Goal: Information Seeking & Learning: Learn about a topic

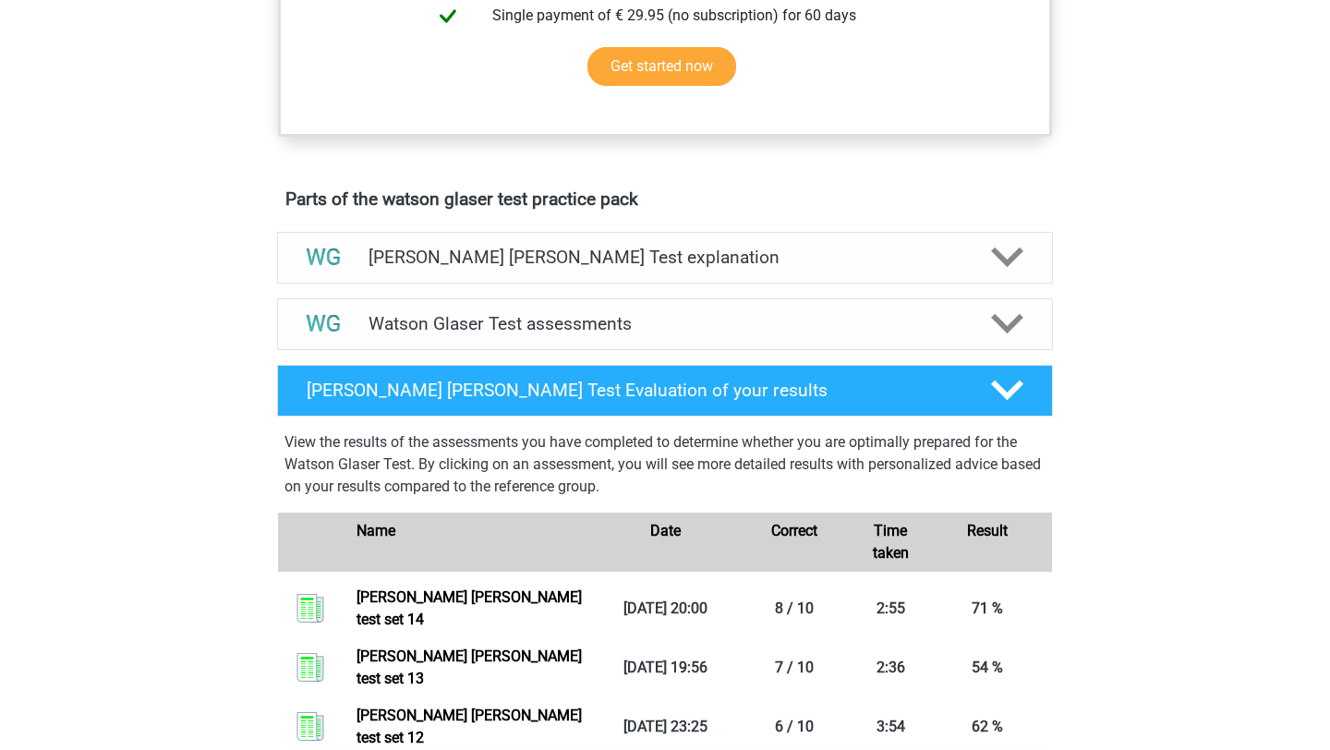
scroll to position [757, 0]
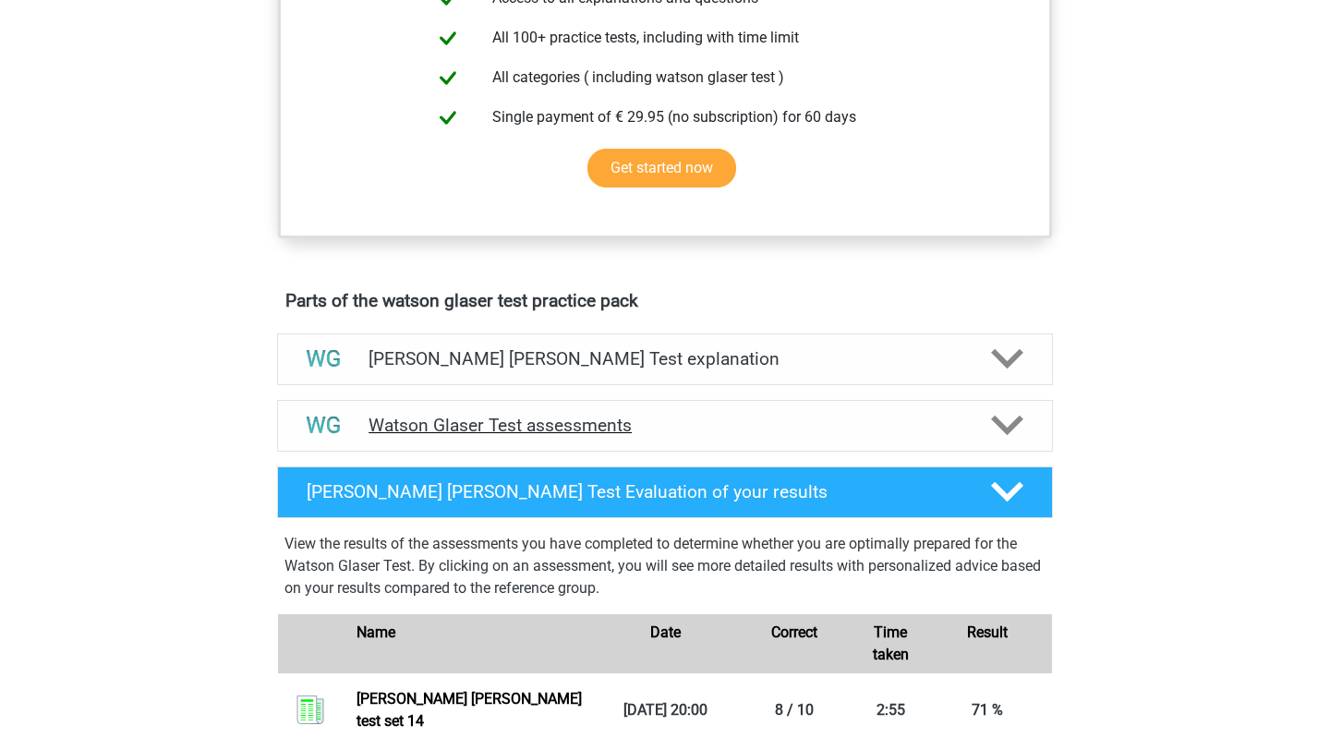
click at [439, 436] on h4 "Watson Glaser Test assessments" at bounding box center [665, 425] width 593 height 21
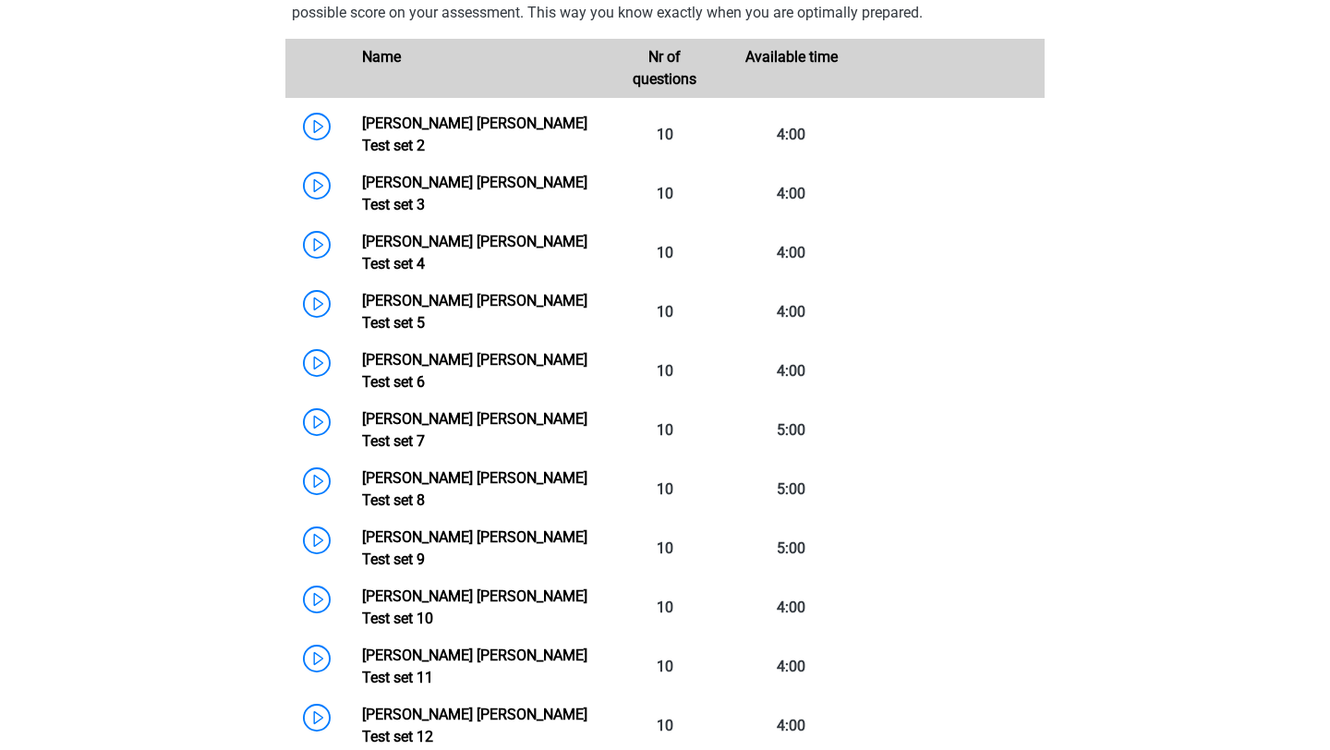
scroll to position [1519, 0]
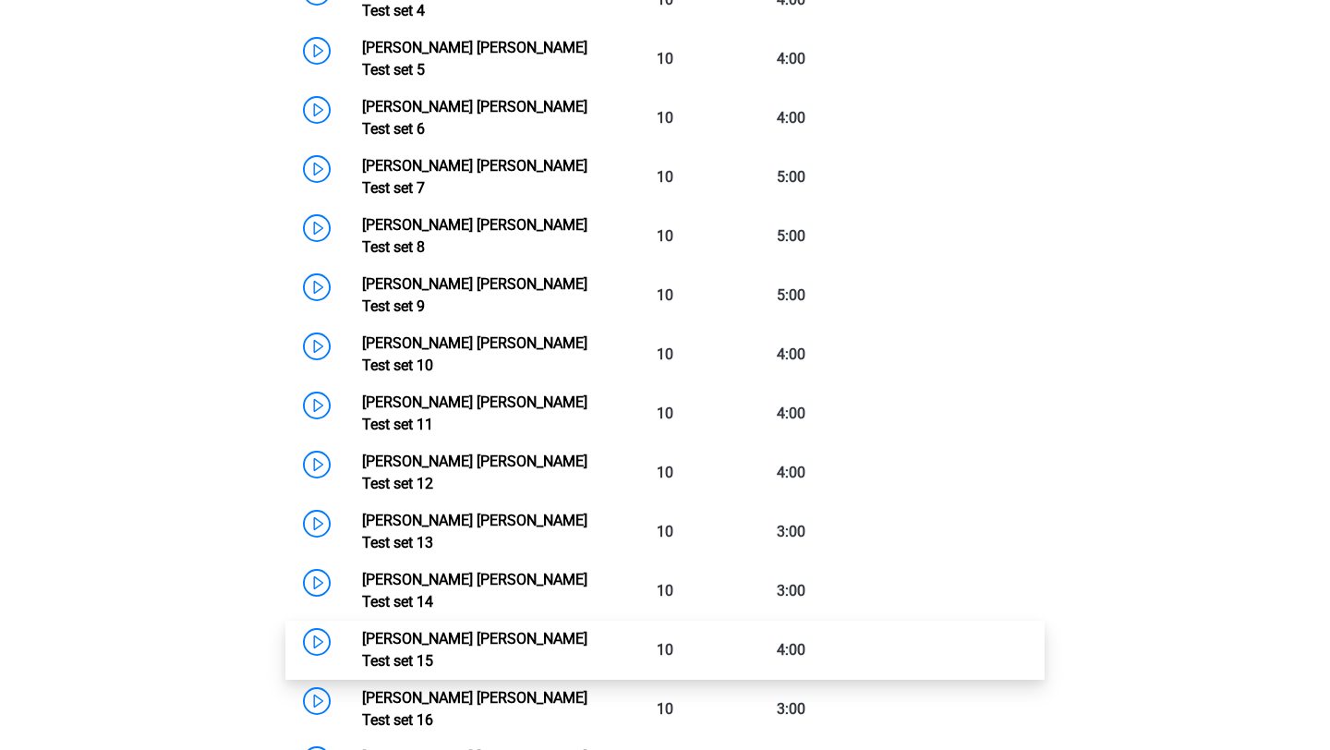
click at [362, 630] on link "Watson Glaser Test set 15" at bounding box center [474, 650] width 225 height 40
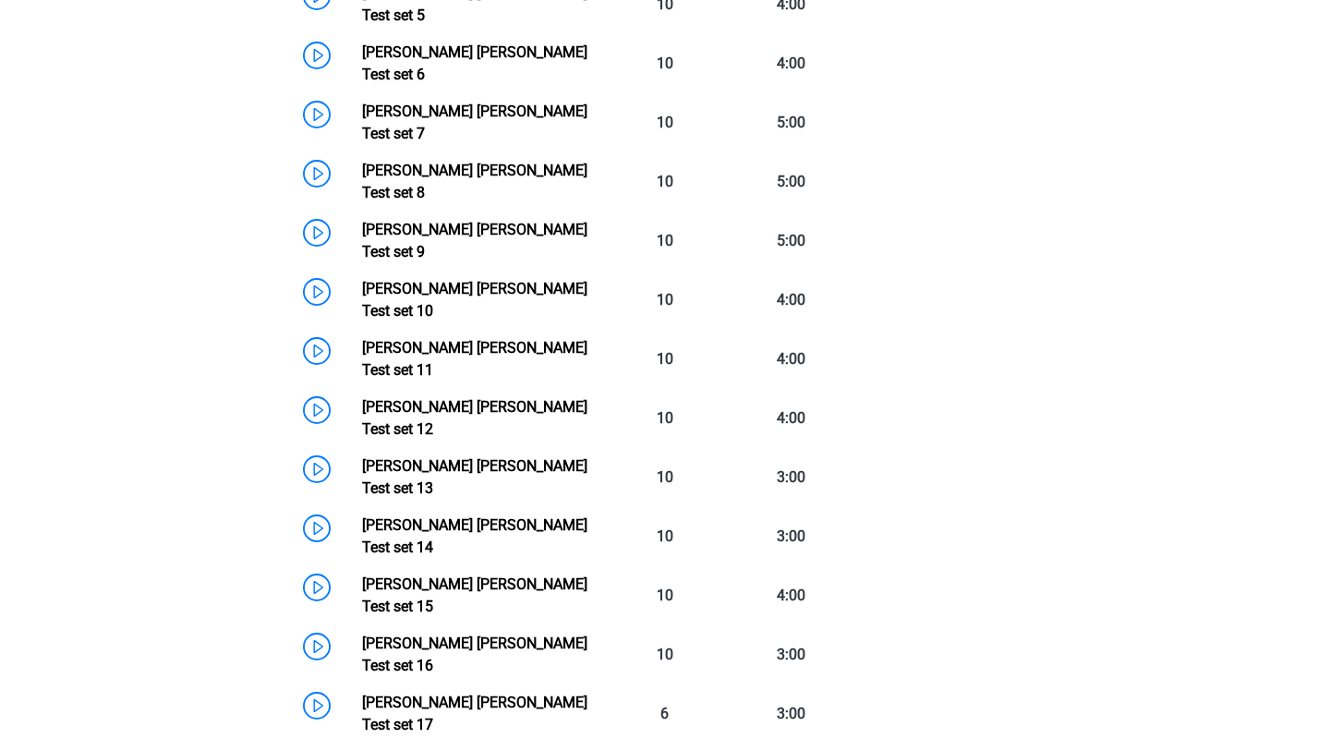
scroll to position [1492, 0]
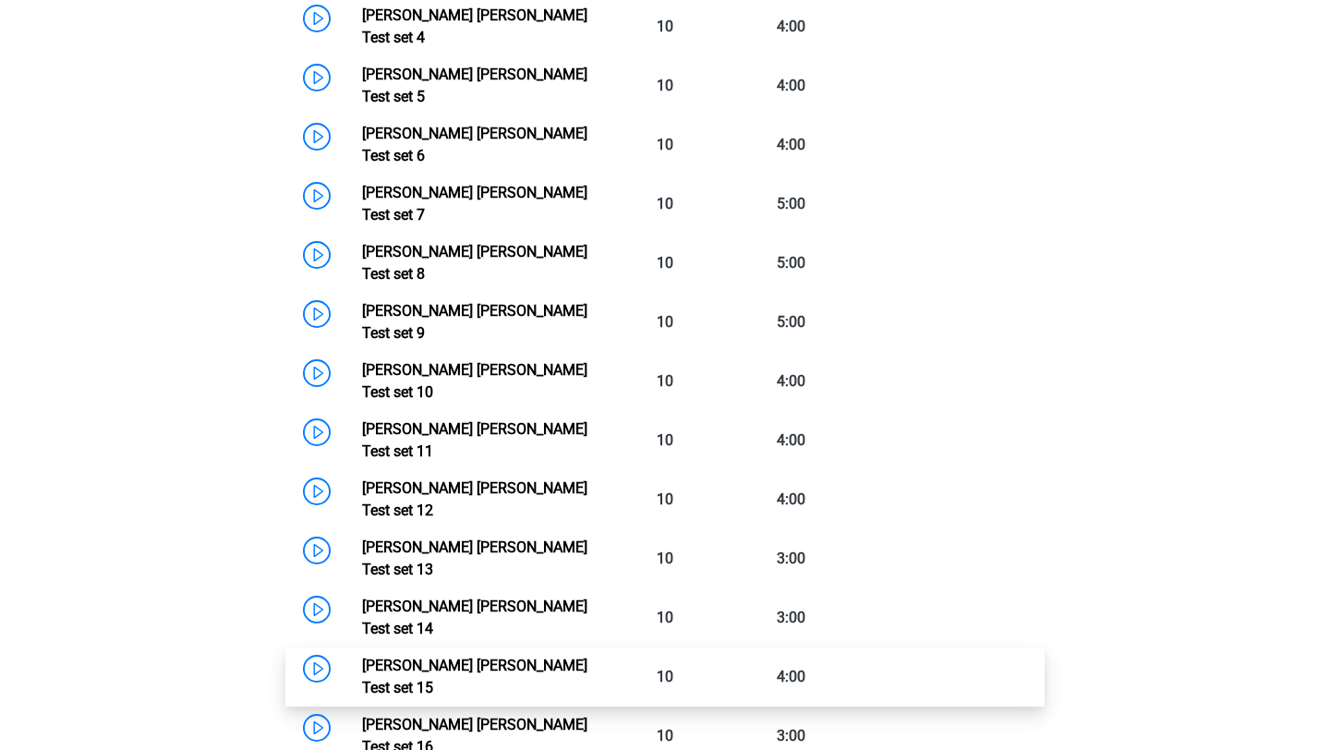
click at [449, 657] on link "Watson Glaser Test set 15" at bounding box center [474, 677] width 225 height 40
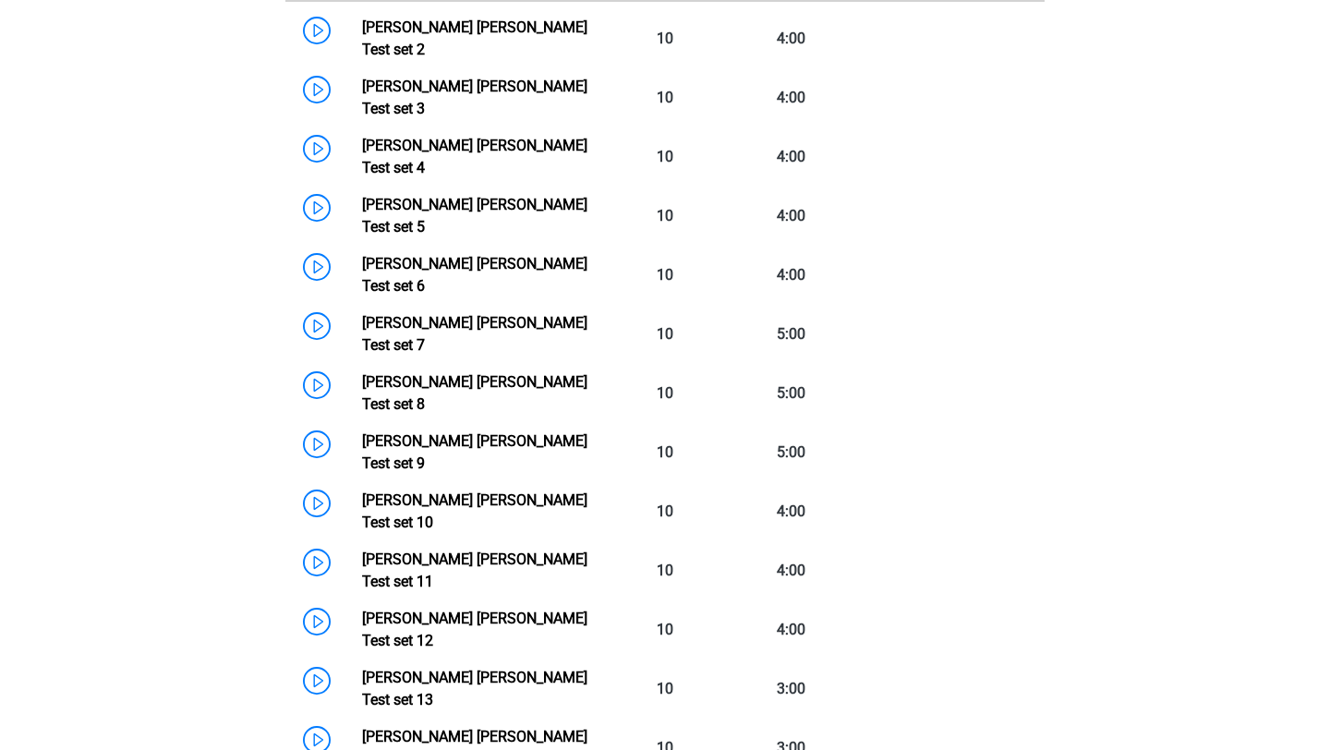
scroll to position [1514, 0]
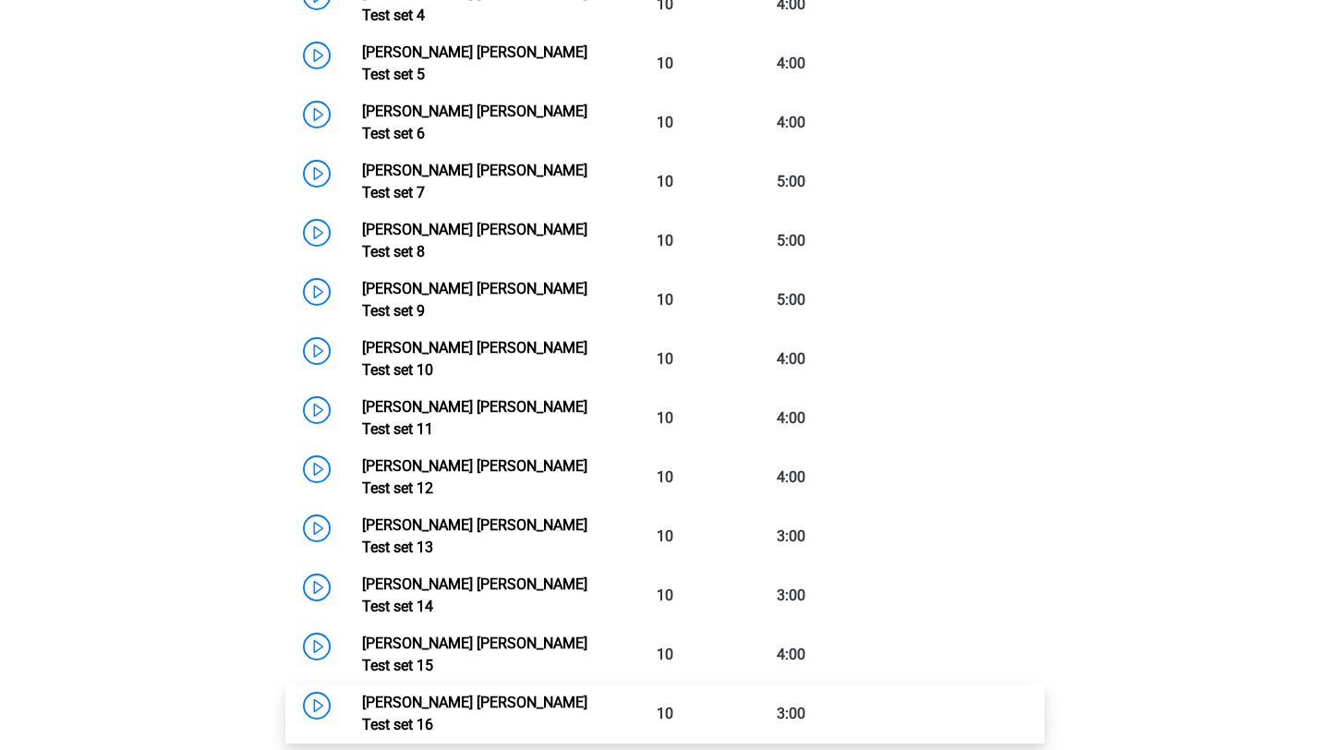
click at [362, 694] on link "Watson Glaser Test set 16" at bounding box center [474, 714] width 225 height 40
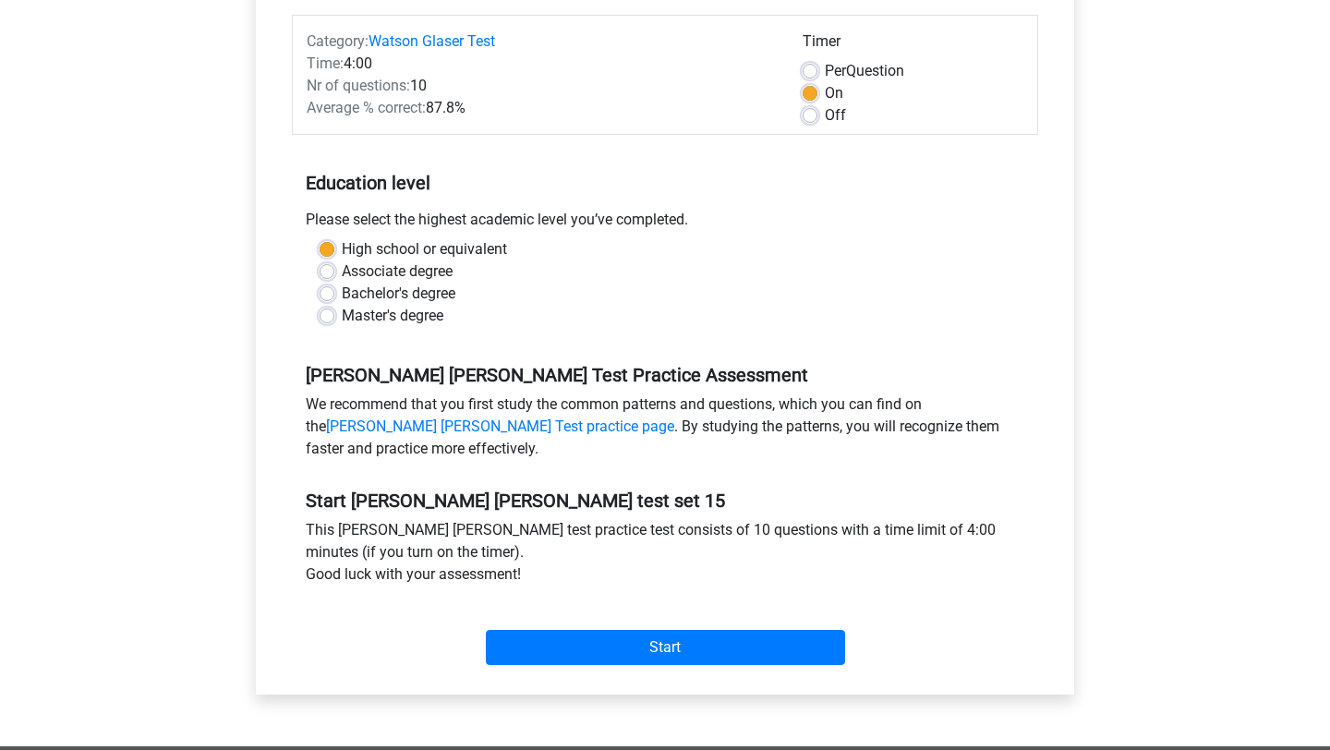
scroll to position [254, 0]
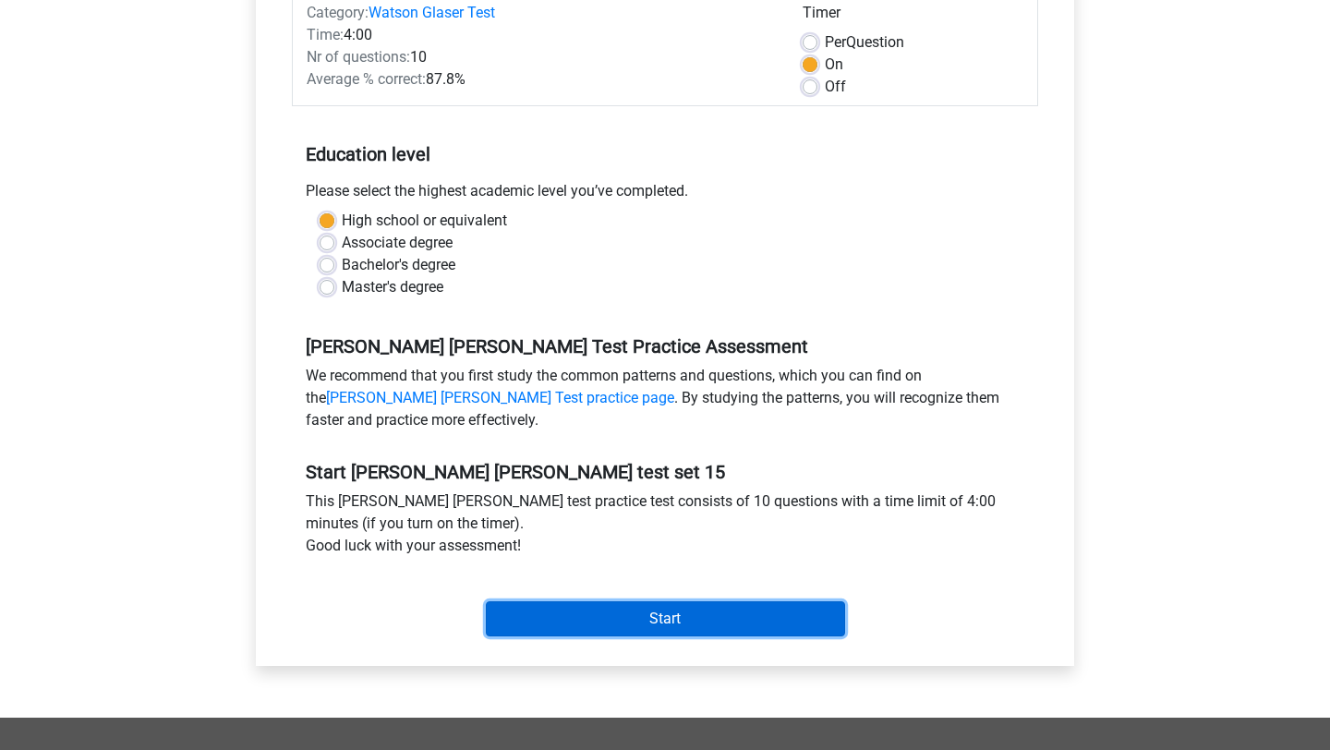
click at [593, 605] on input "Start" at bounding box center [665, 618] width 359 height 35
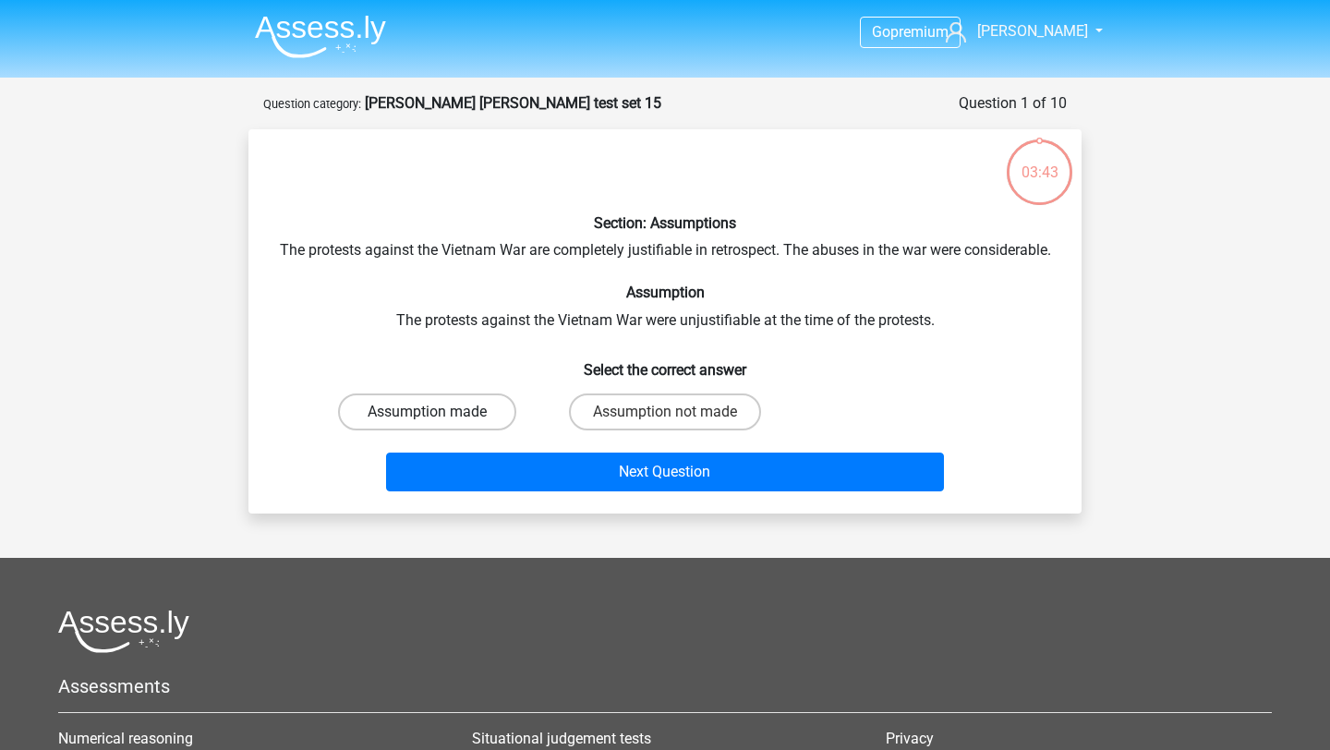
click at [481, 430] on label "Assumption made" at bounding box center [427, 411] width 178 height 37
click at [440, 424] on input "Assumption made" at bounding box center [434, 418] width 12 height 12
radio input "true"
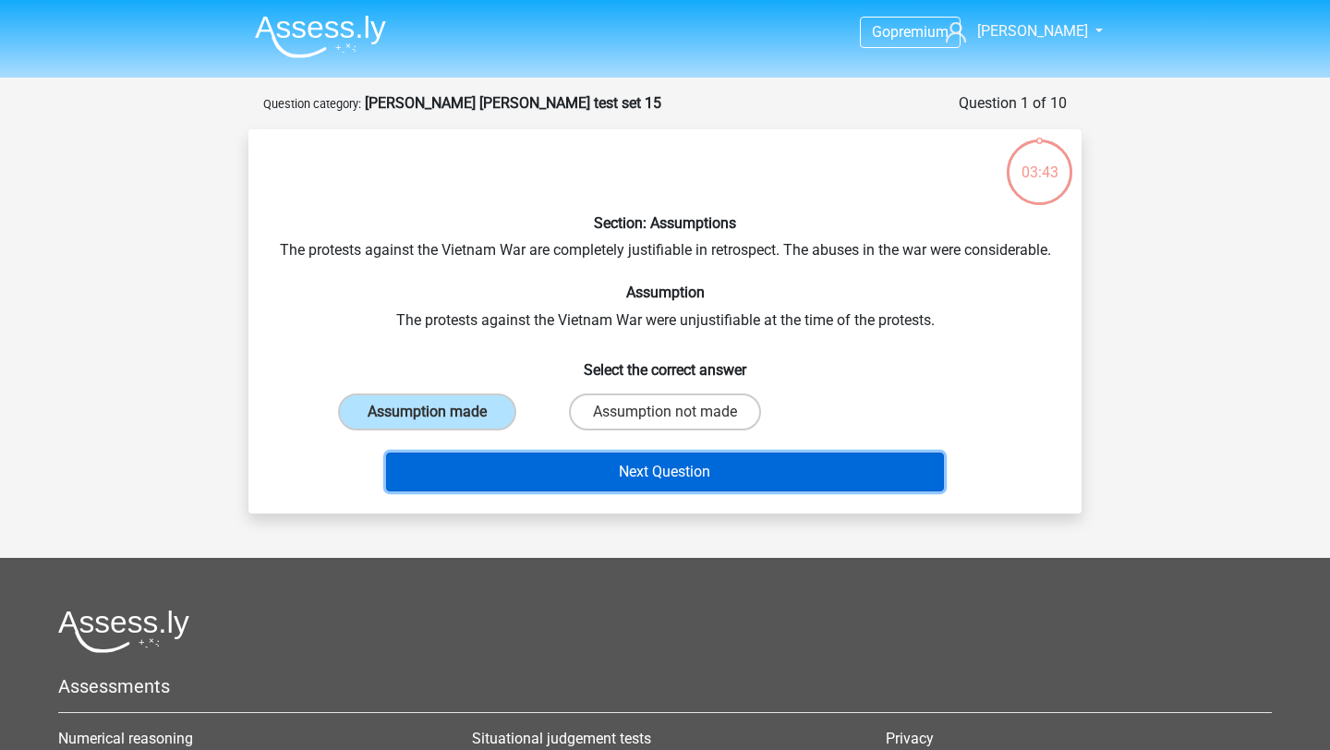
click at [521, 491] on button "Next Question" at bounding box center [665, 472] width 559 height 39
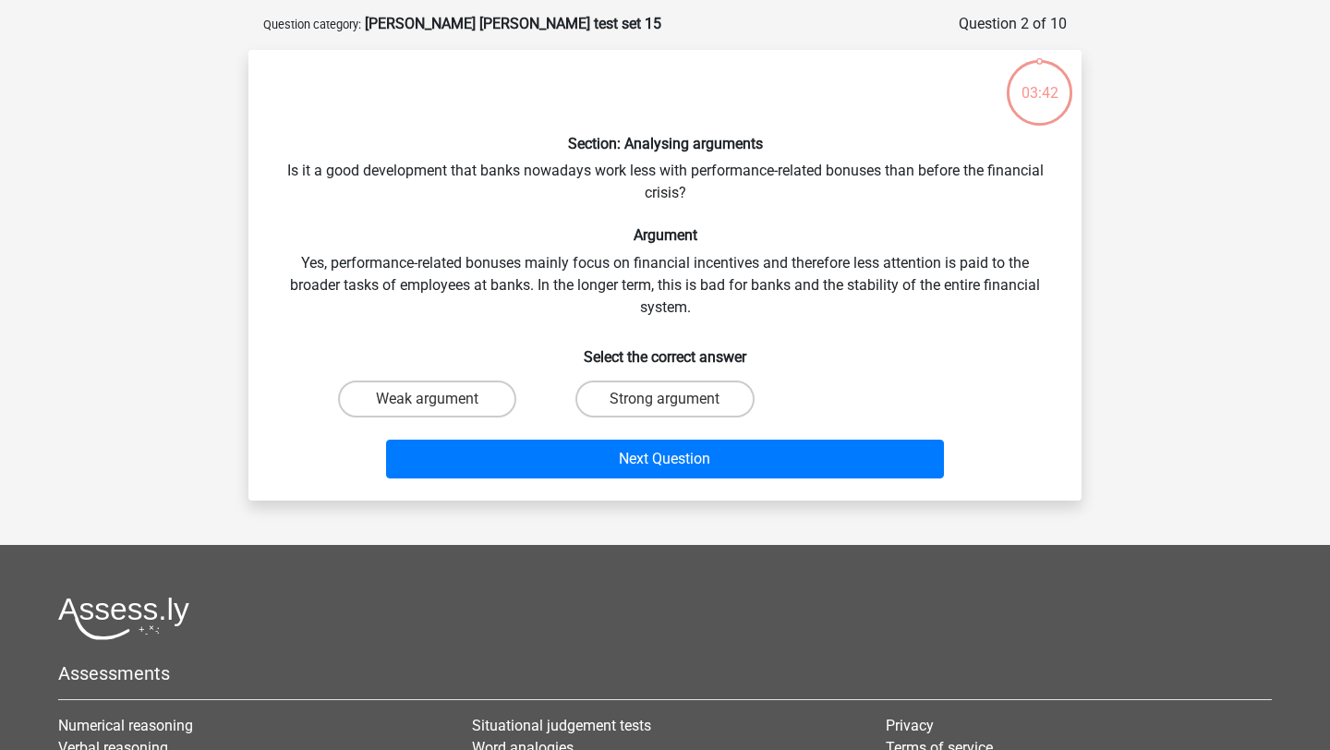
scroll to position [92, 0]
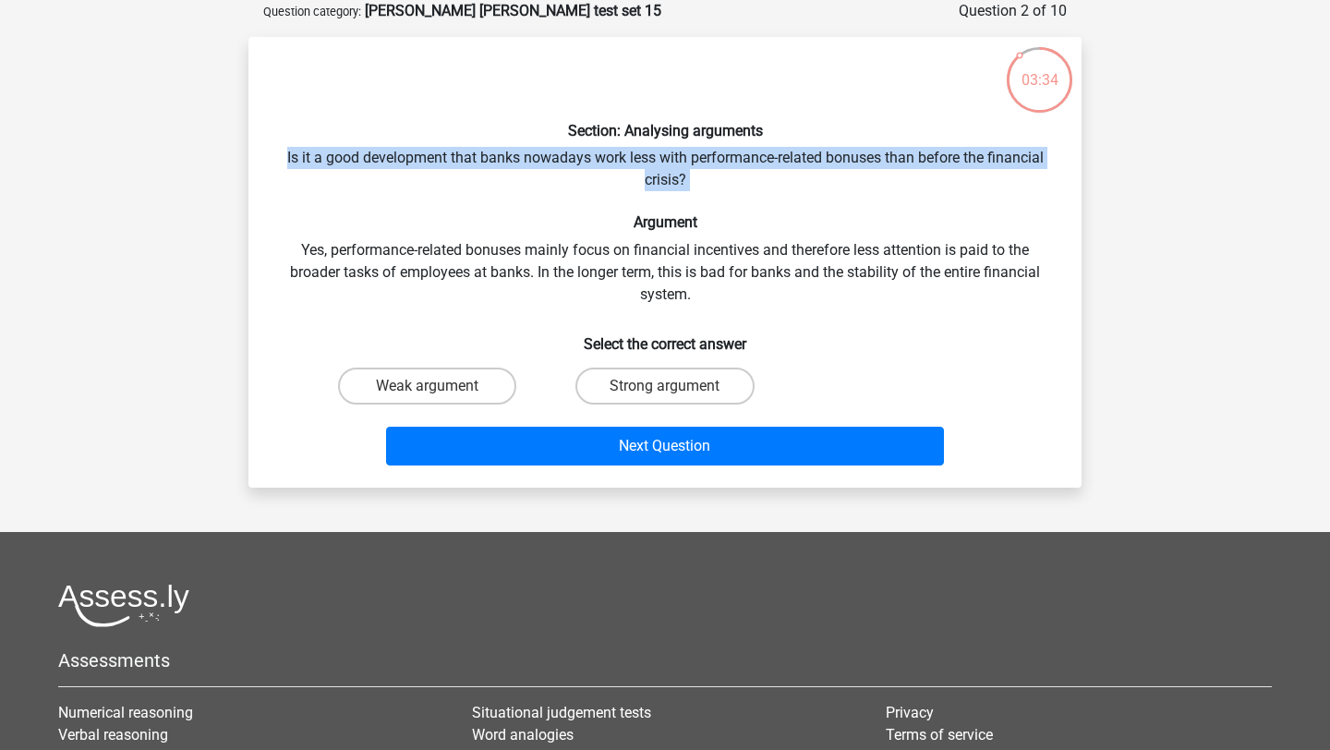
drag, startPoint x: 716, startPoint y: 189, endPoint x: 524, endPoint y: 200, distance: 192.4
click at [524, 200] on div "Section: Analysing arguments Is it a good development that banks nowadays work …" at bounding box center [665, 262] width 818 height 421
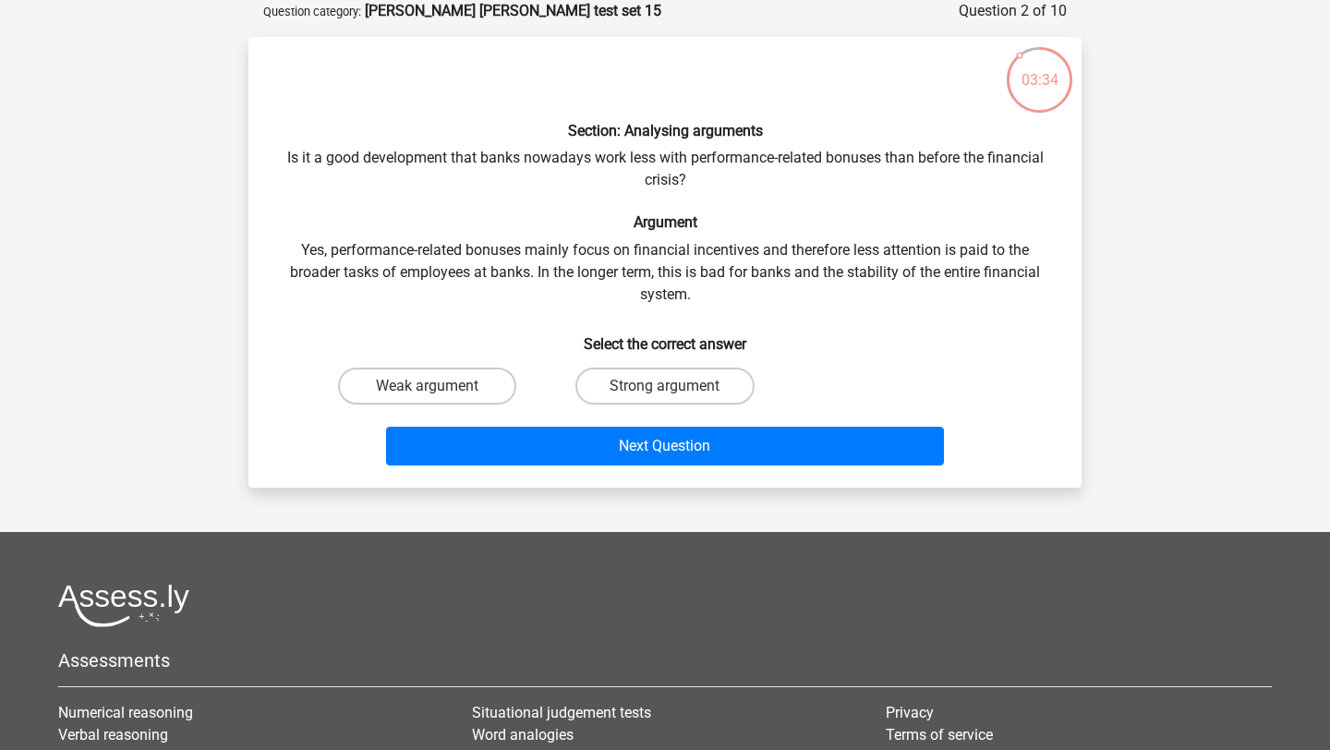
click at [367, 214] on h6 "Argument" at bounding box center [665, 222] width 774 height 18
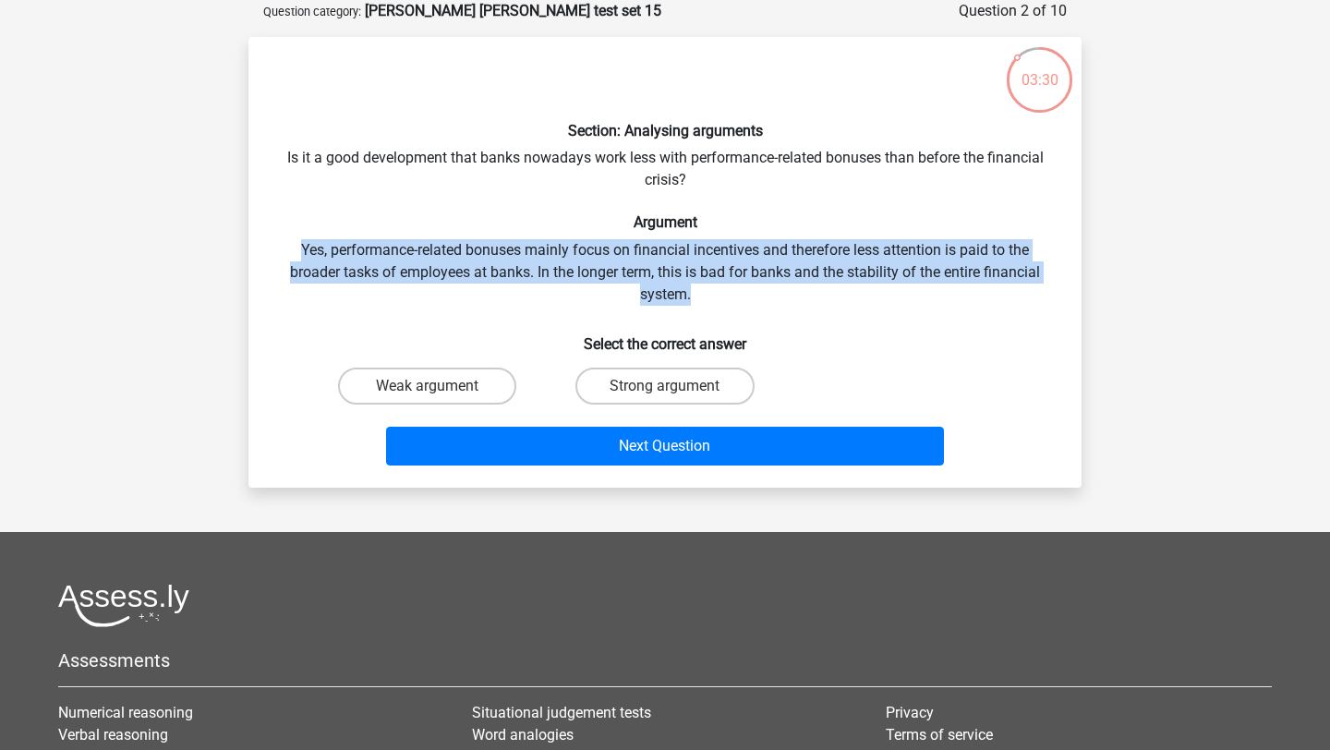
drag, startPoint x: 311, startPoint y: 236, endPoint x: 812, endPoint y: 285, distance: 503.1
click at [812, 285] on div "Section: Analysing arguments Is it a good development that banks nowadays work …" at bounding box center [665, 262] width 818 height 421
click at [810, 296] on div "Section: Analysing arguments Is it a good development that banks nowadays work …" at bounding box center [665, 262] width 818 height 421
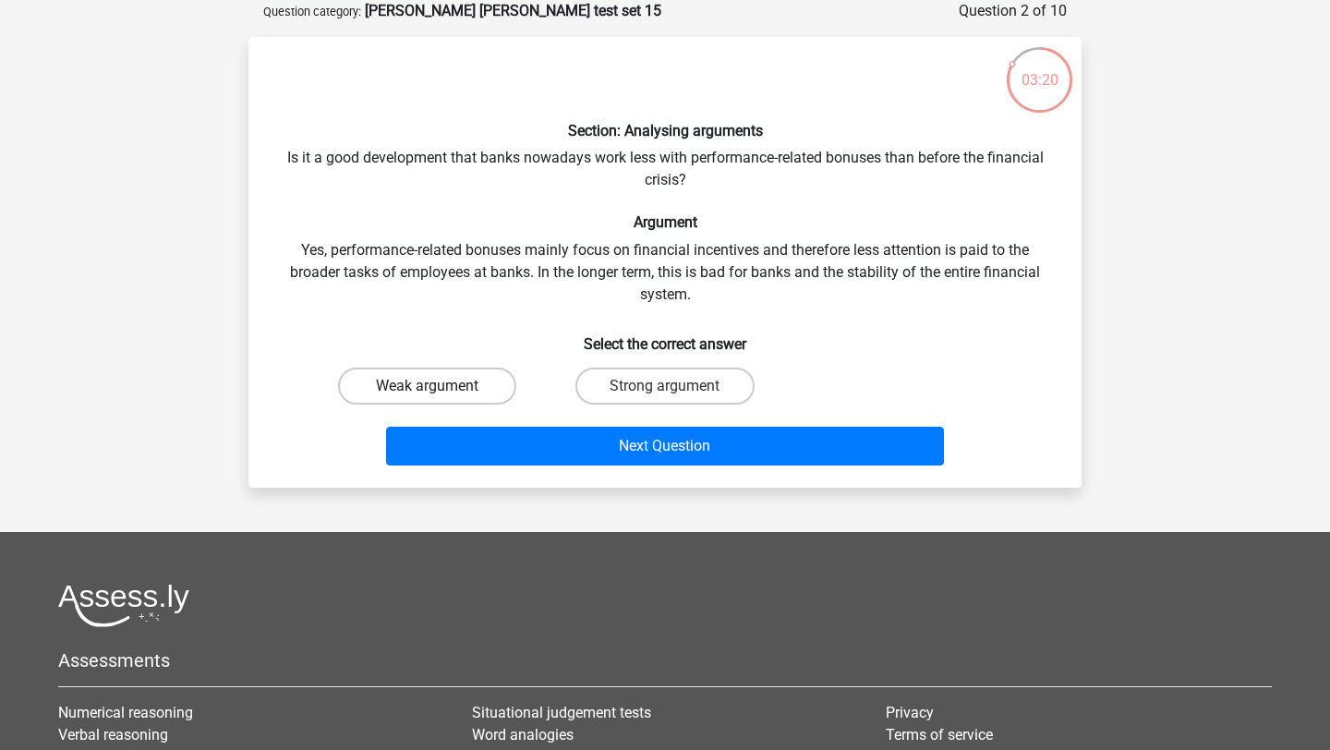
click at [453, 389] on label "Weak argument" at bounding box center [427, 386] width 178 height 37
click at [440, 389] on input "Weak argument" at bounding box center [434, 392] width 12 height 12
radio input "true"
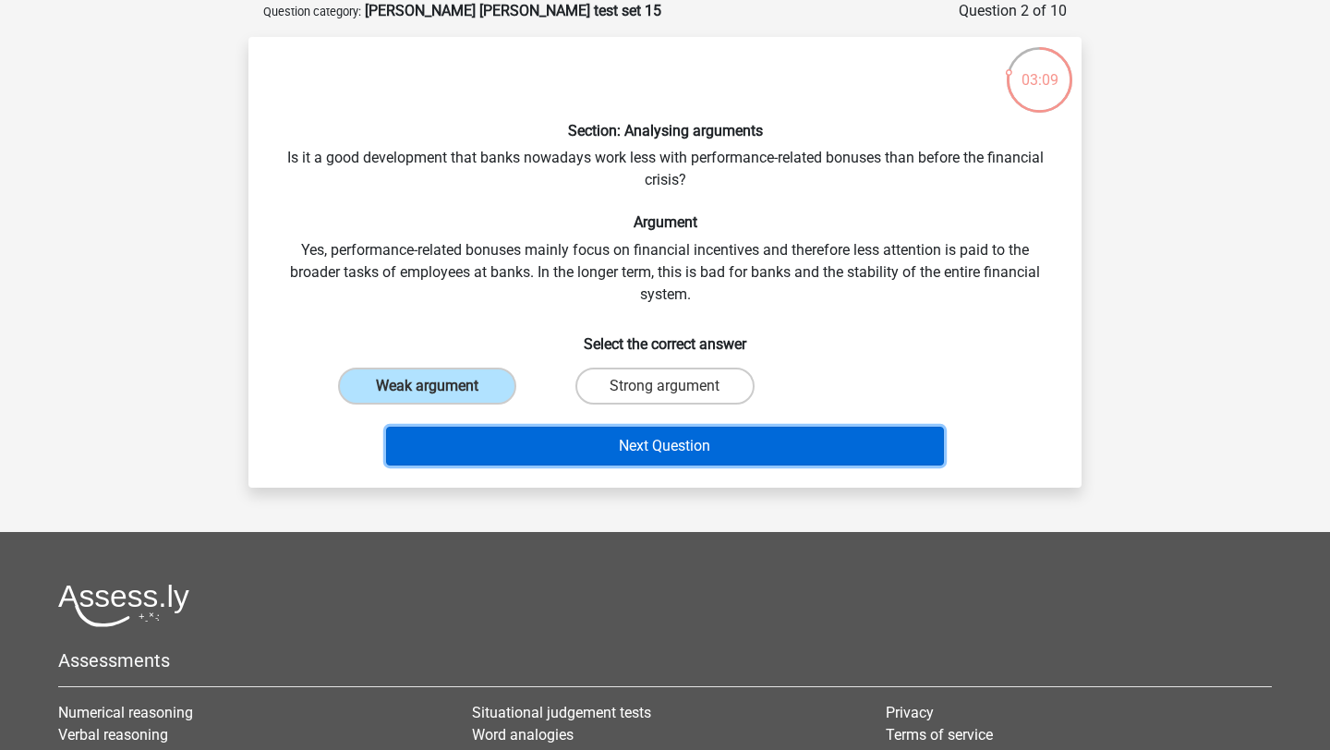
click at [572, 427] on button "Next Question" at bounding box center [665, 446] width 559 height 39
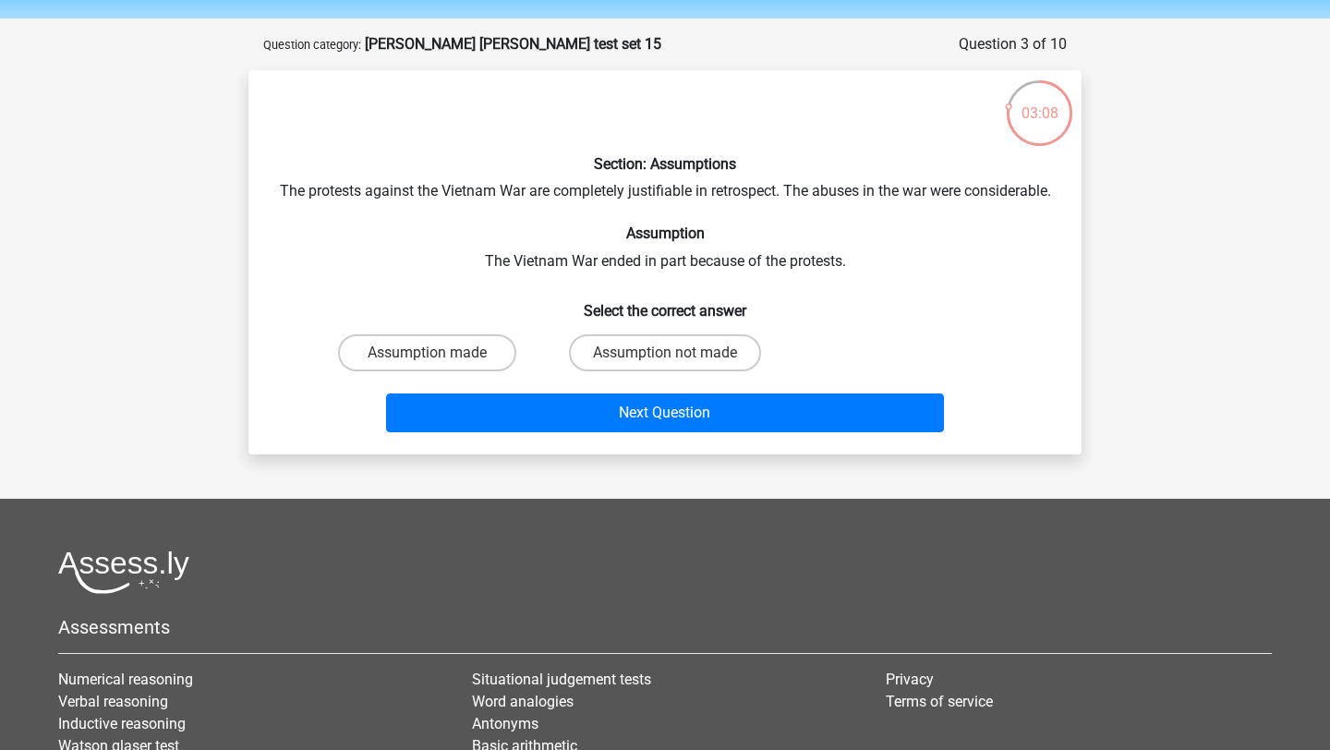
scroll to position [54, 0]
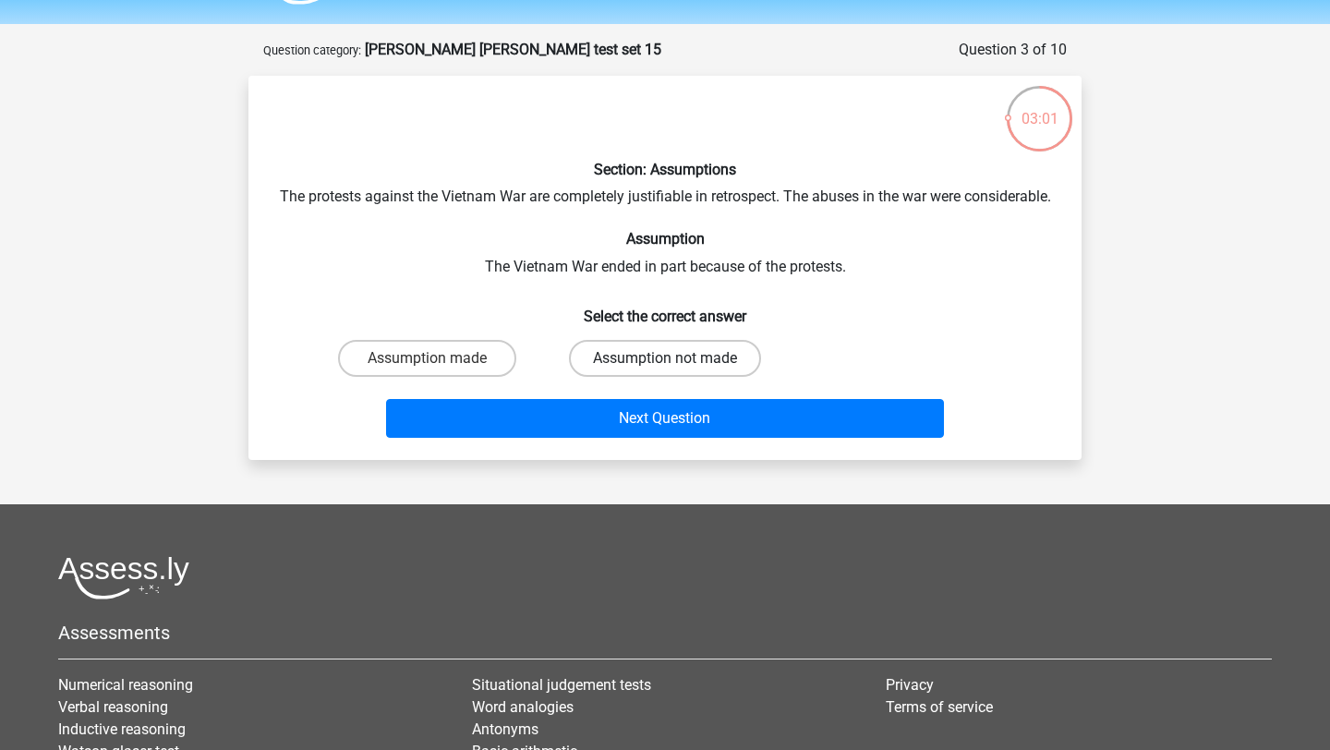
click at [625, 377] on label "Assumption not made" at bounding box center [665, 358] width 192 height 37
click at [665, 370] on input "Assumption not made" at bounding box center [671, 364] width 12 height 12
radio input "true"
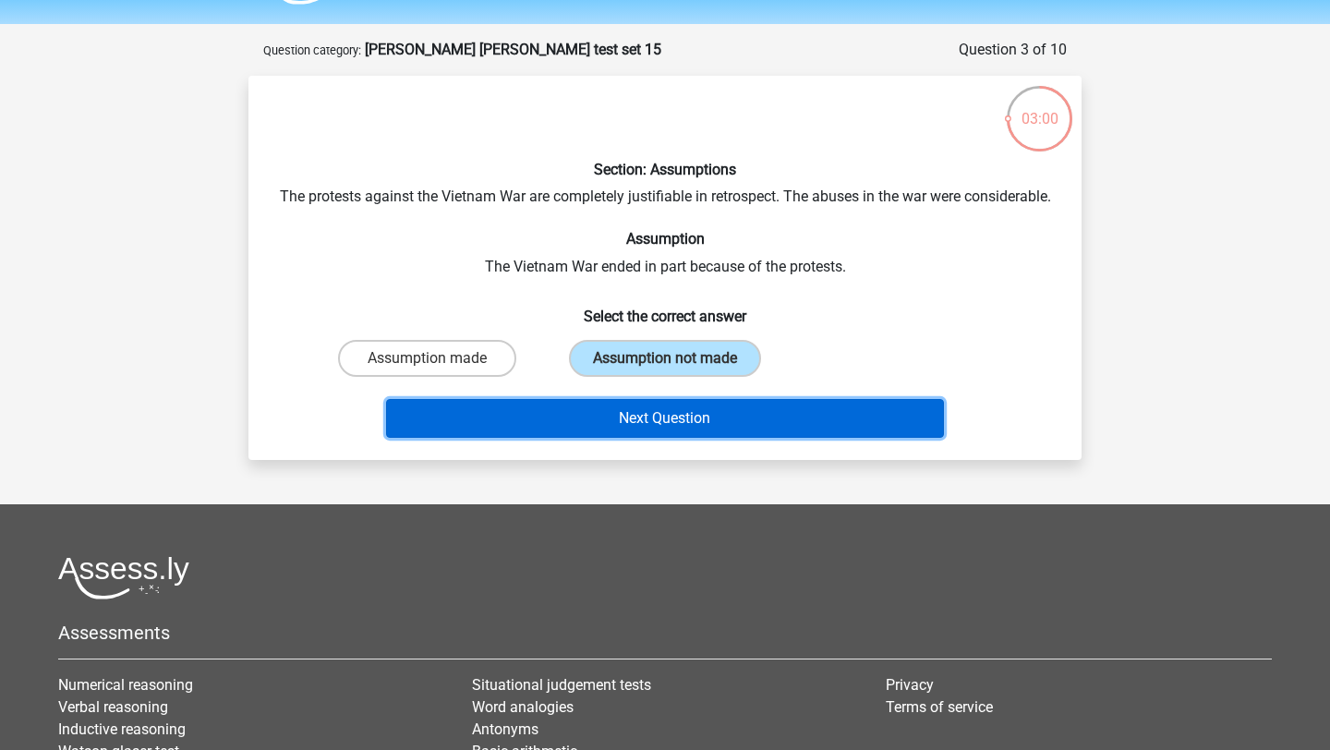
click at [629, 438] on button "Next Question" at bounding box center [665, 418] width 559 height 39
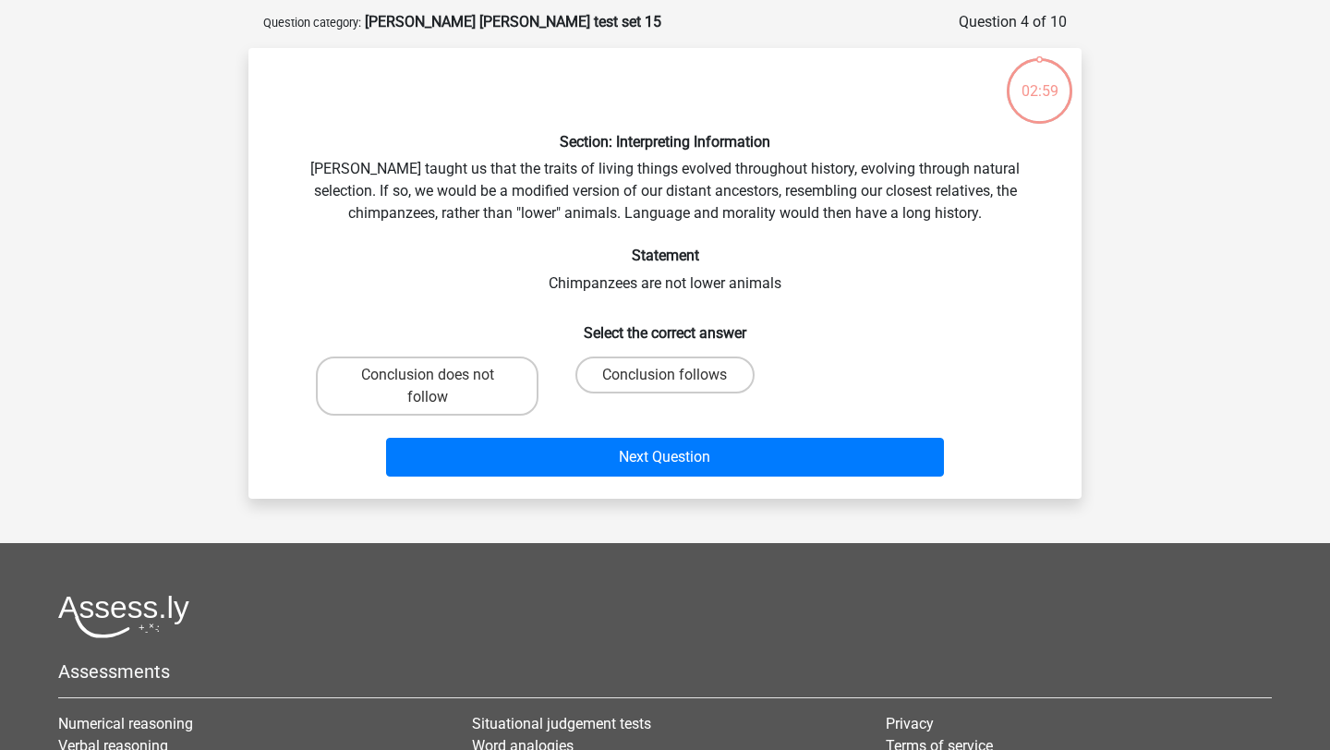
scroll to position [66, 0]
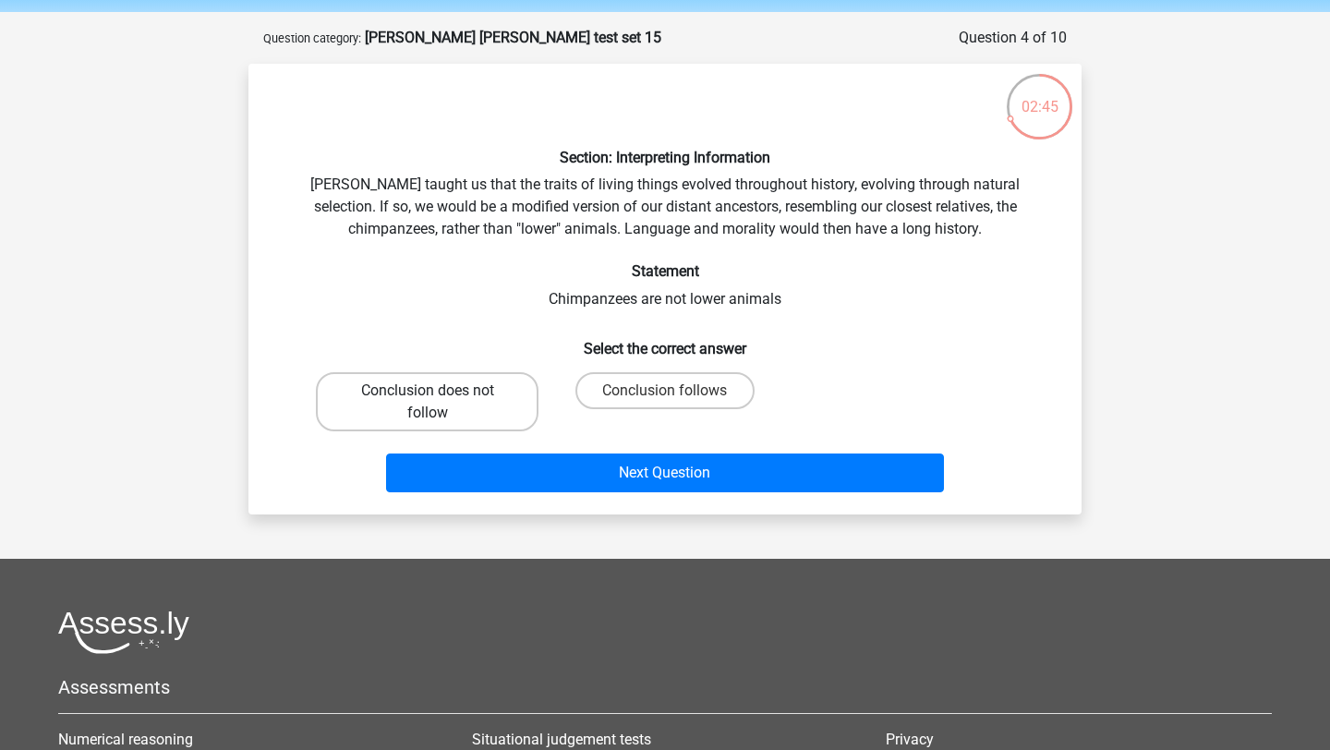
click at [507, 410] on label "Conclusion does not follow" at bounding box center [427, 401] width 223 height 59
click at [440, 403] on input "Conclusion does not follow" at bounding box center [434, 397] width 12 height 12
radio input "true"
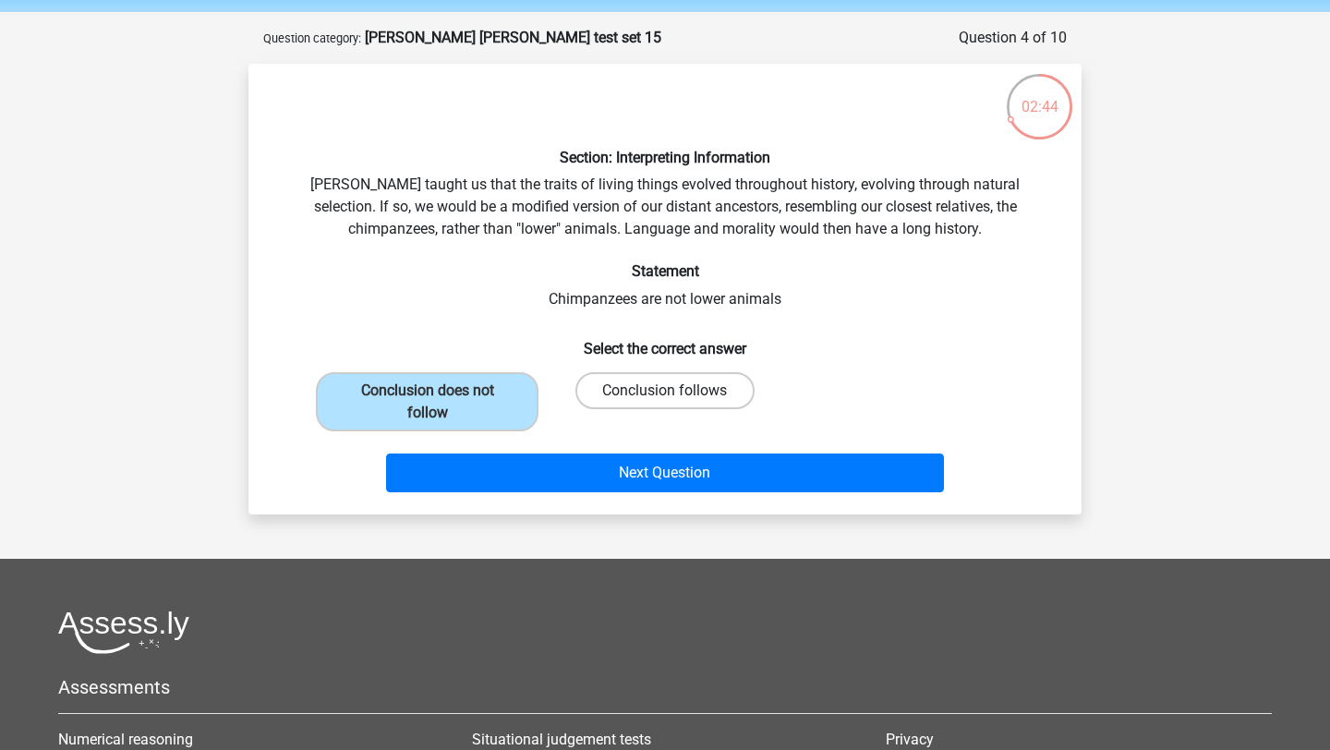
click at [636, 389] on label "Conclusion follows" at bounding box center [664, 390] width 178 height 37
click at [665, 391] on input "Conclusion follows" at bounding box center [671, 397] width 12 height 12
radio input "true"
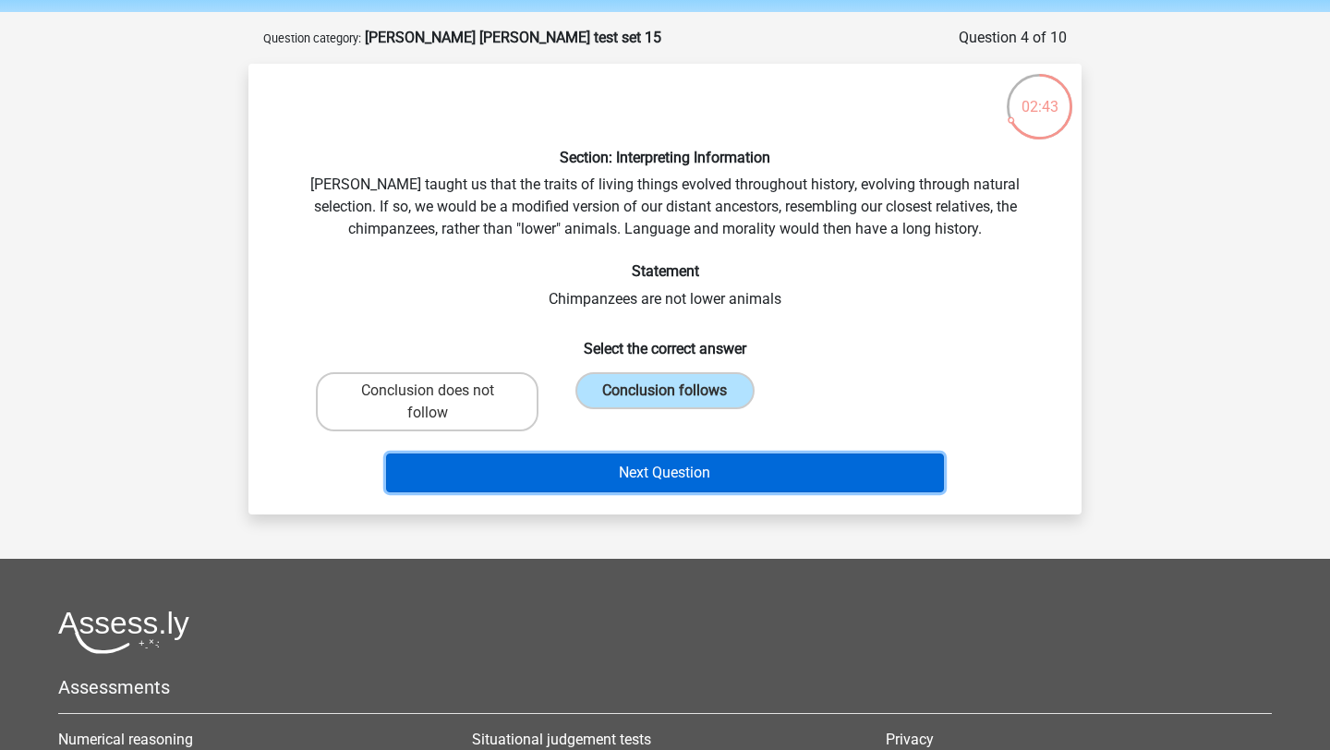
click at [636, 478] on button "Next Question" at bounding box center [665, 473] width 559 height 39
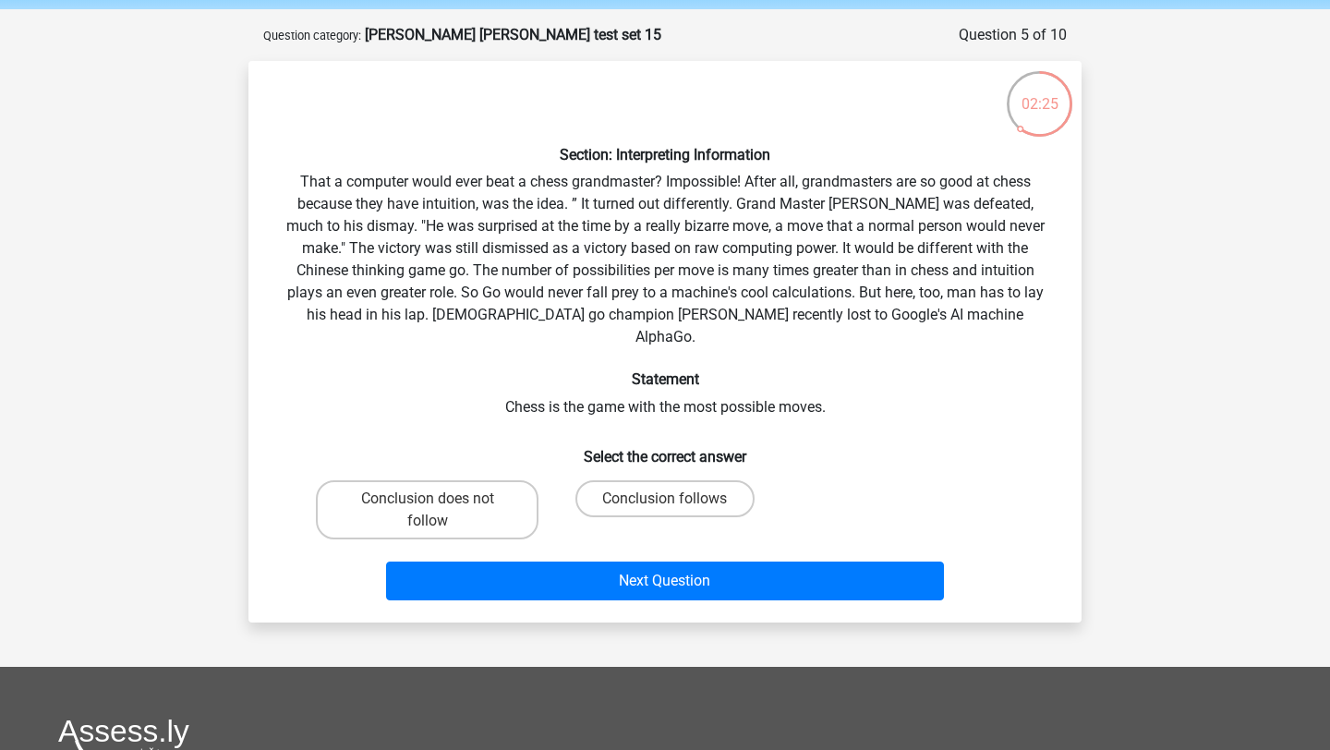
scroll to position [70, 0]
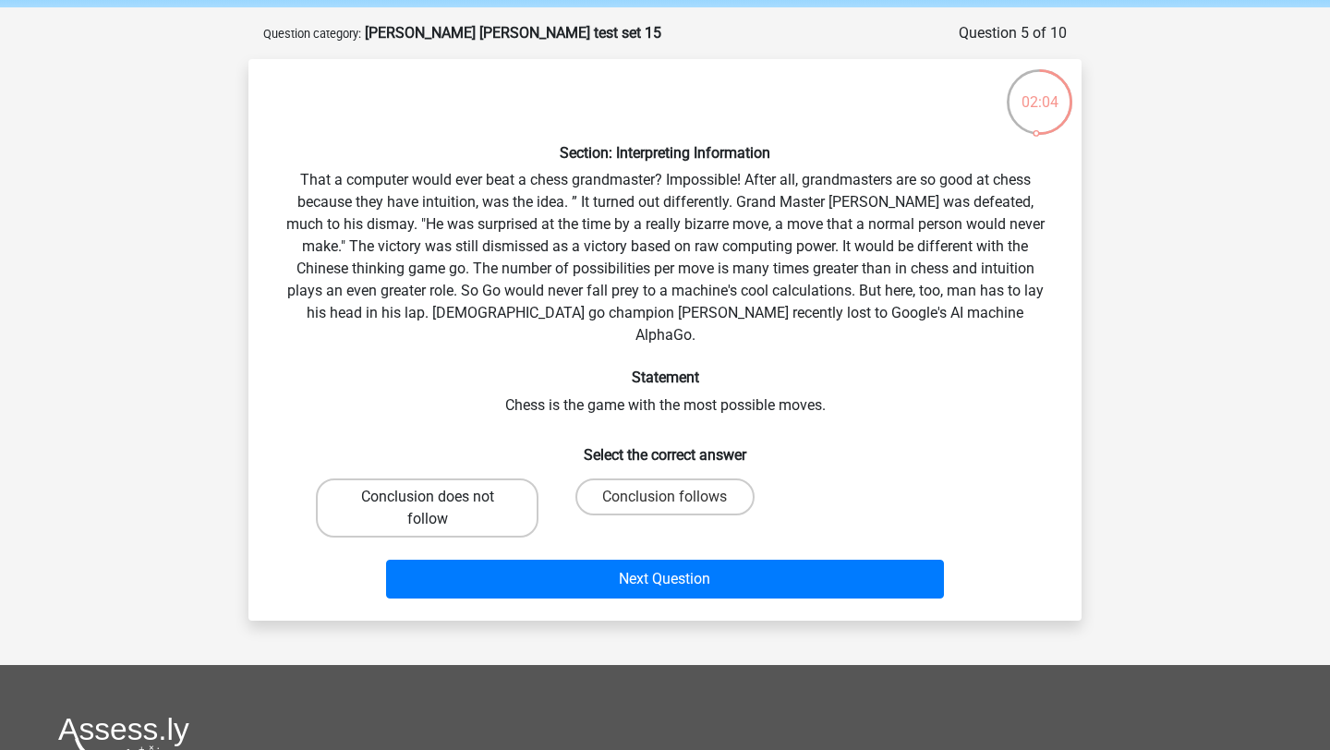
click at [462, 497] on label "Conclusion does not follow" at bounding box center [427, 507] width 223 height 59
click at [440, 497] on input "Conclusion does not follow" at bounding box center [434, 503] width 12 height 12
radio input "true"
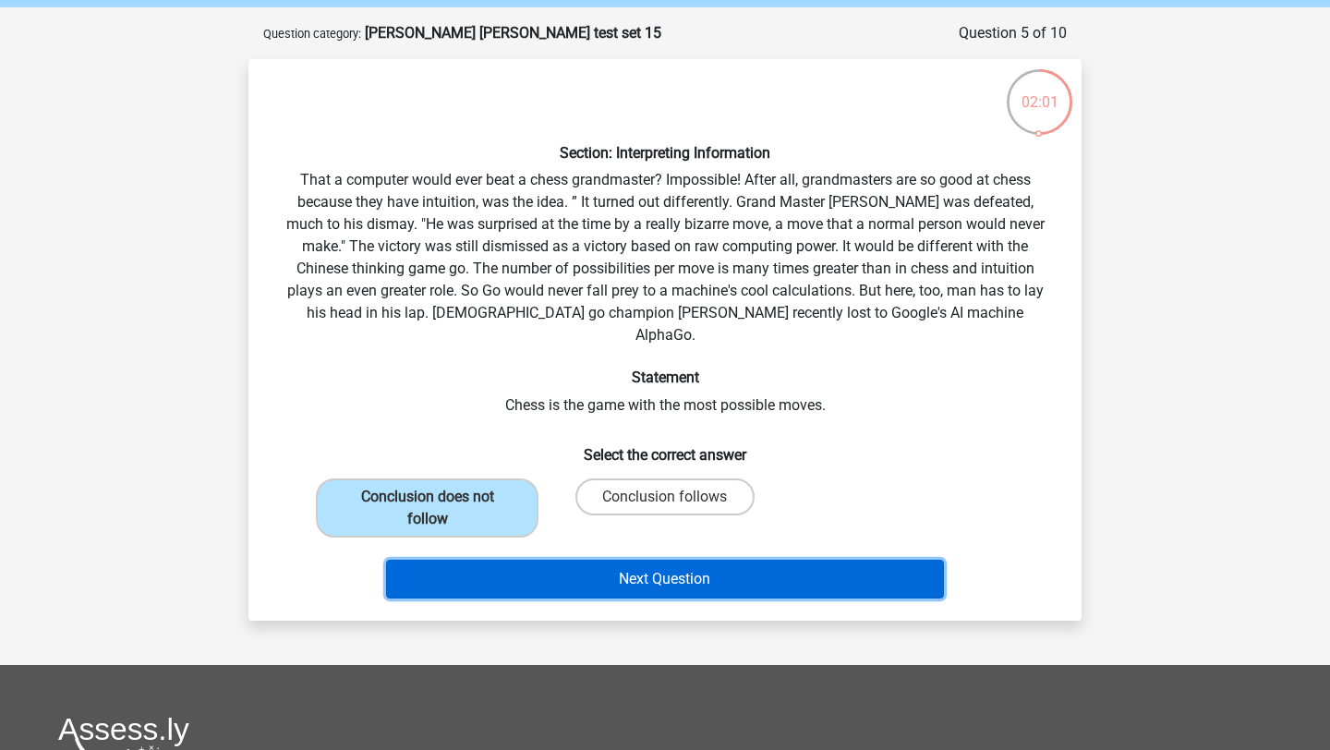
click at [532, 560] on button "Next Question" at bounding box center [665, 579] width 559 height 39
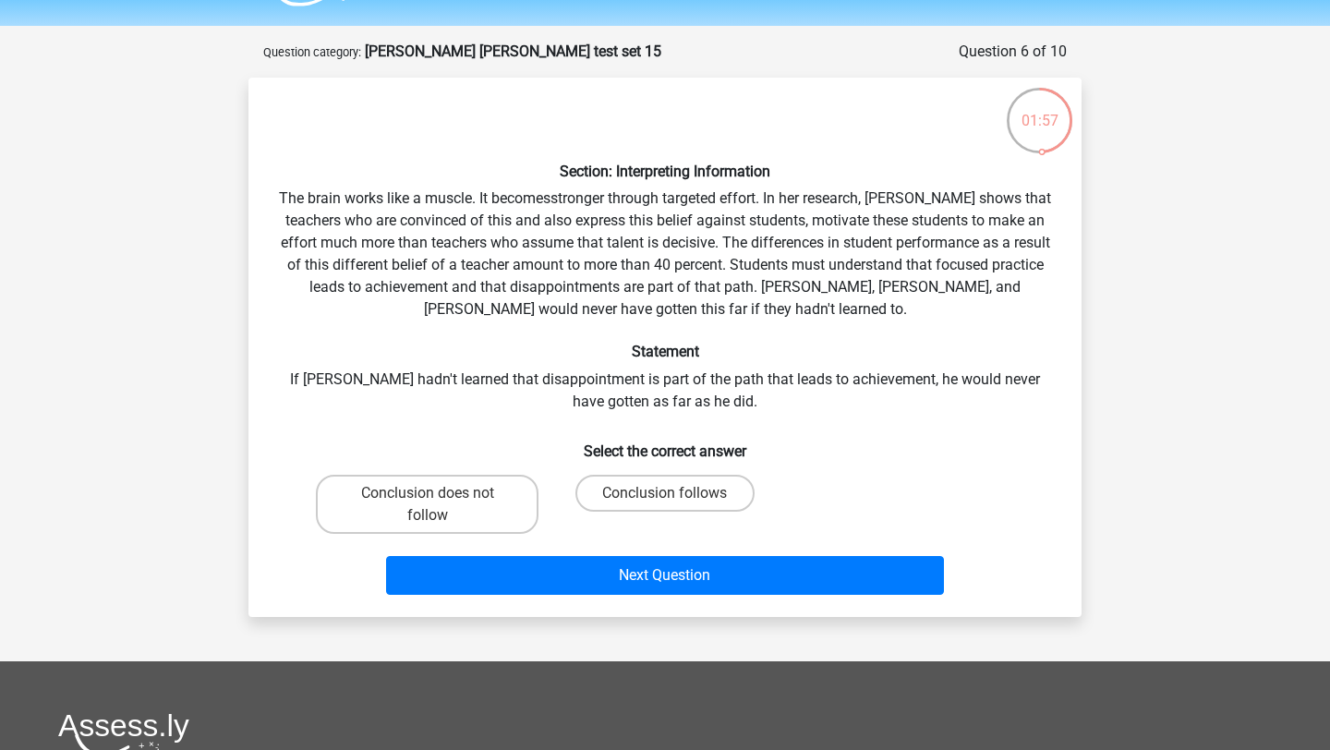
scroll to position [51, 0]
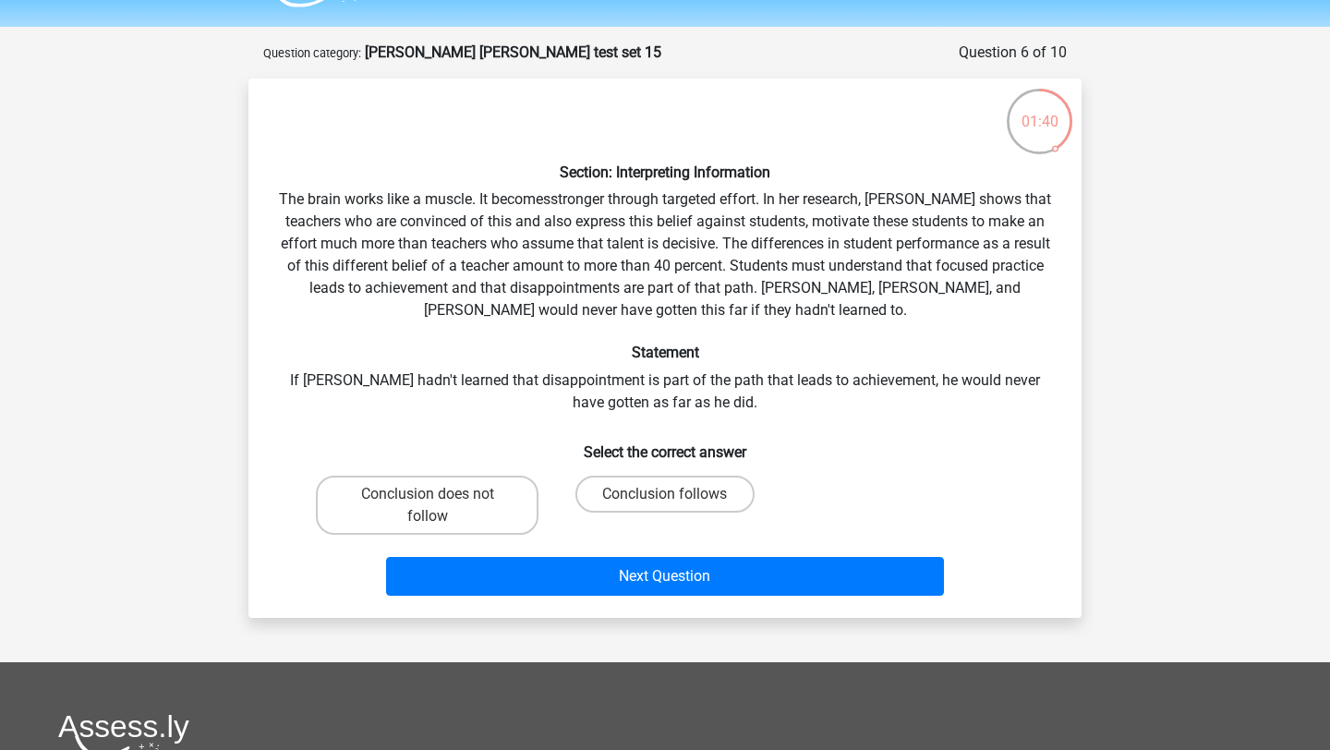
drag, startPoint x: 745, startPoint y: 408, endPoint x: 758, endPoint y: 408, distance: 13.9
click at [758, 408] on div "Section: Interpreting Information The brain works like a muscle. It becomesstro…" at bounding box center [665, 348] width 818 height 510
click at [660, 492] on label "Conclusion follows" at bounding box center [664, 494] width 178 height 37
click at [665, 494] on input "Conclusion follows" at bounding box center [671, 500] width 12 height 12
radio input "true"
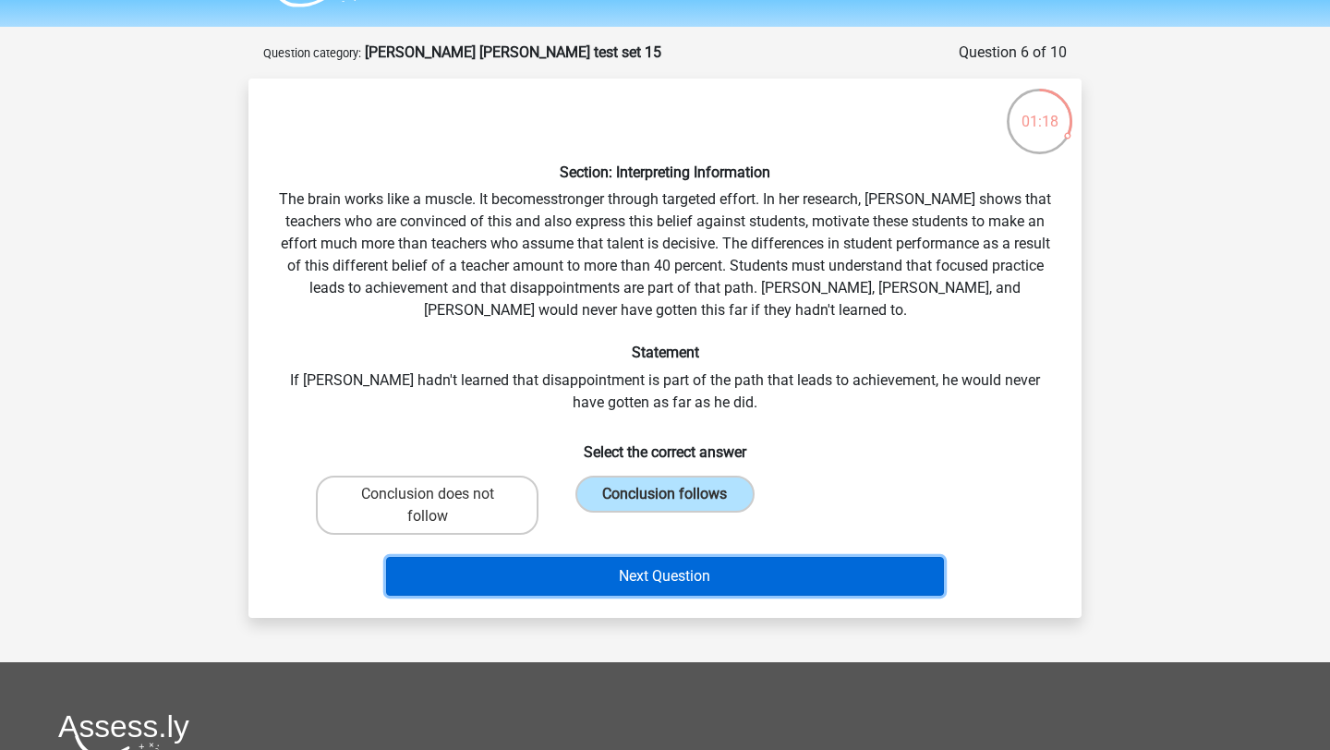
click at [659, 577] on button "Next Question" at bounding box center [665, 576] width 559 height 39
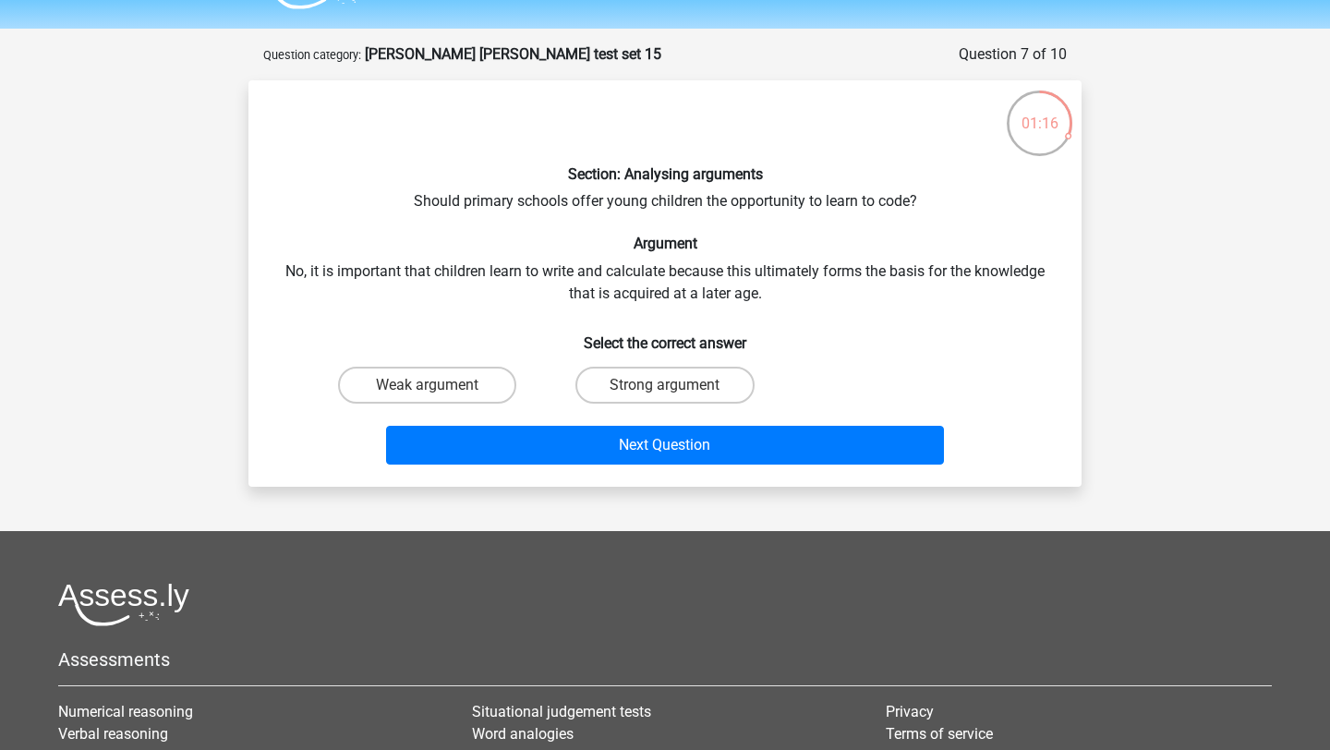
scroll to position [48, 0]
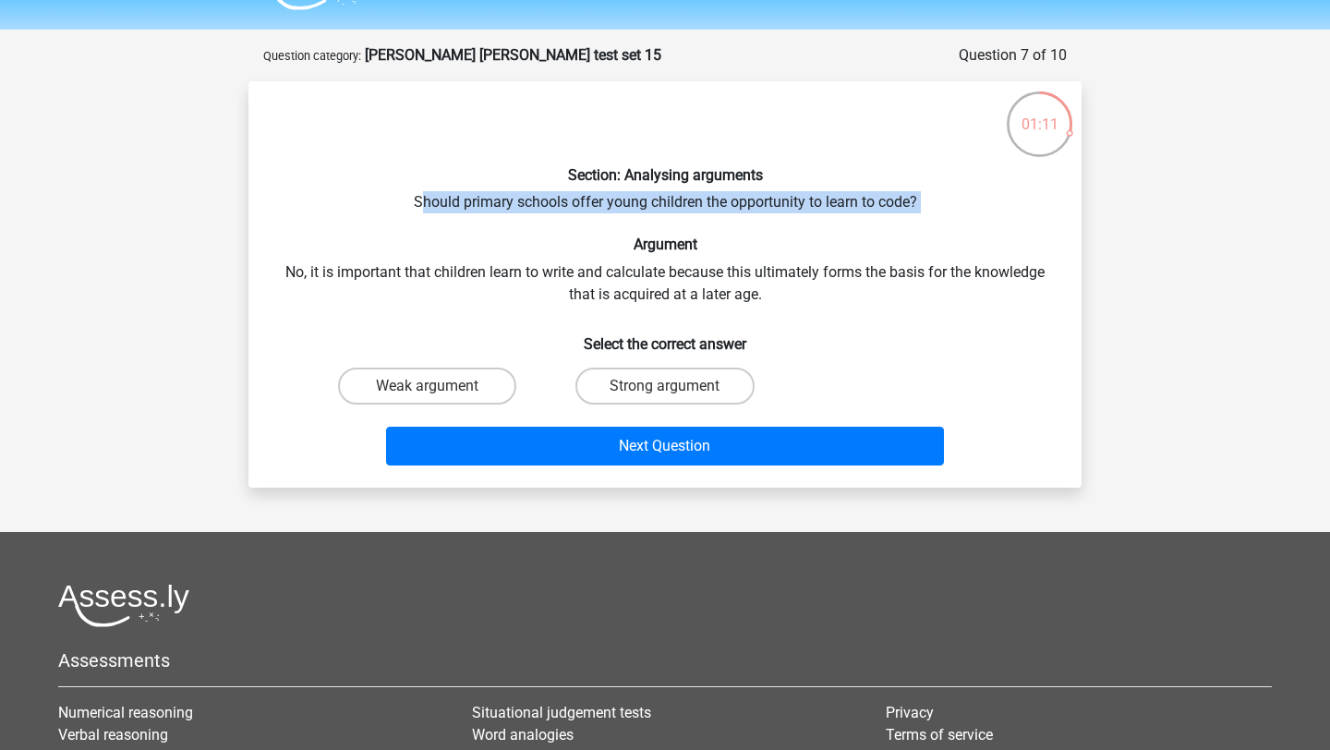
drag, startPoint x: 423, startPoint y: 201, endPoint x: 850, endPoint y: 227, distance: 427.5
click at [853, 226] on div "Section: Analysing arguments Should primary schools offer young children the op…" at bounding box center [665, 284] width 818 height 377
drag, startPoint x: 850, startPoint y: 227, endPoint x: 535, endPoint y: 255, distance: 316.2
click at [848, 227] on div "Section: Analysing arguments Should primary schools offer young children the op…" at bounding box center [665, 284] width 818 height 377
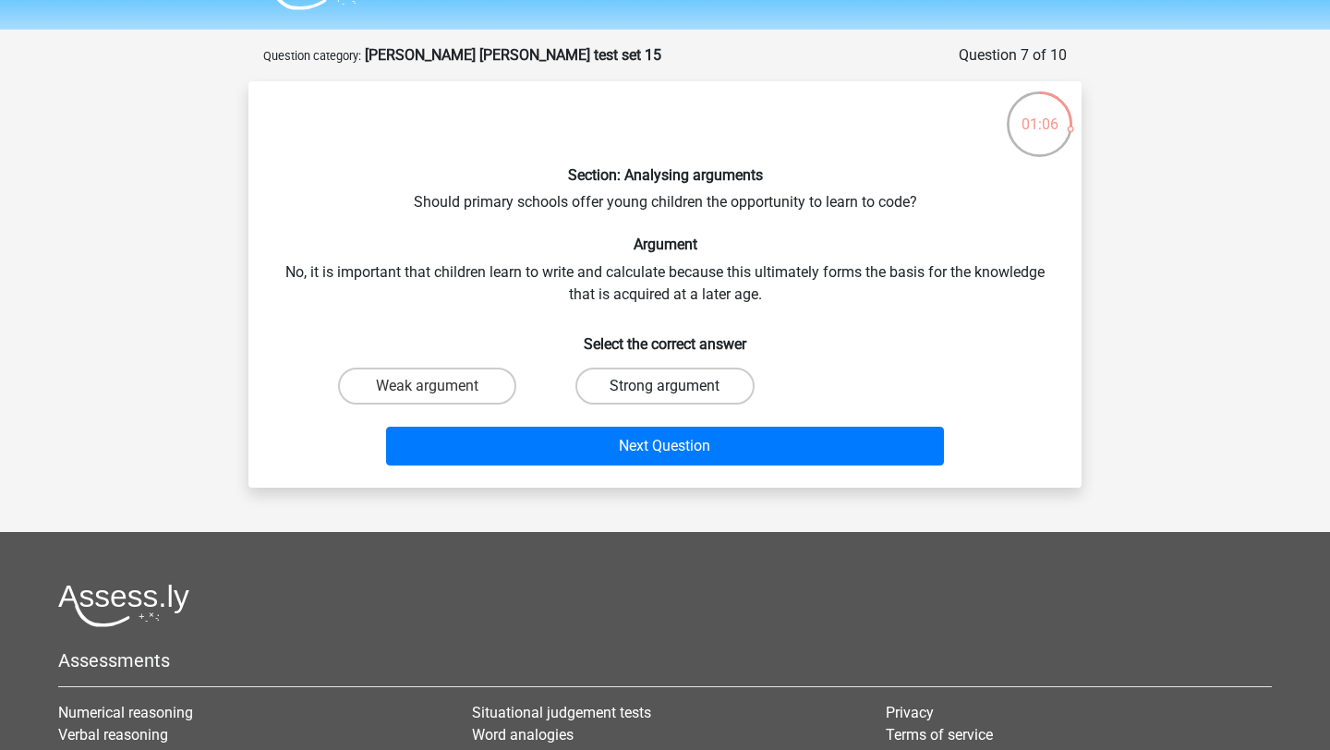
click at [612, 393] on label "Strong argument" at bounding box center [664, 386] width 178 height 37
click at [665, 393] on input "Strong argument" at bounding box center [671, 392] width 12 height 12
radio input "true"
click at [475, 391] on label "Weak argument" at bounding box center [427, 386] width 178 height 37
click at [440, 391] on input "Weak argument" at bounding box center [434, 392] width 12 height 12
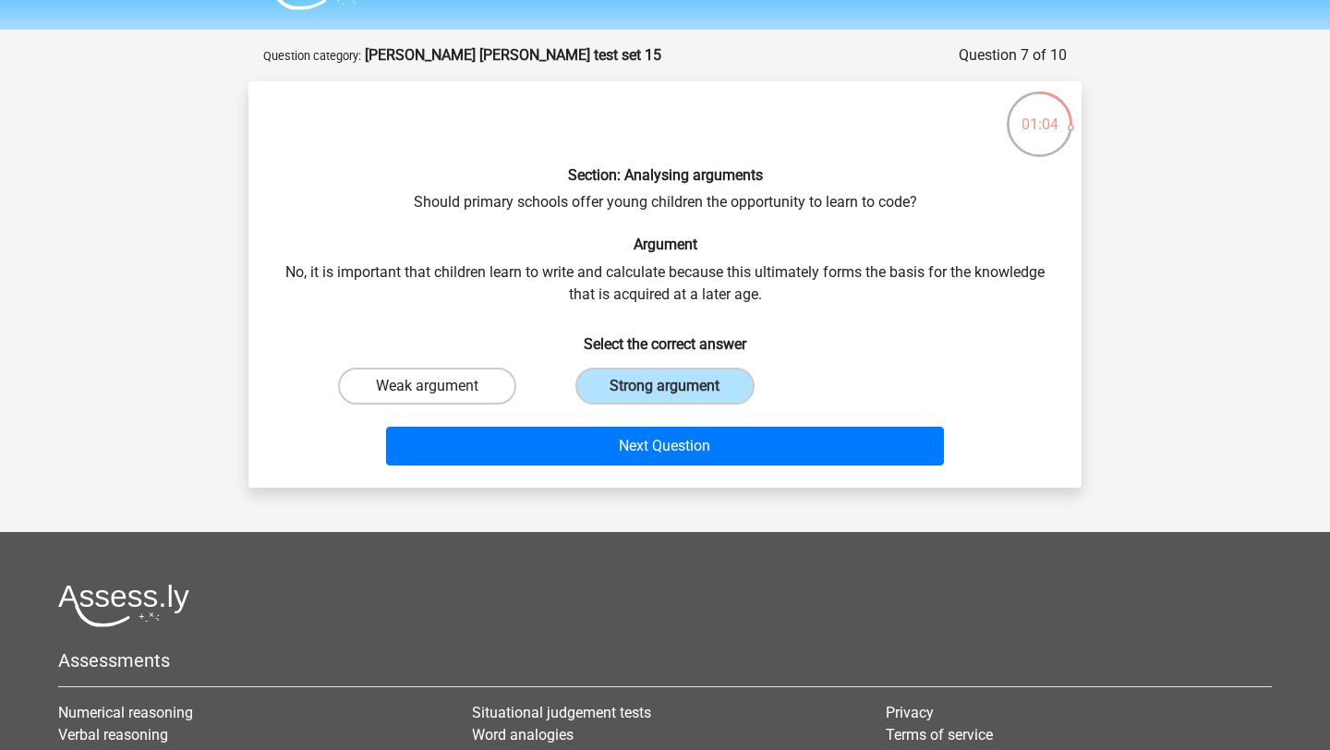
radio input "true"
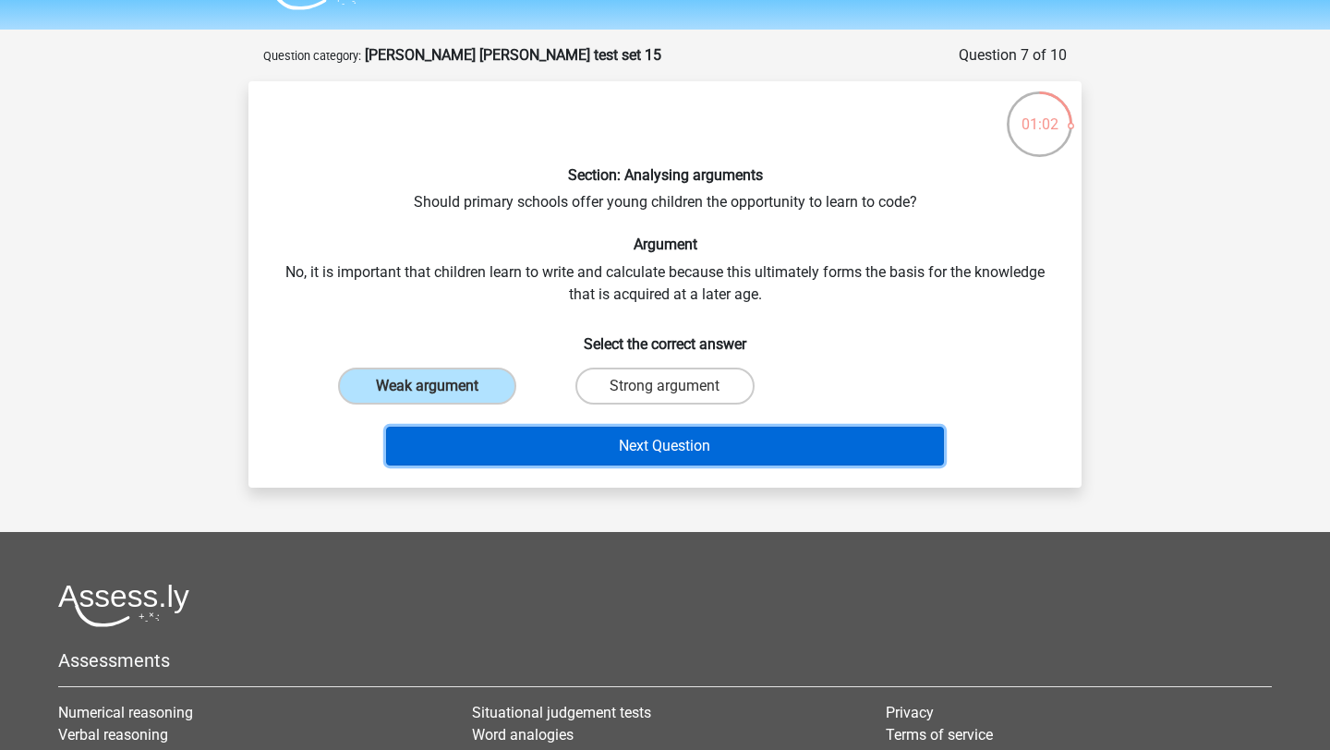
click at [594, 431] on button "Next Question" at bounding box center [665, 446] width 559 height 39
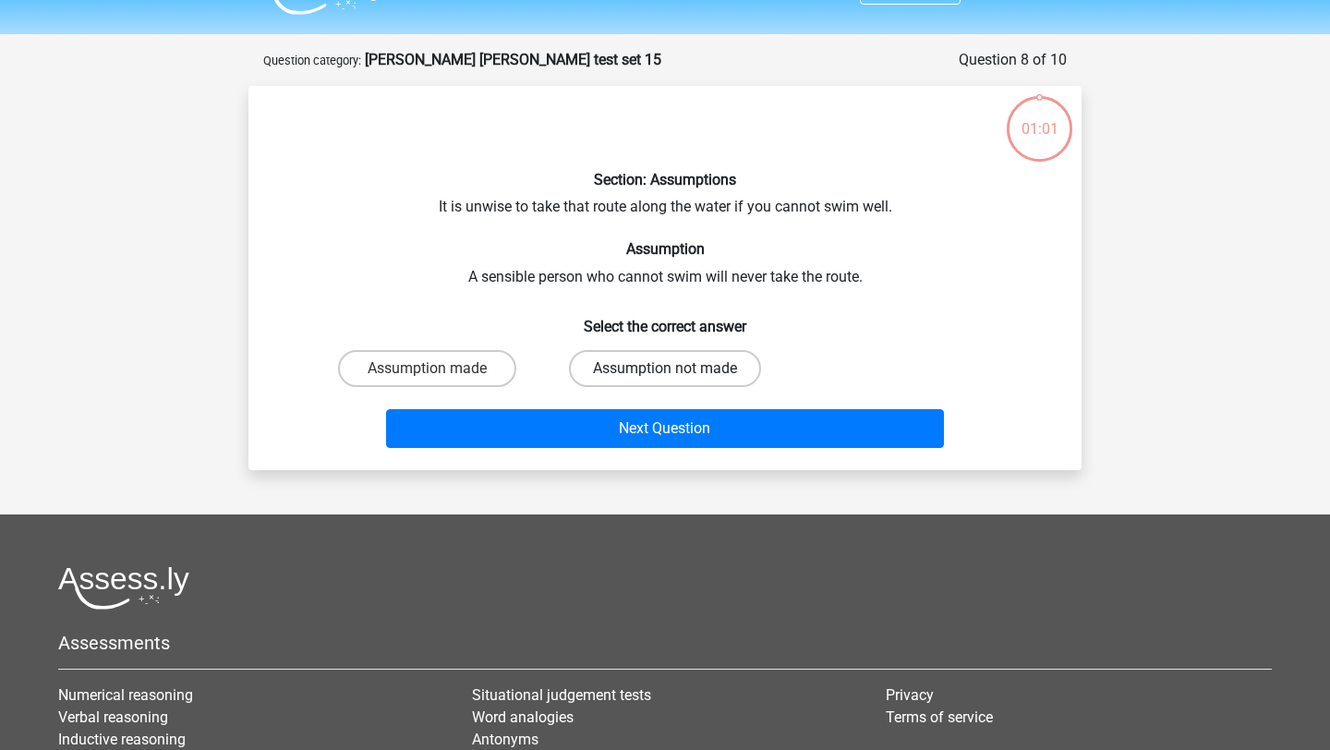
scroll to position [41, 0]
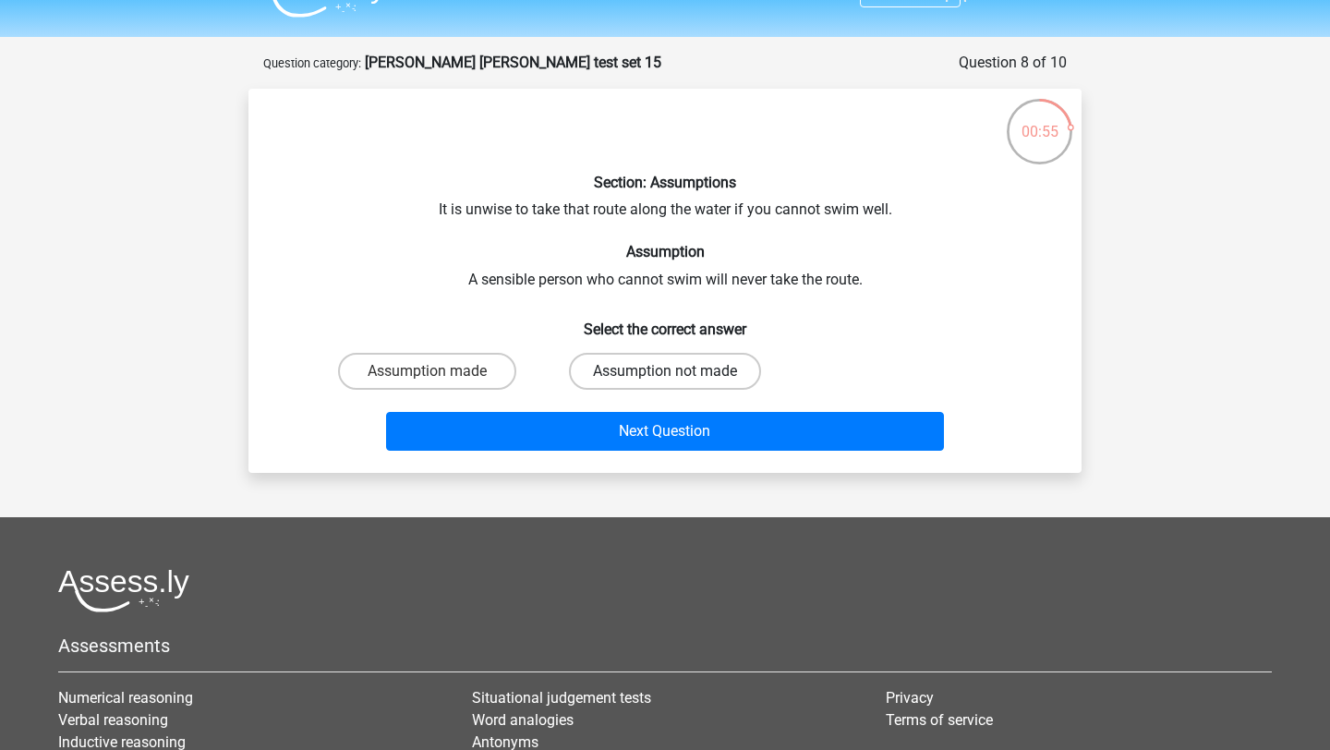
click at [631, 376] on label "Assumption not made" at bounding box center [665, 371] width 192 height 37
click at [665, 376] on input "Assumption not made" at bounding box center [671, 377] width 12 height 12
radio input "true"
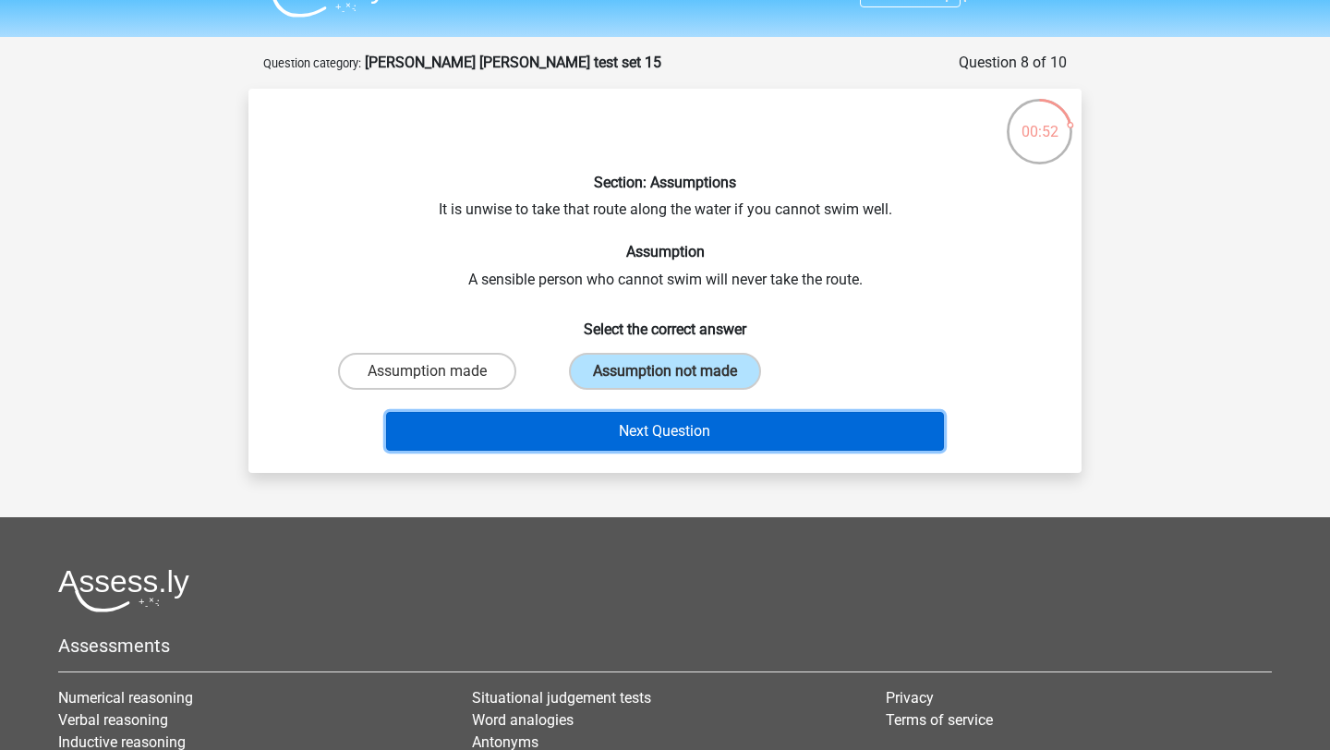
click at [634, 433] on button "Next Question" at bounding box center [665, 431] width 559 height 39
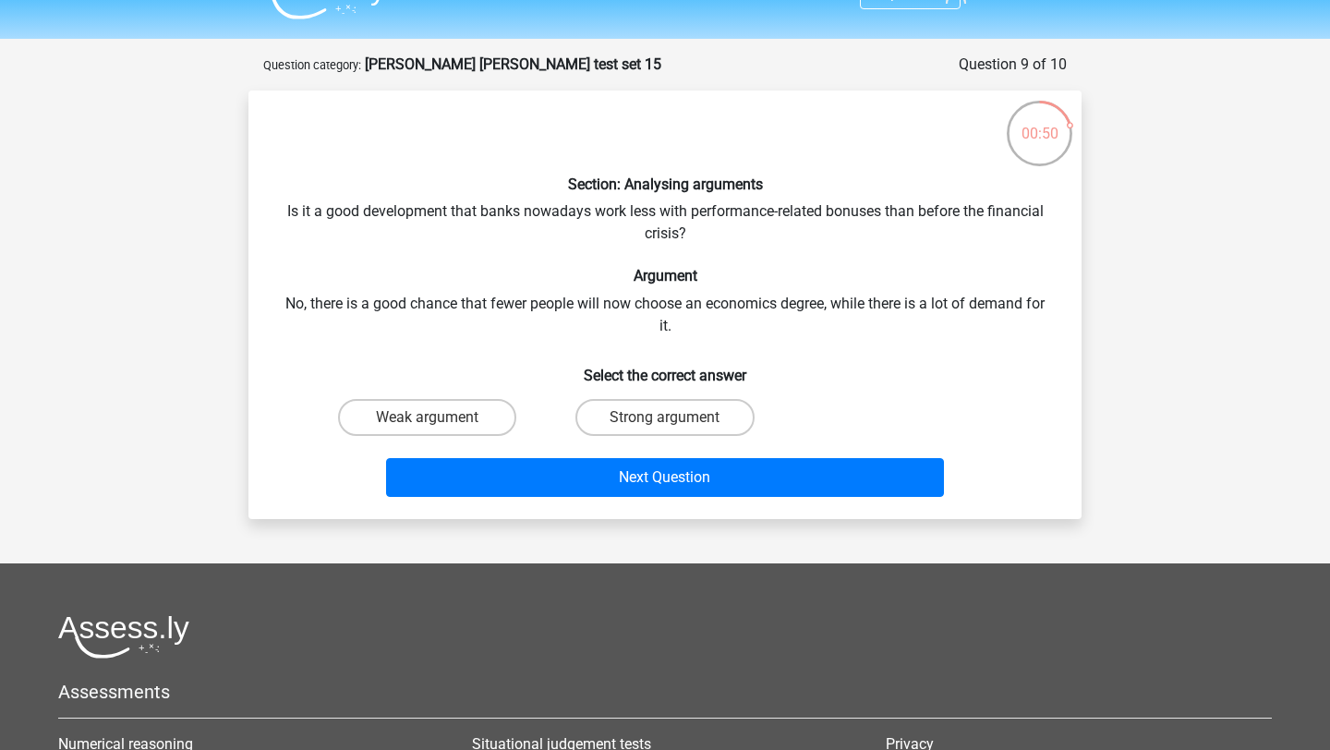
scroll to position [38, 0]
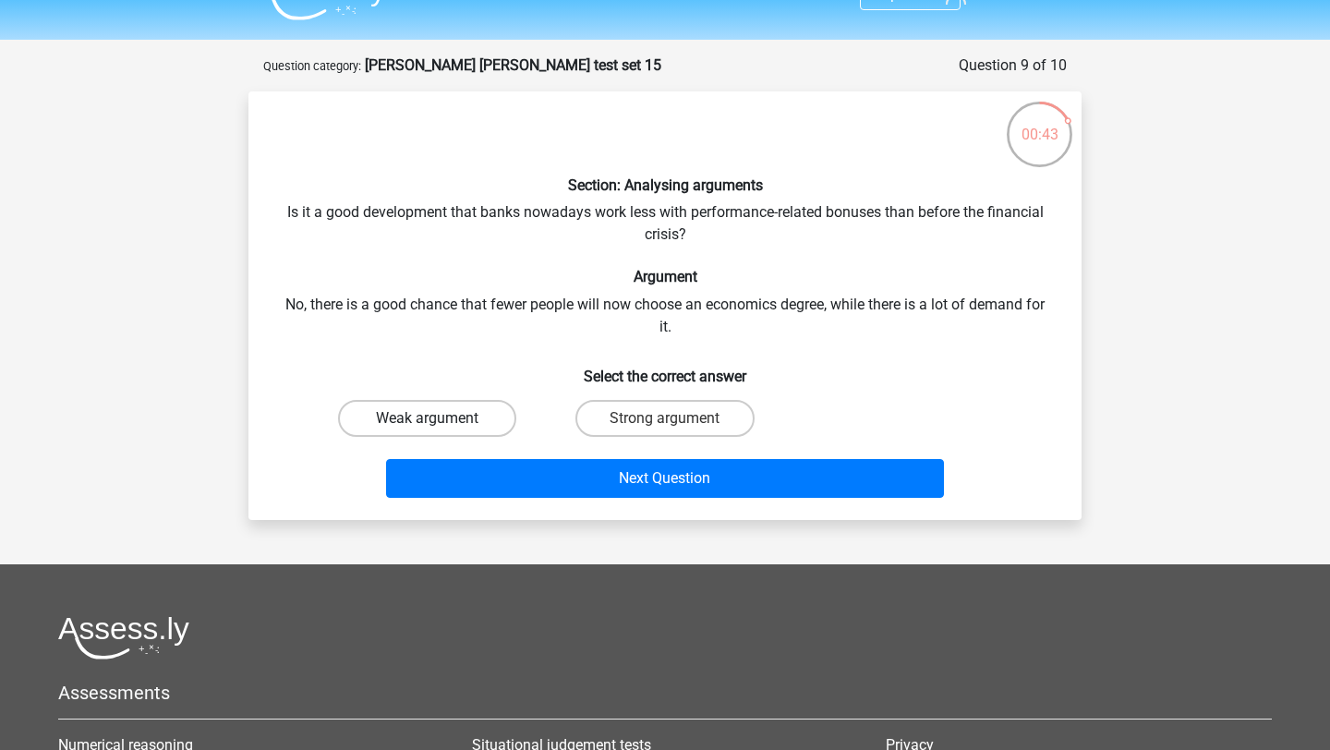
click at [473, 430] on label "Weak argument" at bounding box center [427, 418] width 178 height 37
click at [440, 430] on input "Weak argument" at bounding box center [434, 424] width 12 height 12
radio input "true"
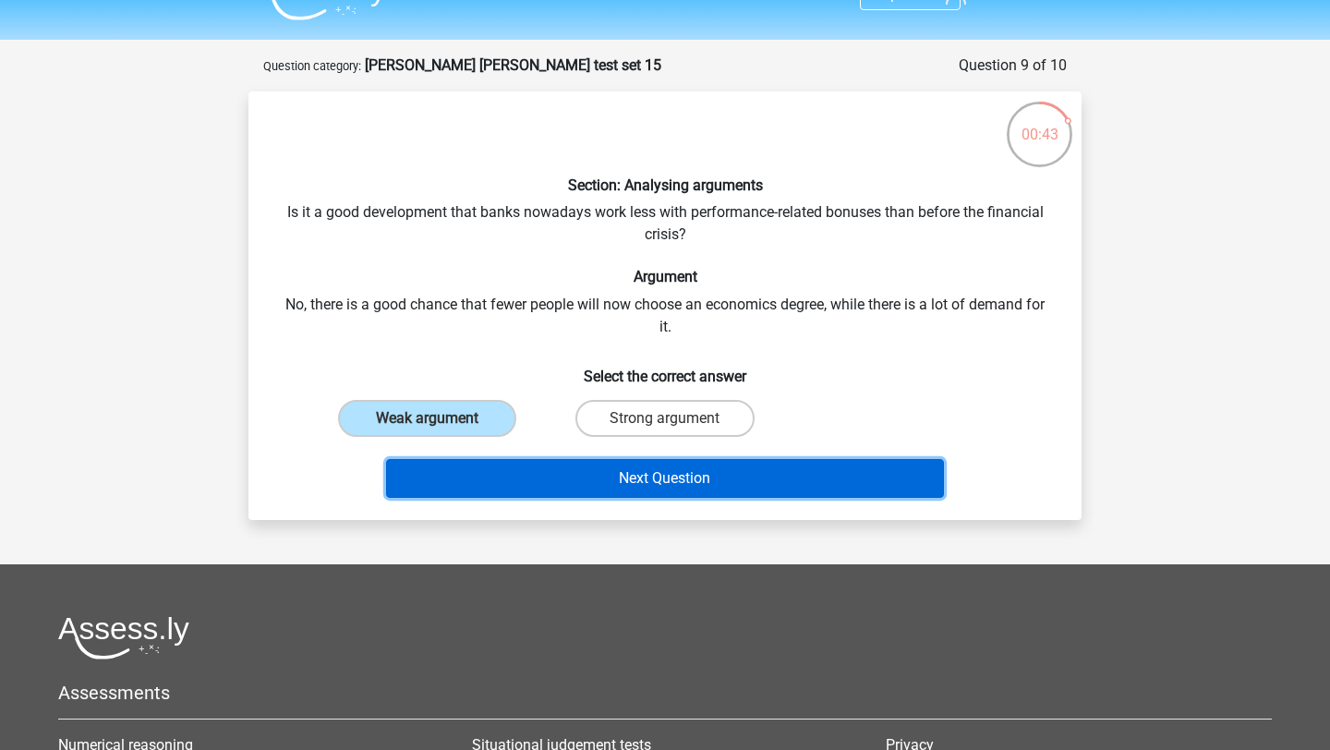
click at [517, 474] on button "Next Question" at bounding box center [665, 478] width 559 height 39
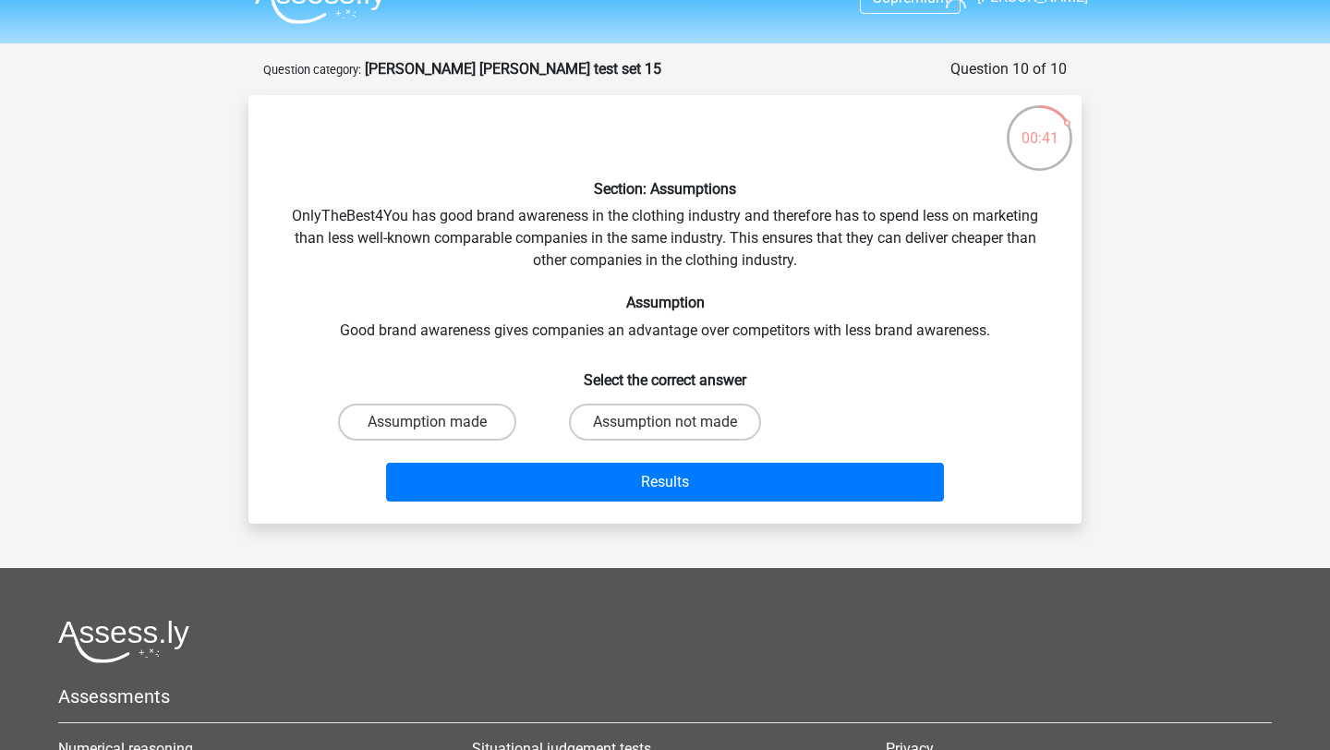
scroll to position [32, 0]
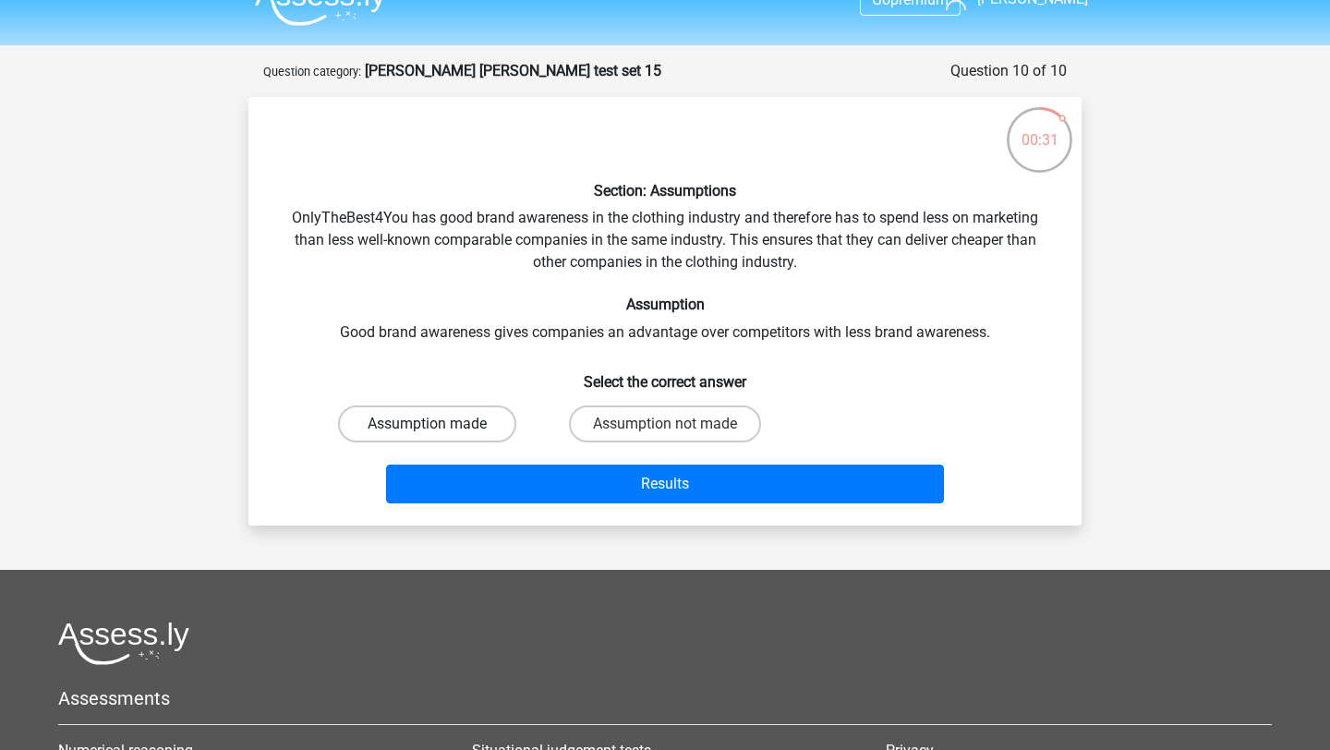
click at [453, 424] on label "Assumption made" at bounding box center [427, 424] width 178 height 37
click at [440, 424] on input "Assumption made" at bounding box center [434, 430] width 12 height 12
radio input "true"
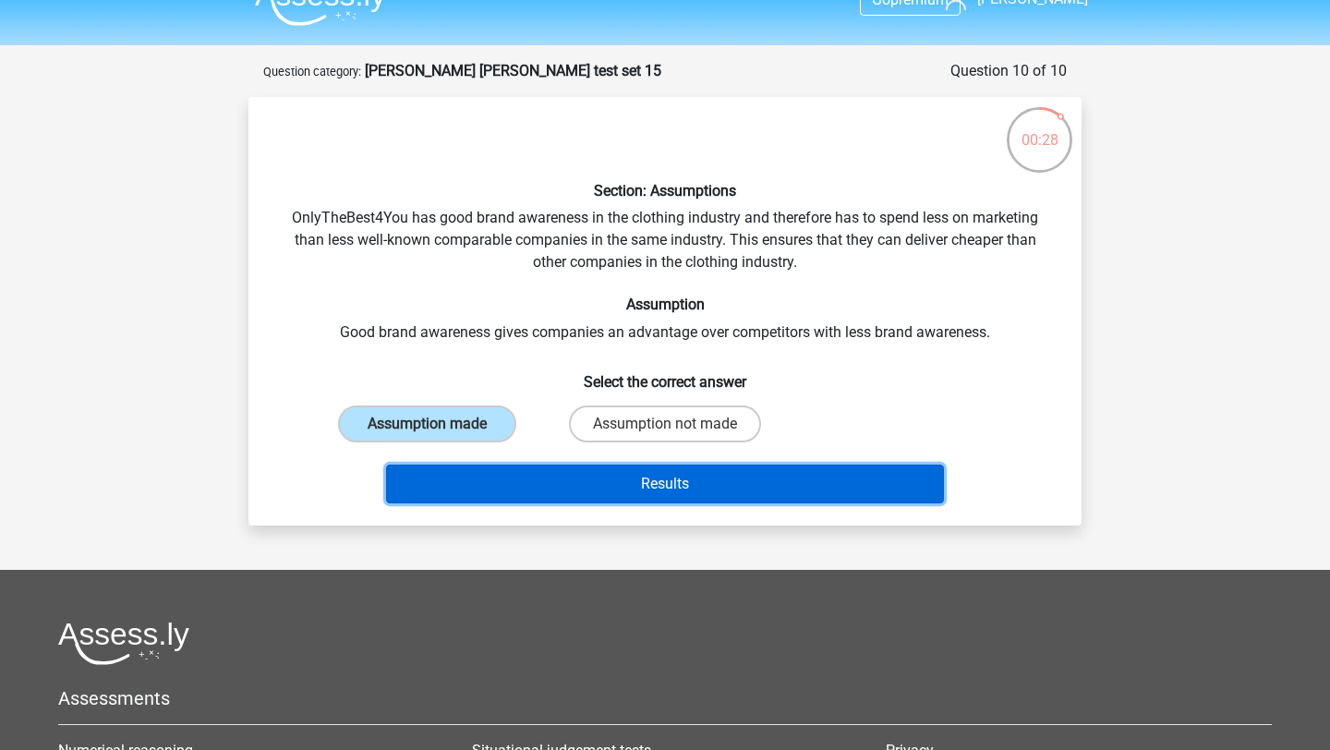
click at [650, 486] on button "Results" at bounding box center [665, 484] width 559 height 39
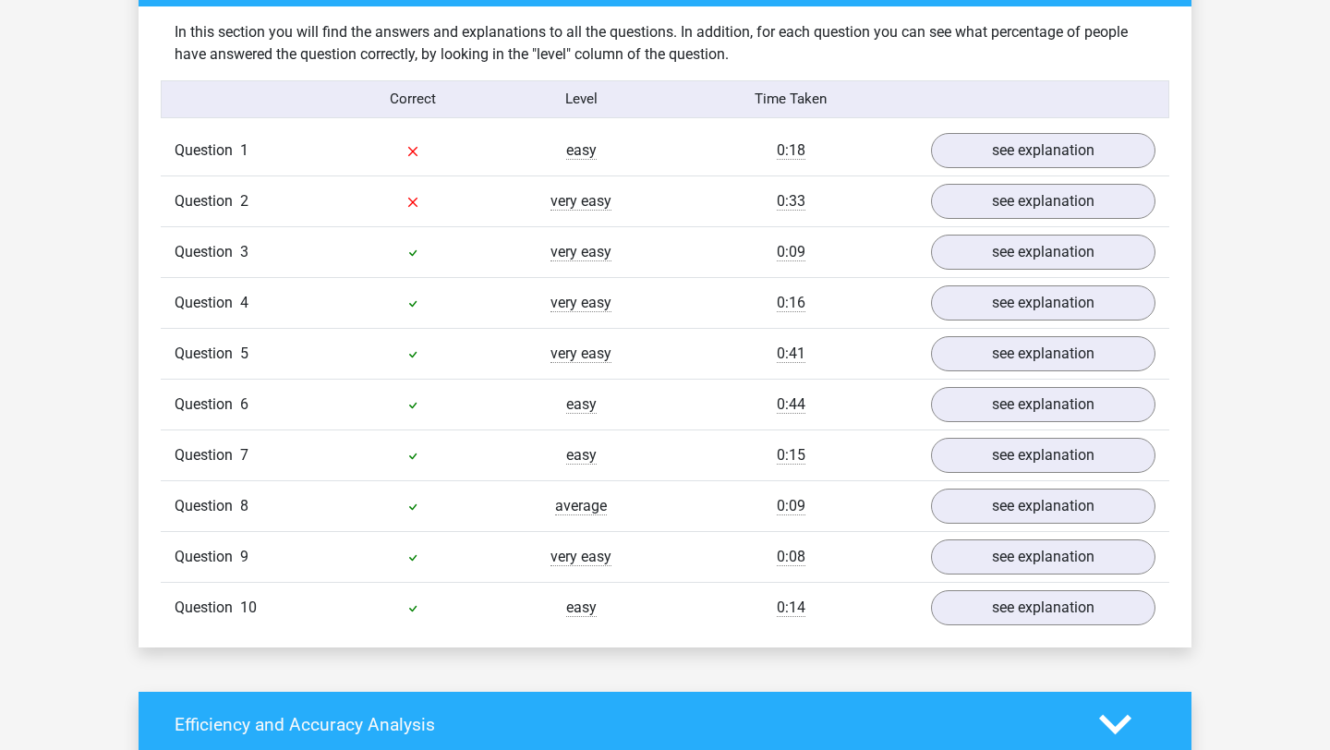
scroll to position [1309, 0]
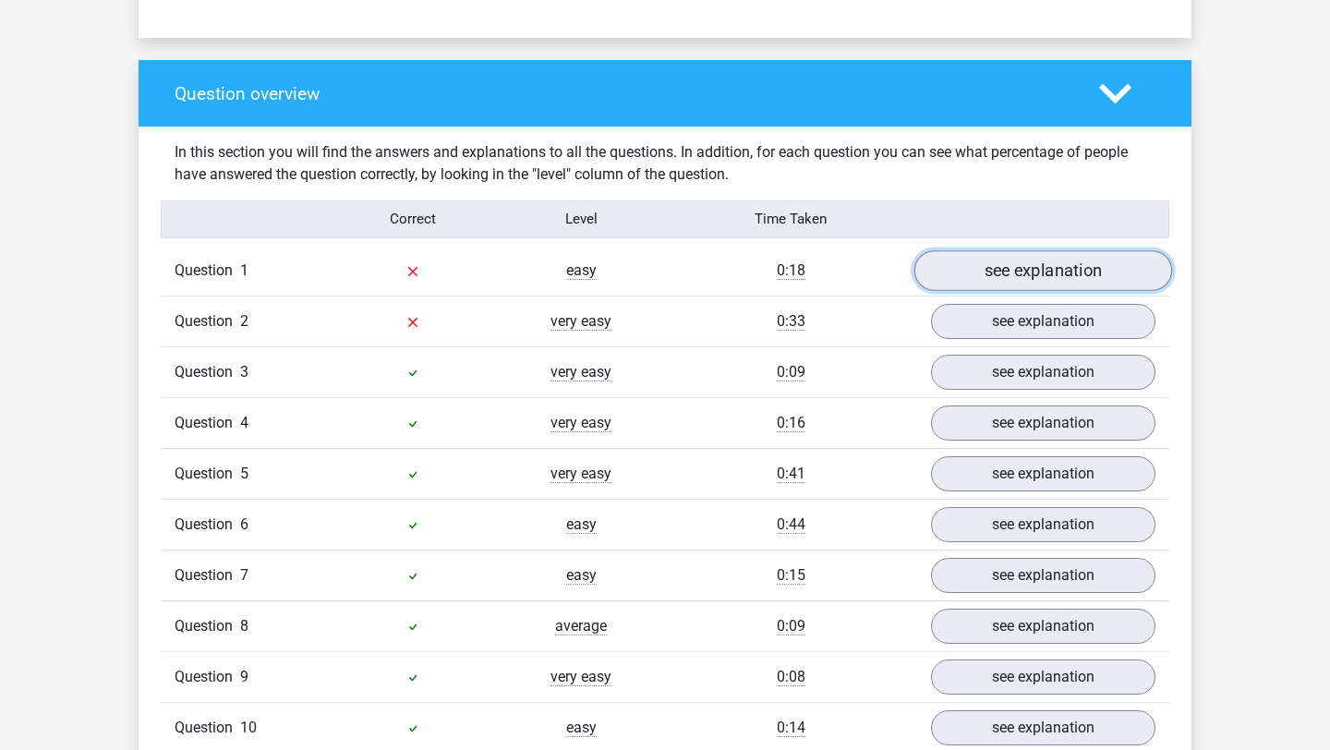
click at [1023, 266] on link "see explanation" at bounding box center [1043, 270] width 258 height 41
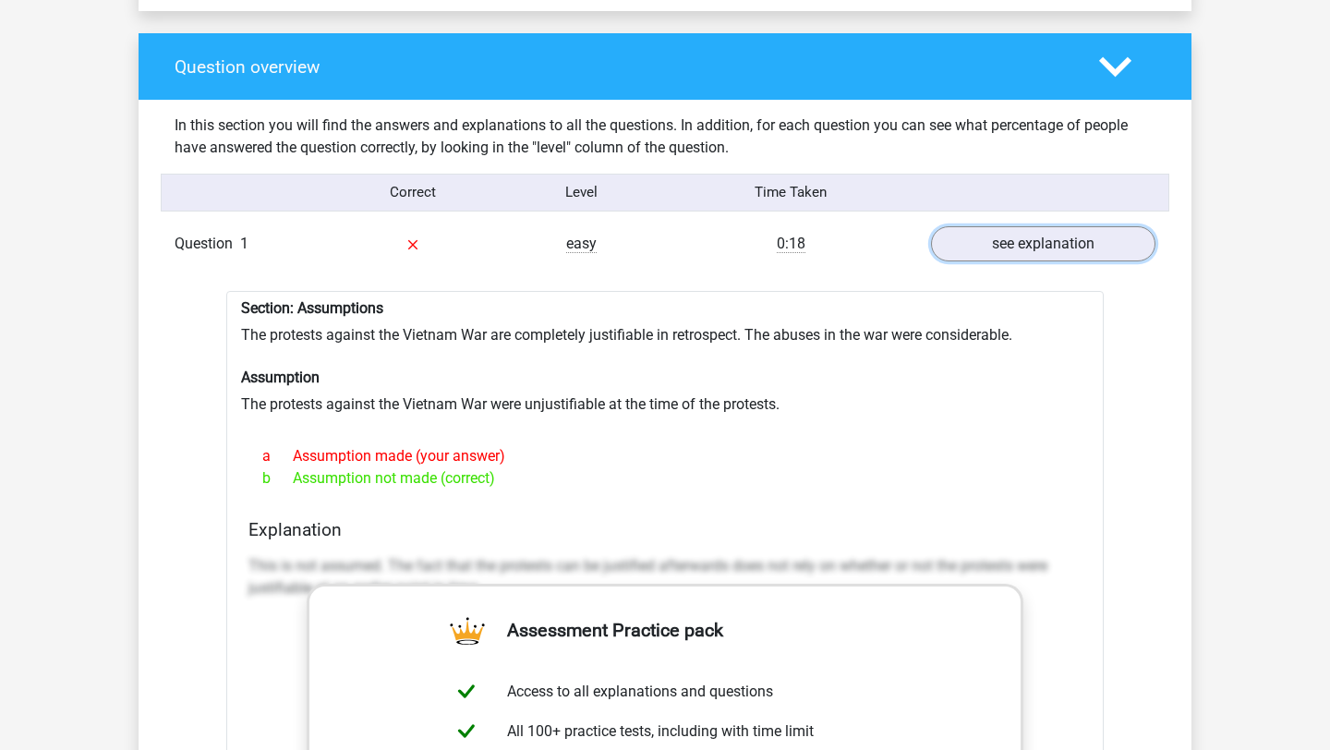
scroll to position [1344, 0]
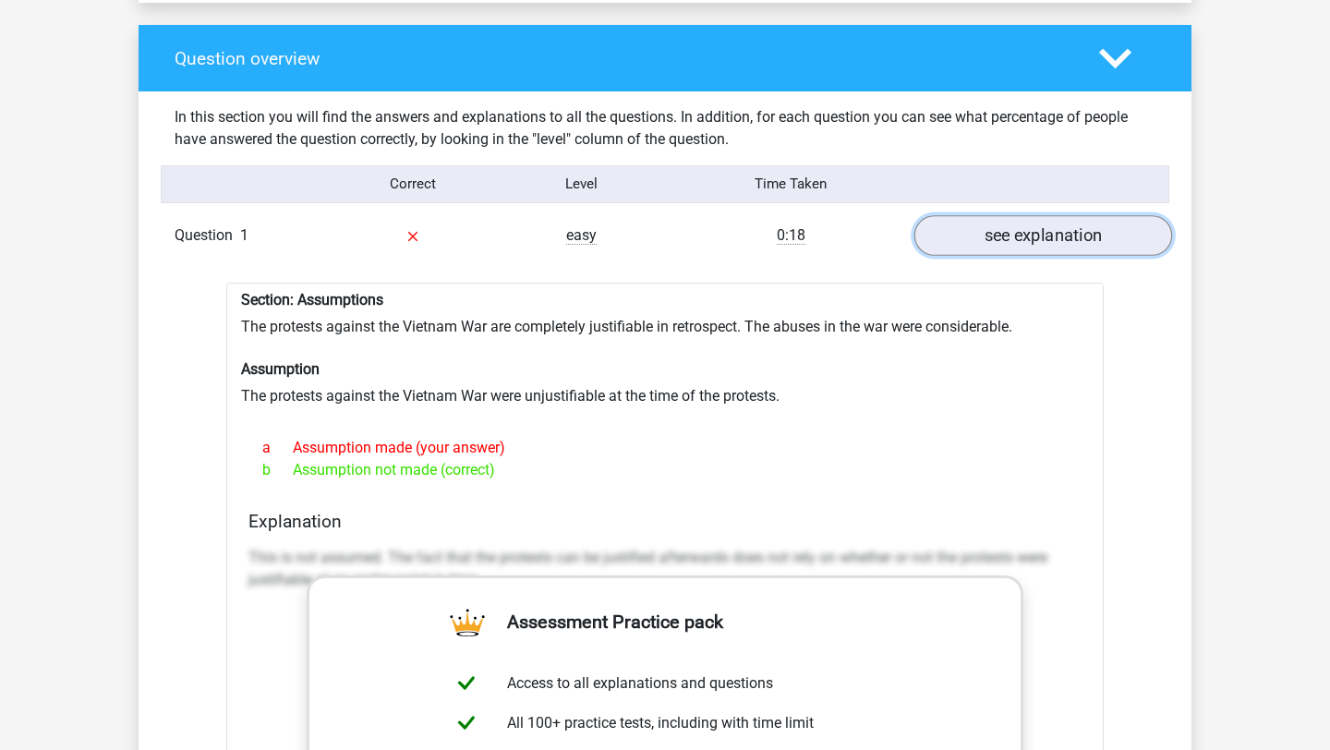
click at [984, 251] on link "see explanation" at bounding box center [1043, 235] width 258 height 41
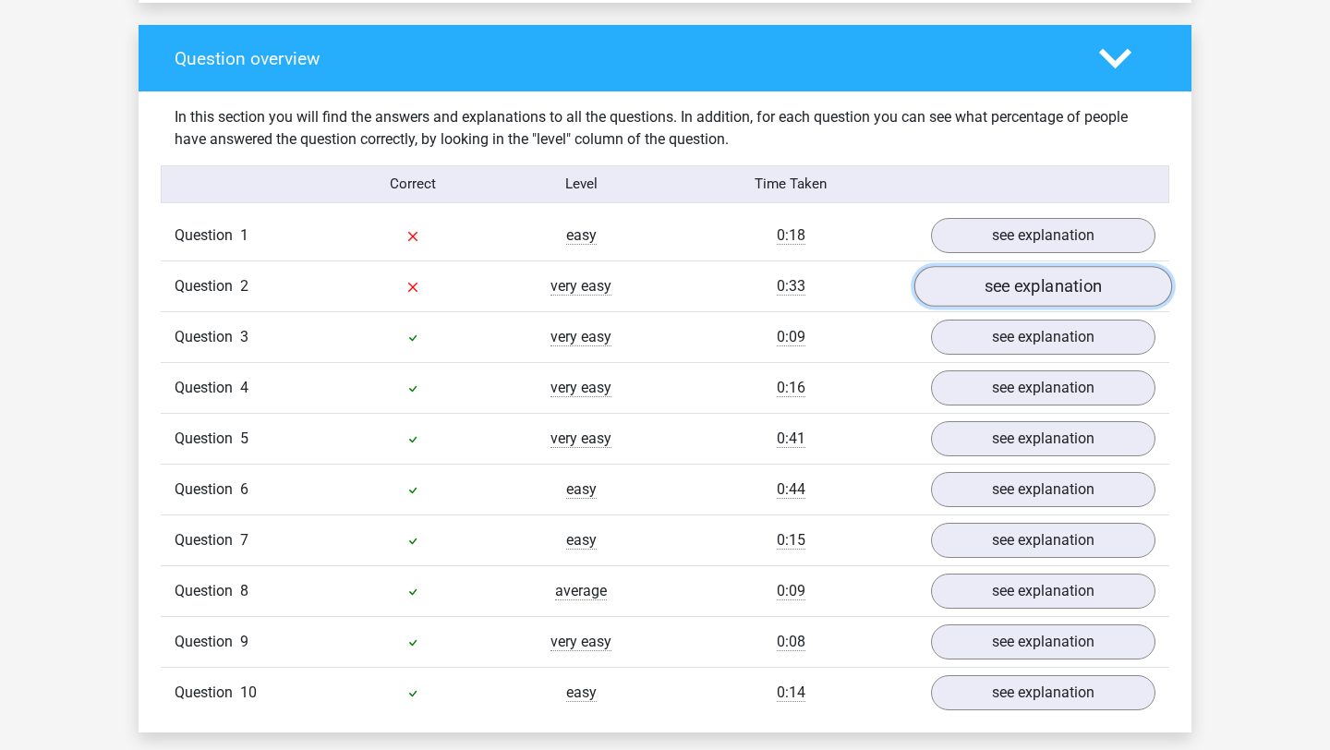
click at [976, 292] on link "see explanation" at bounding box center [1043, 286] width 258 height 41
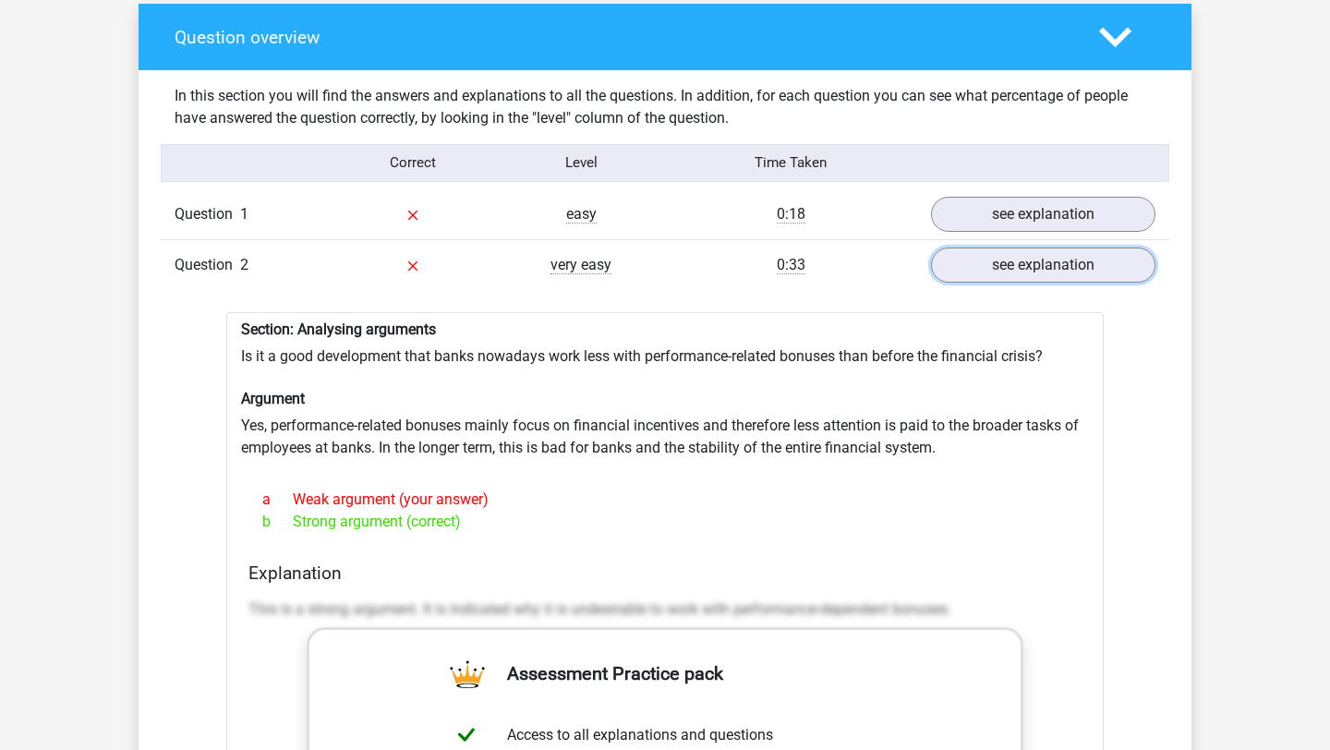
scroll to position [1367, 0]
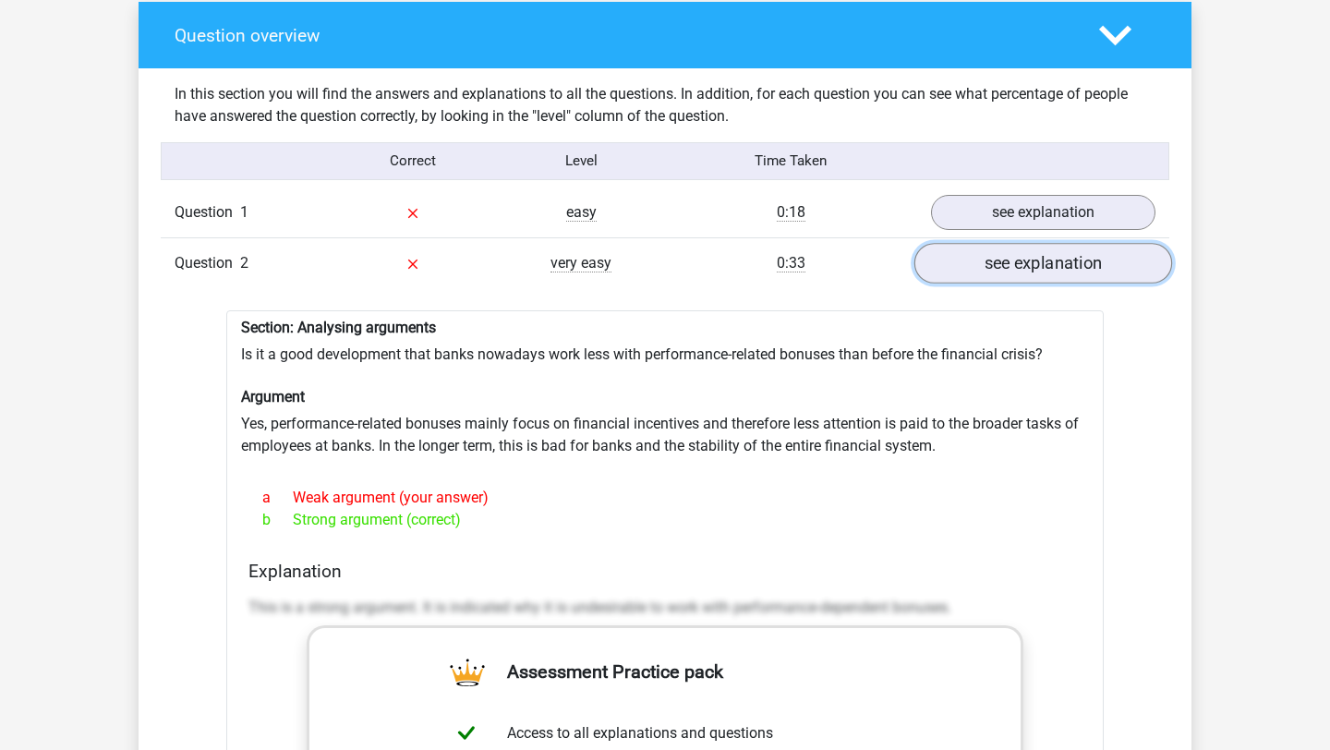
click at [958, 274] on link "see explanation" at bounding box center [1043, 263] width 258 height 41
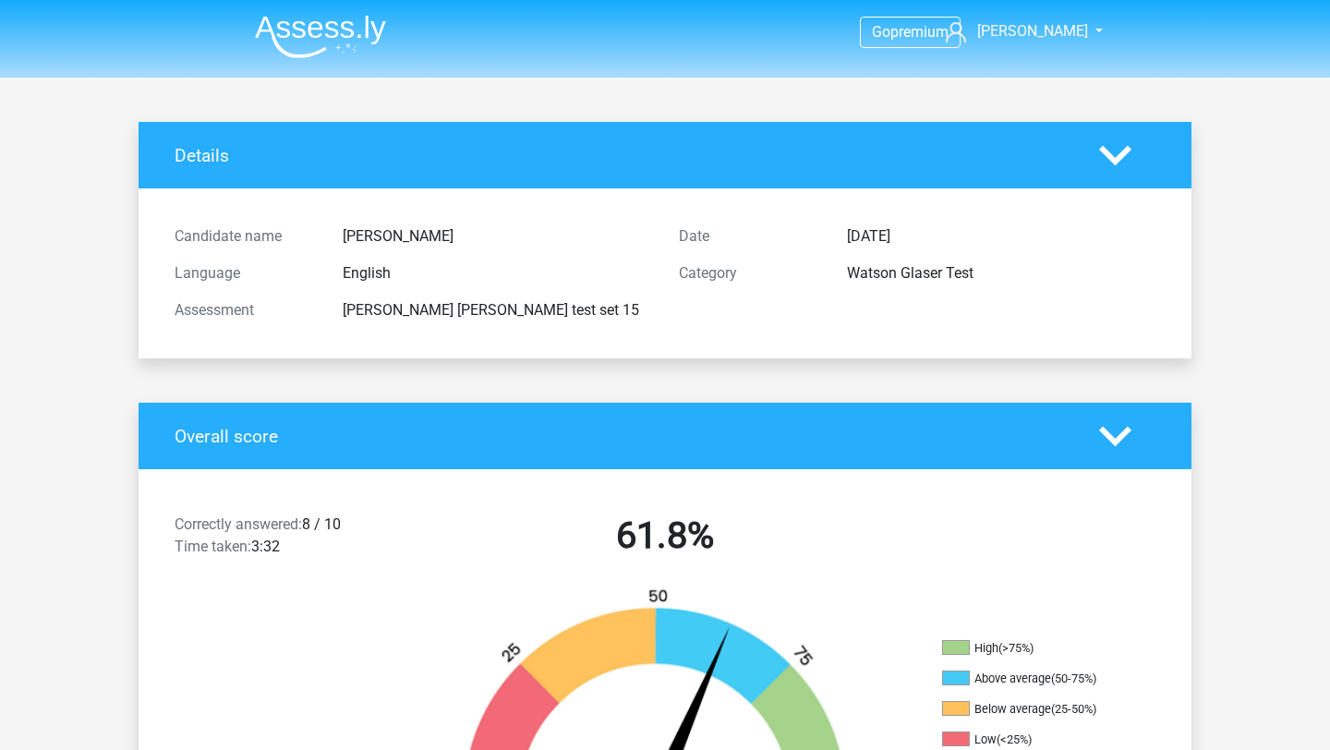
scroll to position [4, 0]
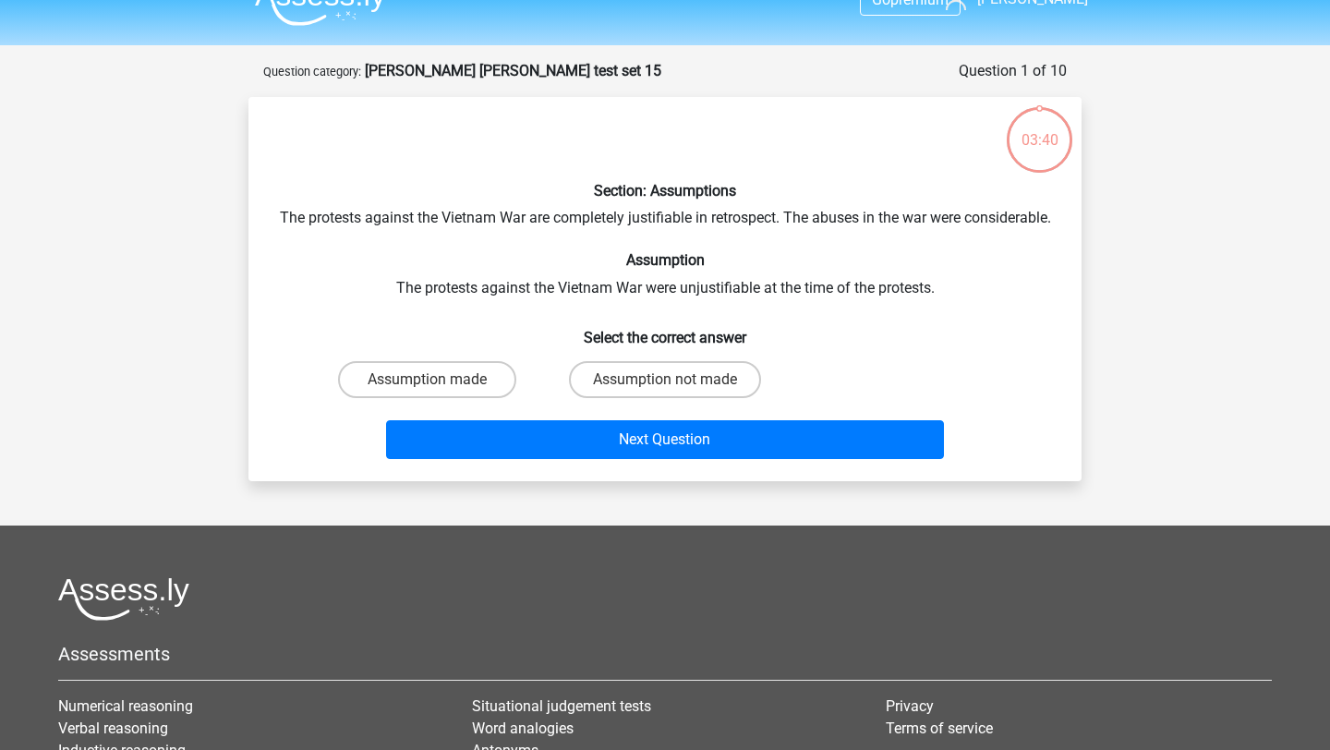
scroll to position [32, 0]
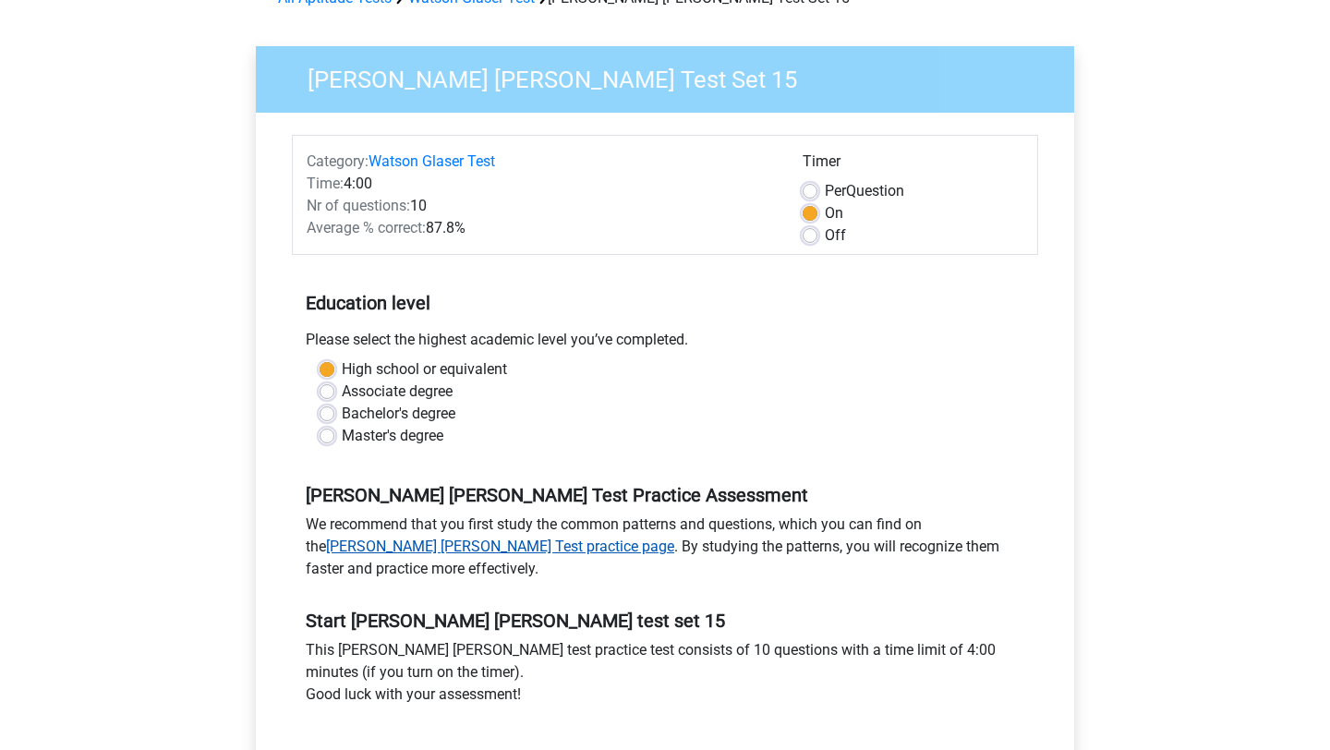
scroll to position [268, 0]
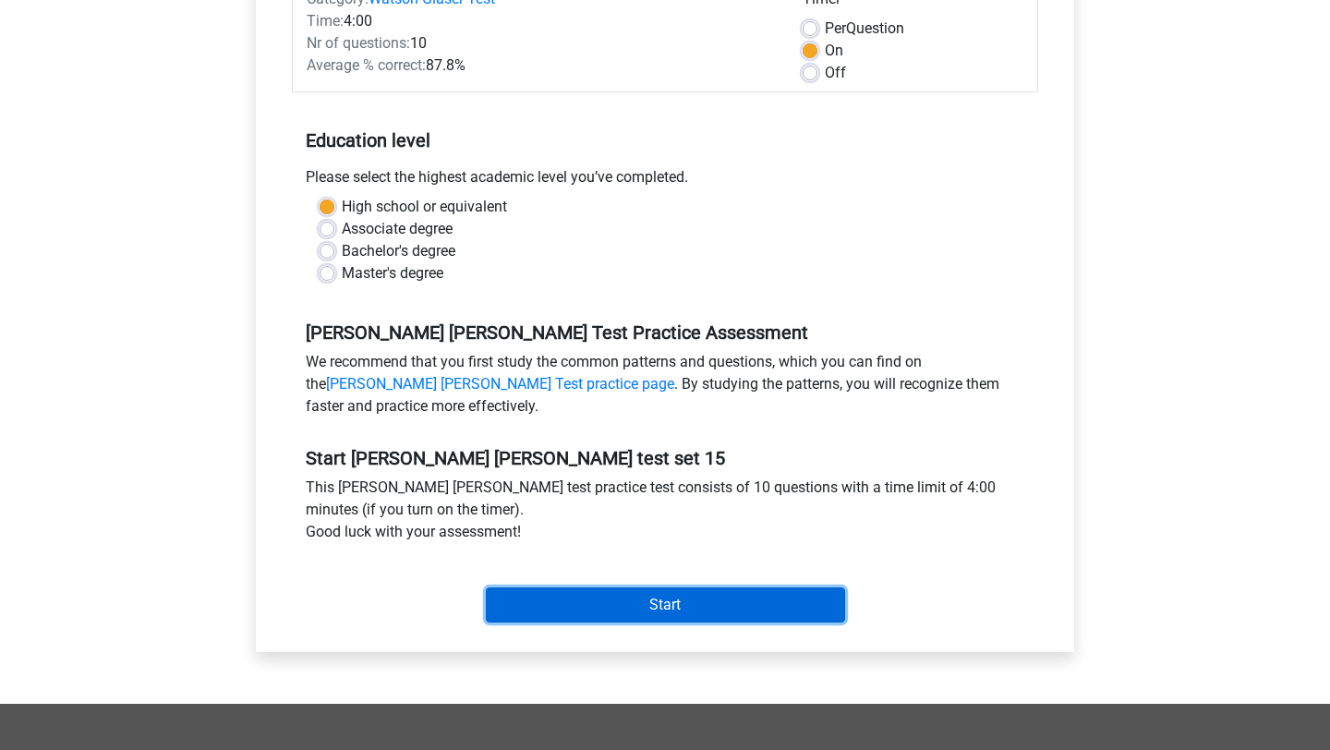
click at [560, 591] on input "Start" at bounding box center [665, 604] width 359 height 35
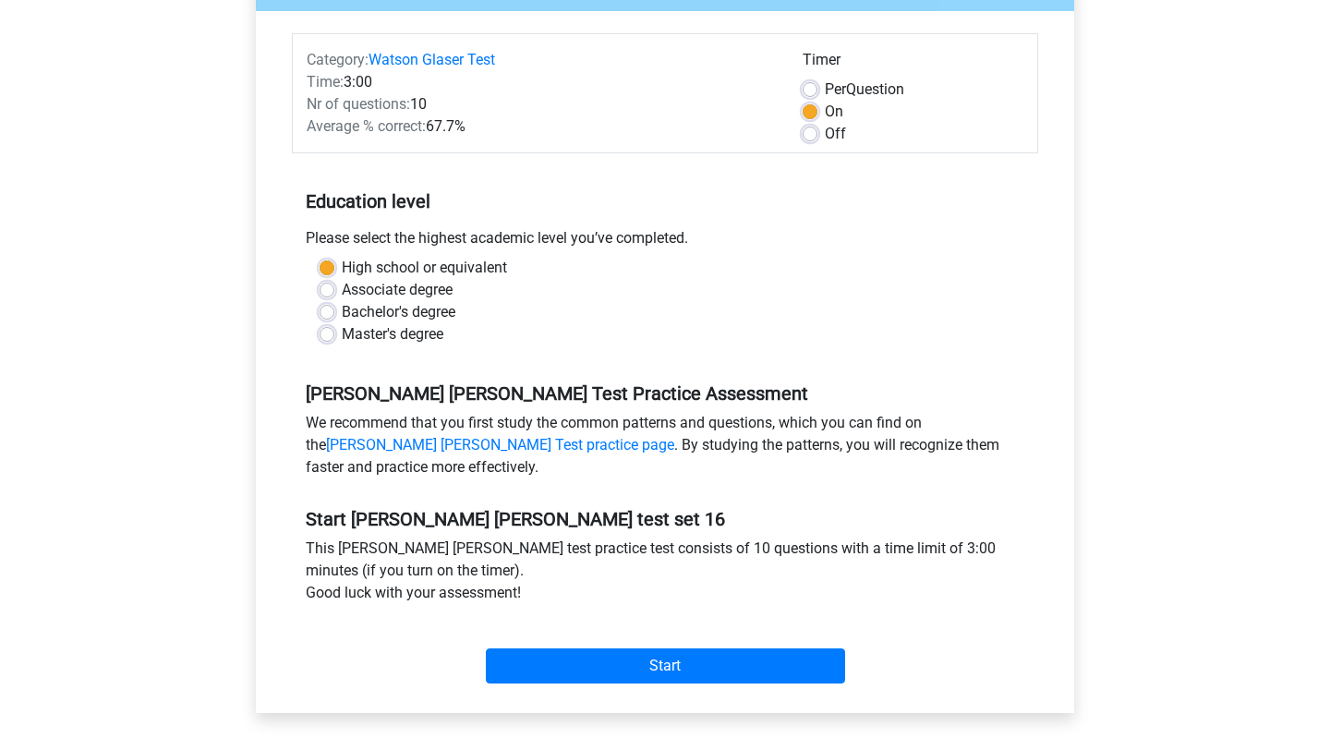
scroll to position [363, 0]
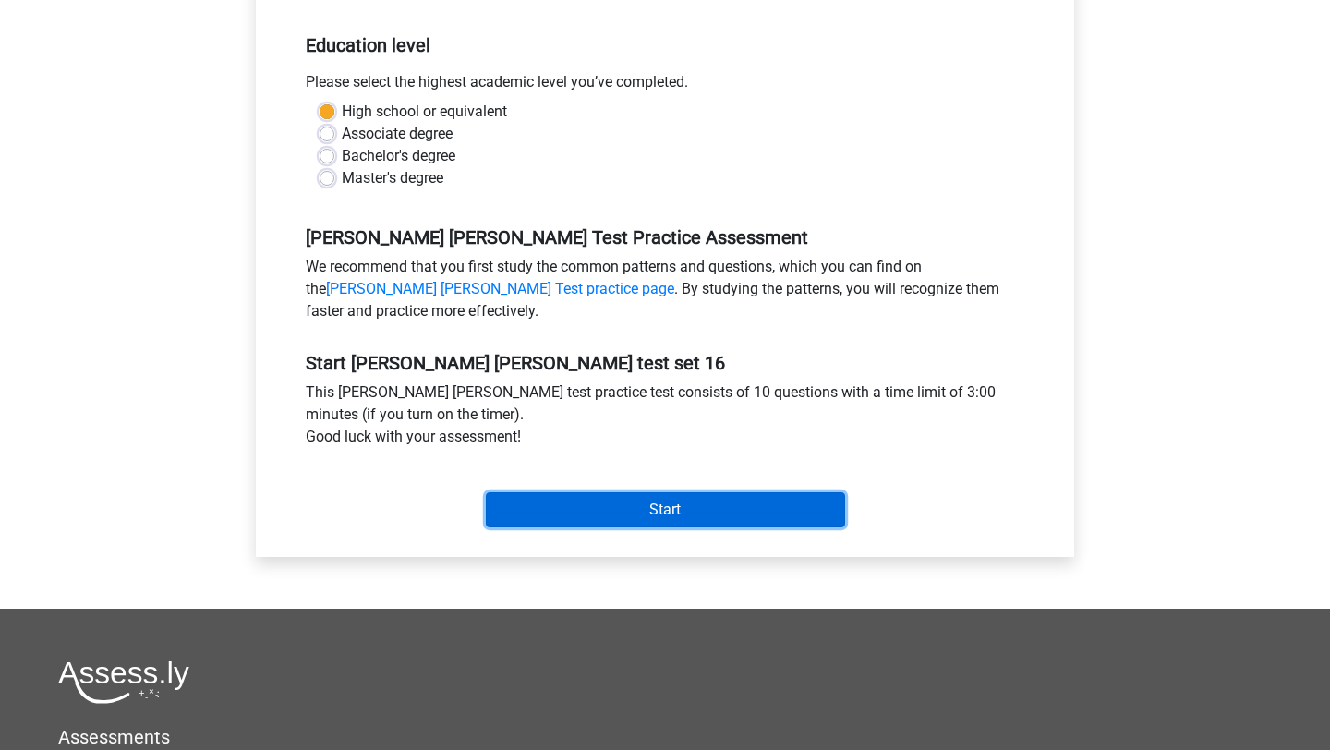
click at [563, 508] on input "Start" at bounding box center [665, 509] width 359 height 35
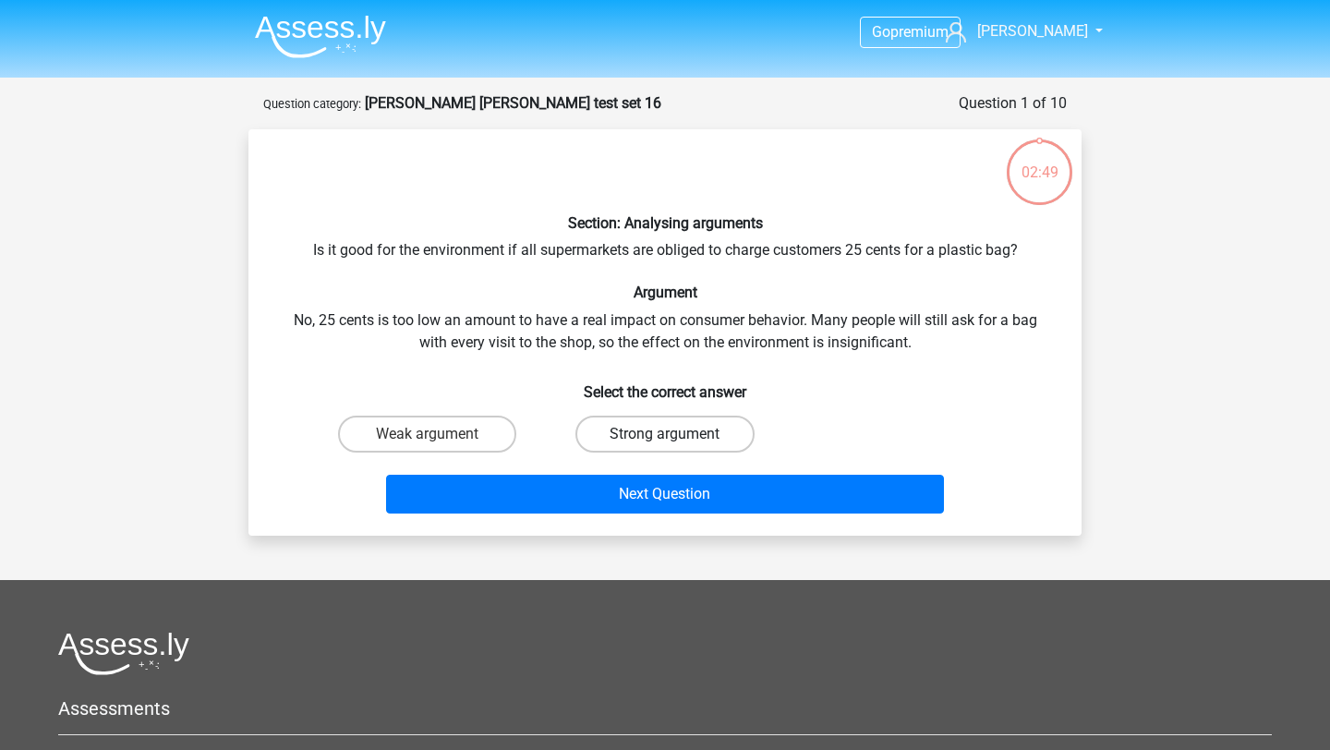
click at [657, 444] on label "Strong argument" at bounding box center [664, 434] width 178 height 37
click at [665, 444] on input "Strong argument" at bounding box center [671, 440] width 12 height 12
radio input "true"
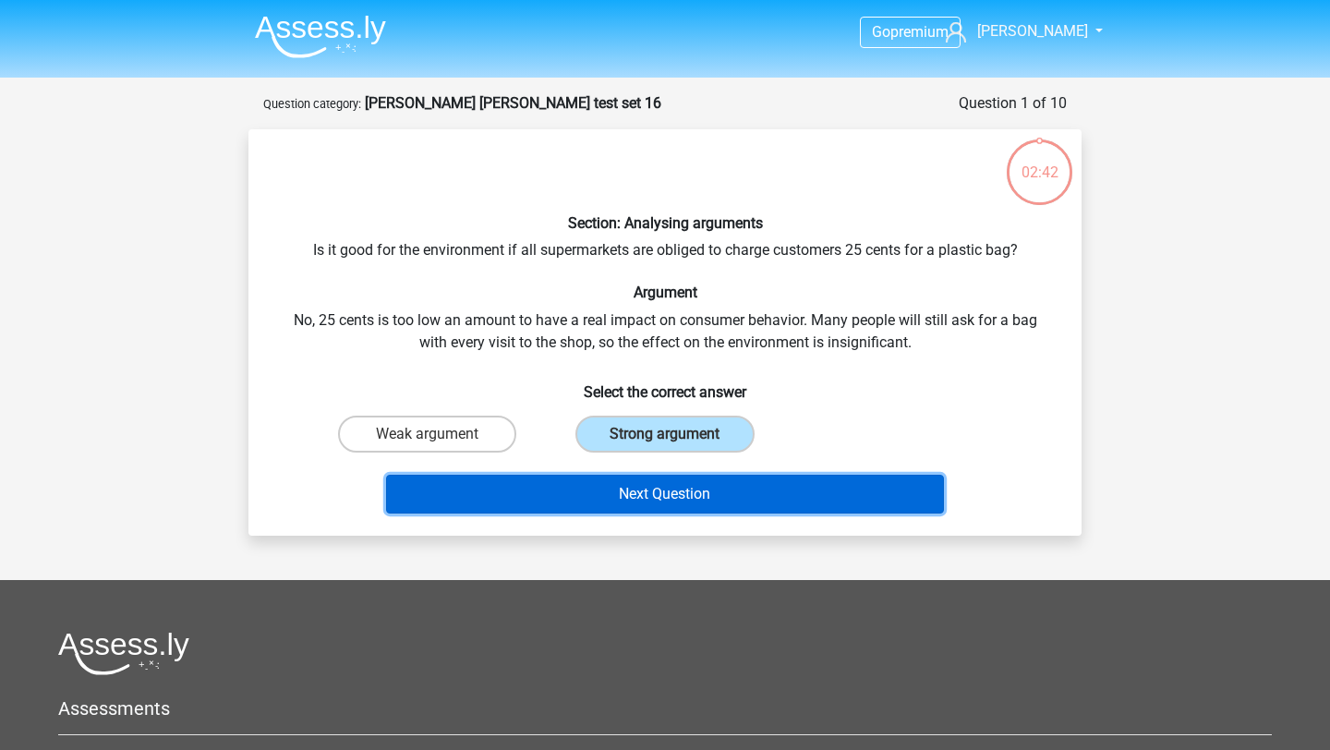
click at [731, 508] on button "Next Question" at bounding box center [665, 494] width 559 height 39
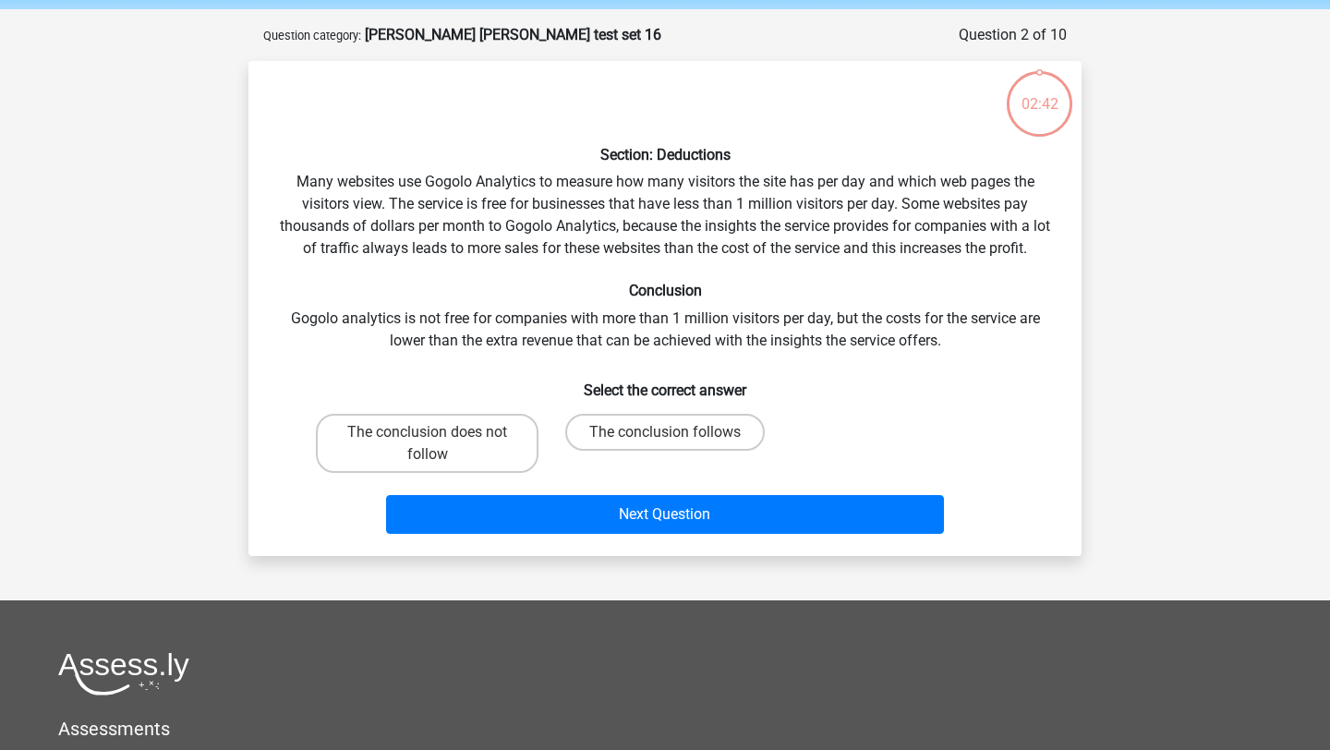
scroll to position [65, 0]
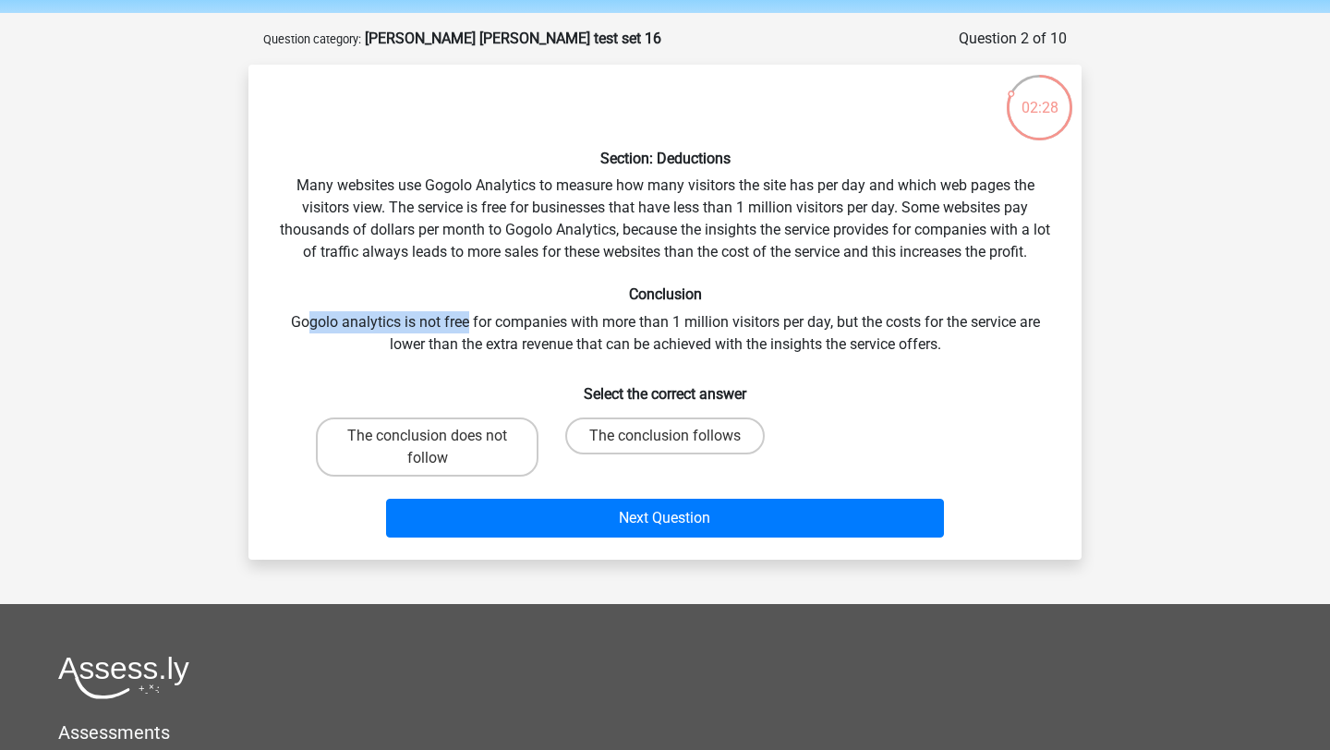
drag, startPoint x: 302, startPoint y: 332, endPoint x: 465, endPoint y: 328, distance: 162.6
click at [466, 329] on div "Section: Deductions Many websites use Gogolo Analytics to measure how many visi…" at bounding box center [665, 312] width 818 height 466
click at [465, 328] on div "Section: Deductions Many websites use Gogolo Analytics to measure how many visi…" at bounding box center [665, 312] width 818 height 466
click at [664, 434] on label "The conclusion follows" at bounding box center [665, 436] width 200 height 37
click at [665, 436] on input "The conclusion follows" at bounding box center [671, 442] width 12 height 12
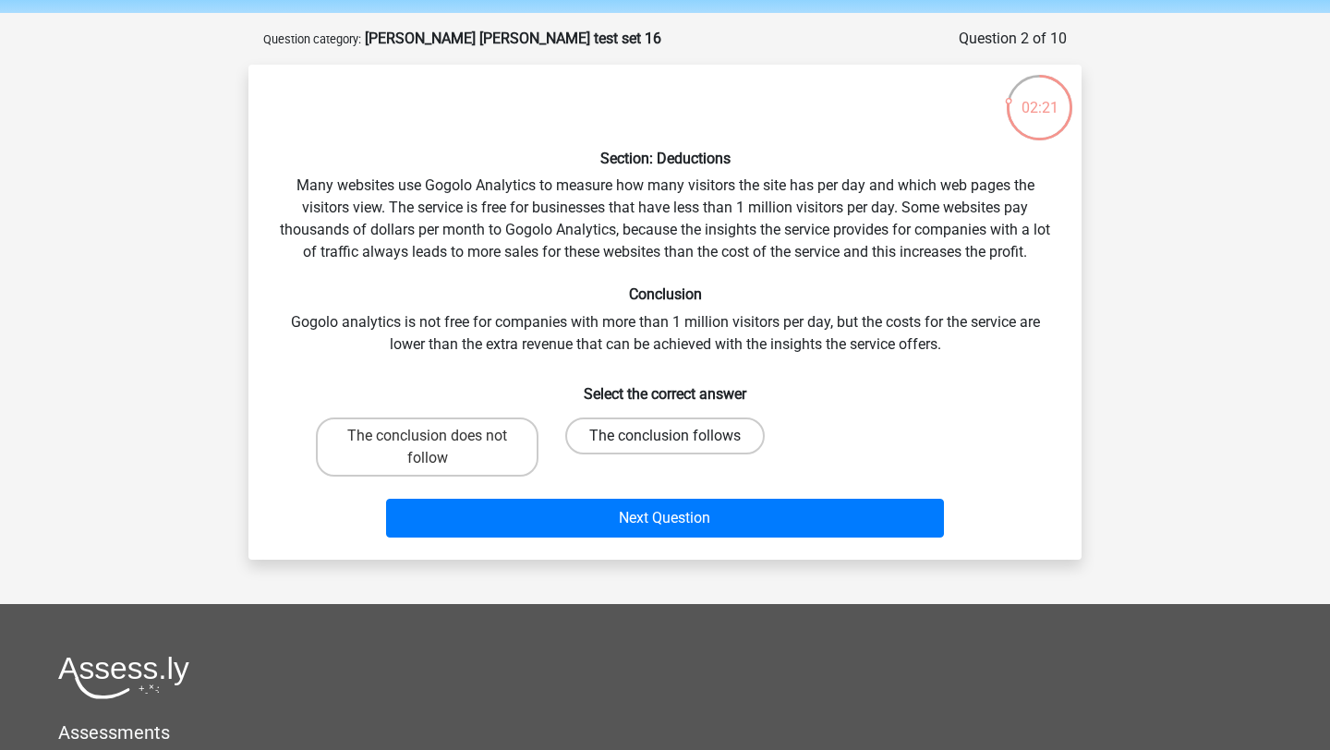
radio input "true"
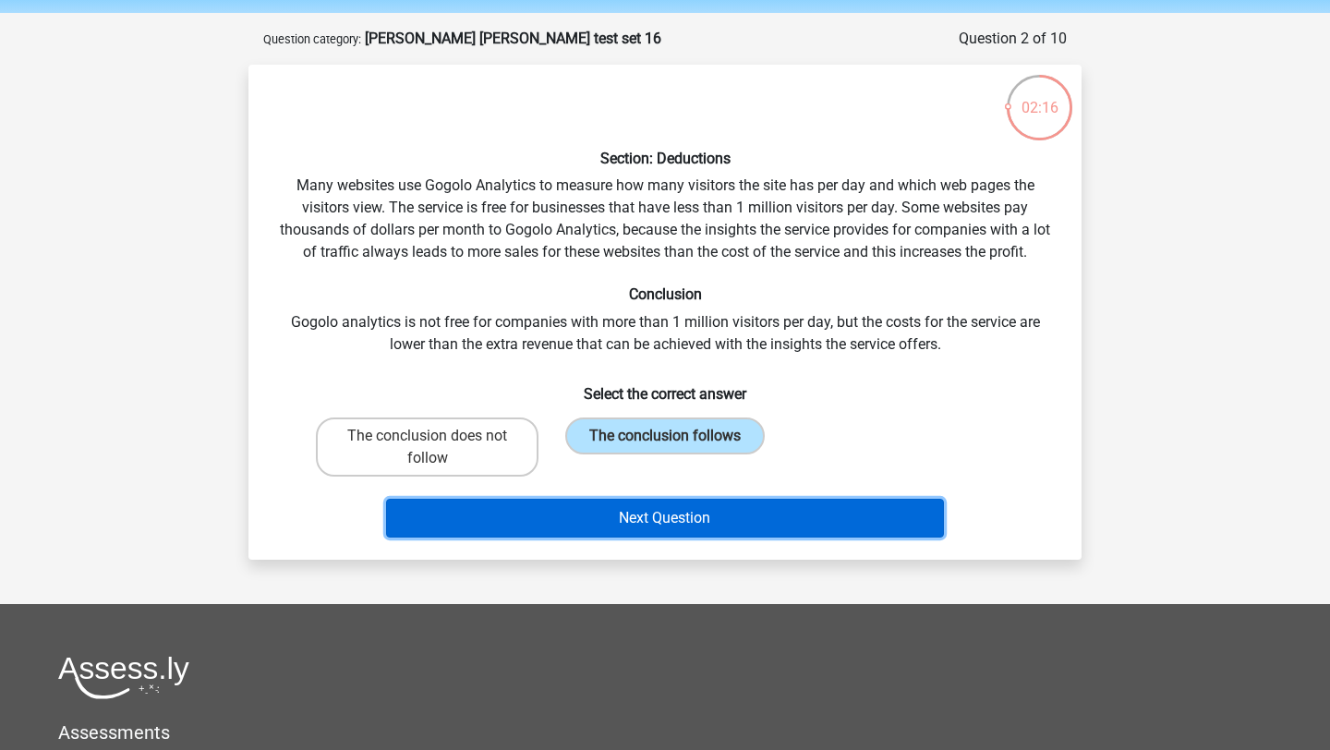
click at [638, 528] on button "Next Question" at bounding box center [665, 518] width 559 height 39
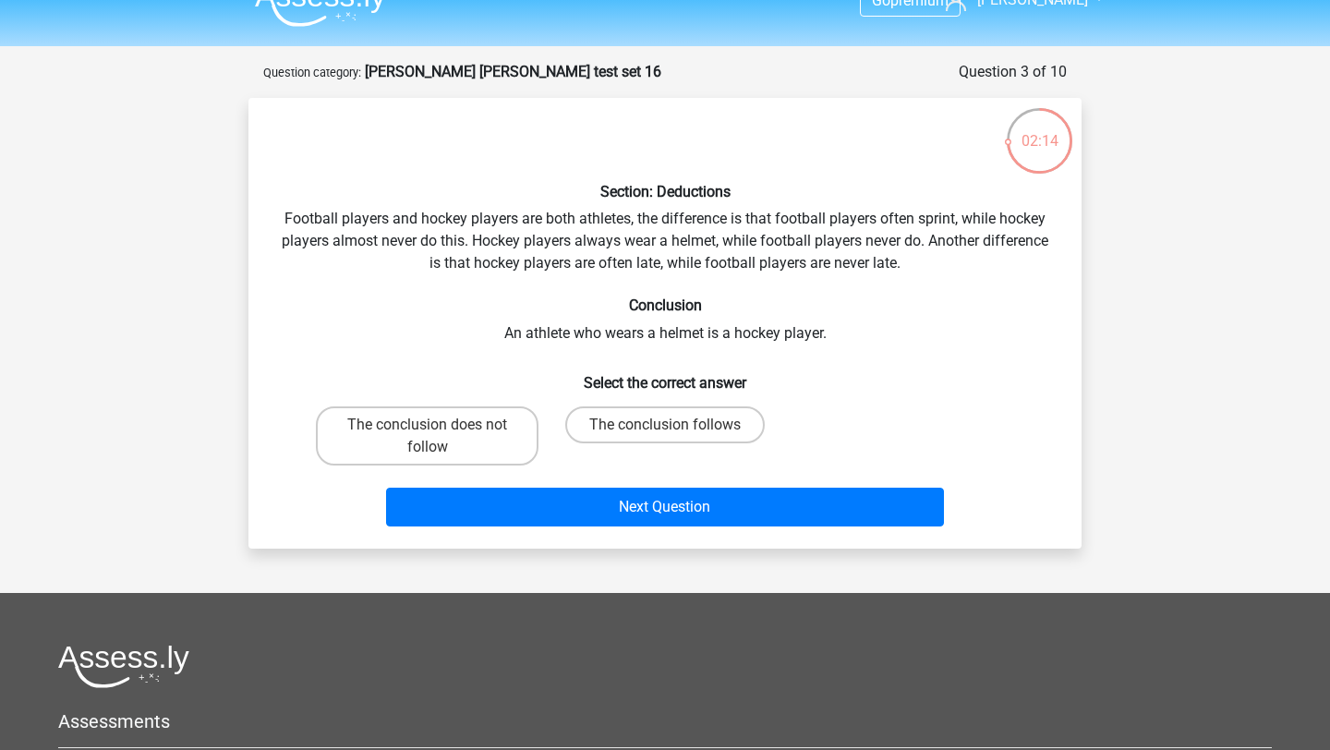
scroll to position [13, 0]
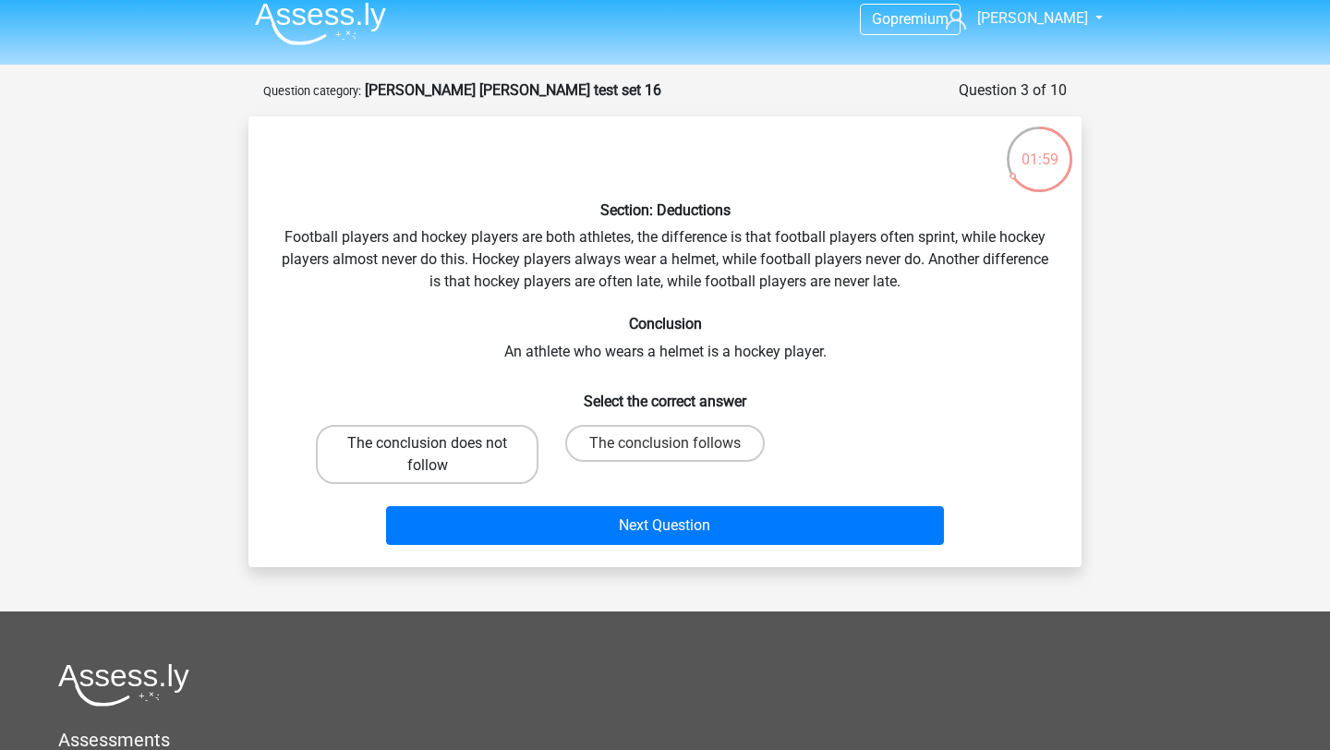
click at [484, 446] on label "The conclusion does not follow" at bounding box center [427, 454] width 223 height 59
click at [440, 446] on input "The conclusion does not follow" at bounding box center [434, 449] width 12 height 12
radio input "true"
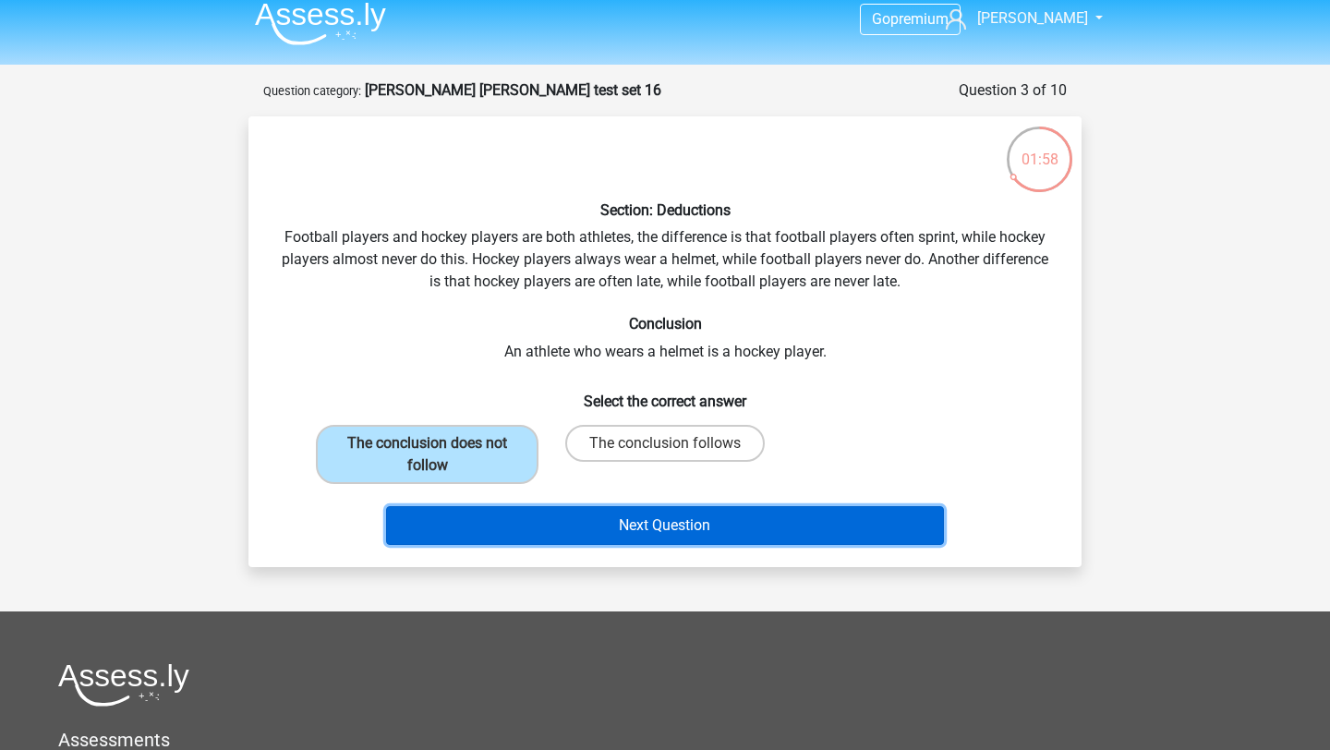
click at [583, 539] on button "Next Question" at bounding box center [665, 525] width 559 height 39
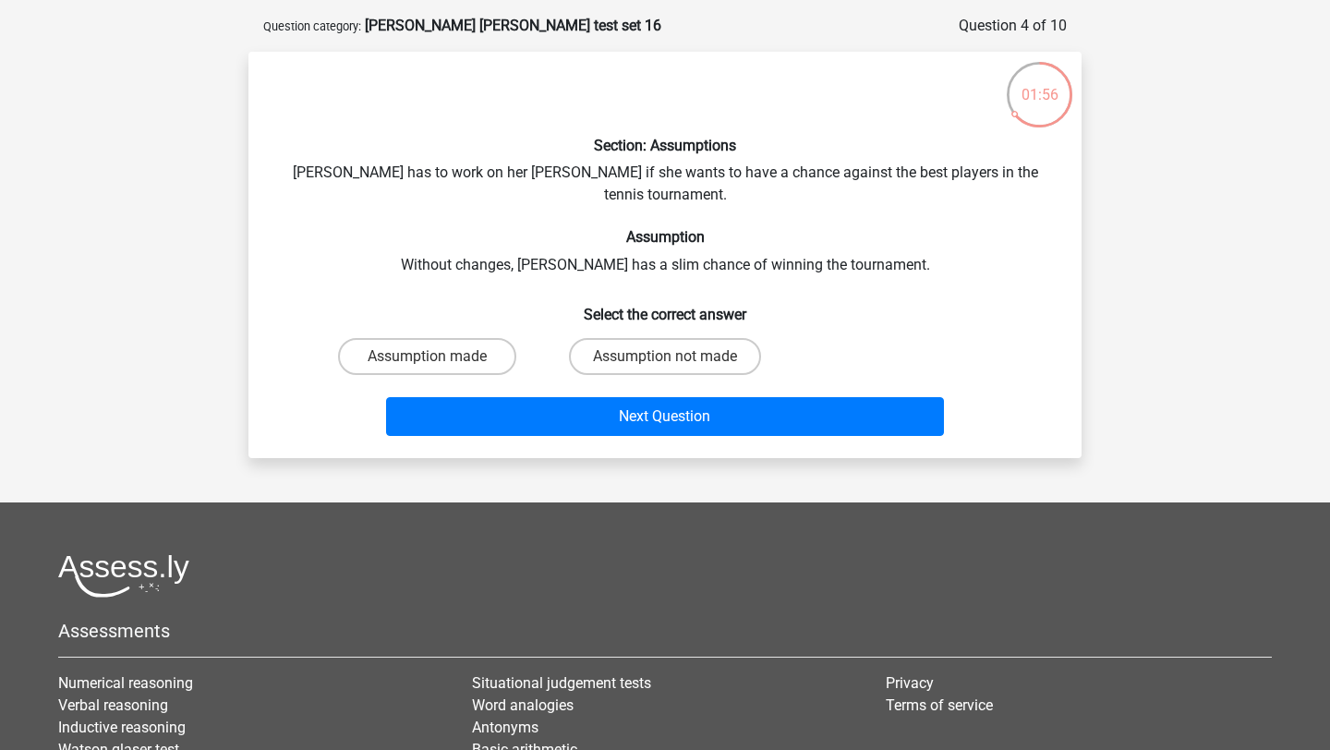
scroll to position [75, 0]
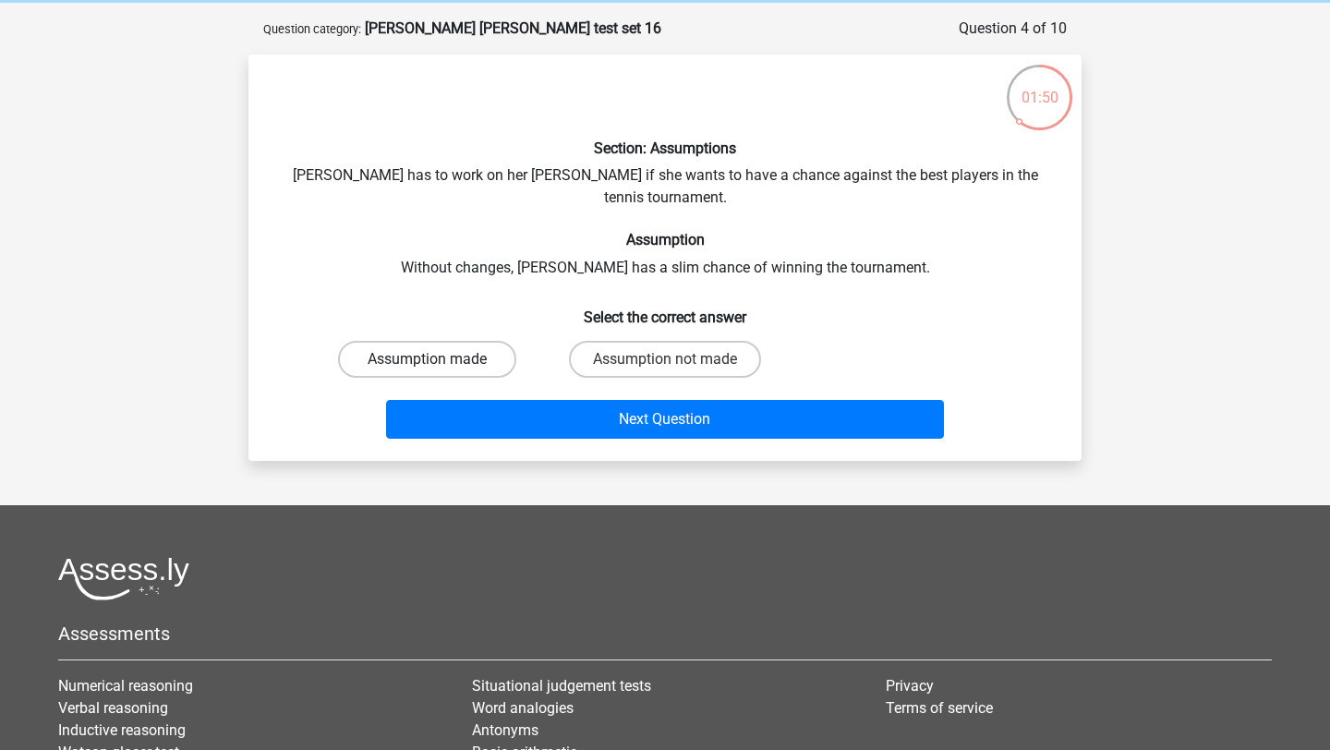
click at [445, 341] on label "Assumption made" at bounding box center [427, 359] width 178 height 37
click at [440, 359] on input "Assumption made" at bounding box center [434, 365] width 12 height 12
radio input "true"
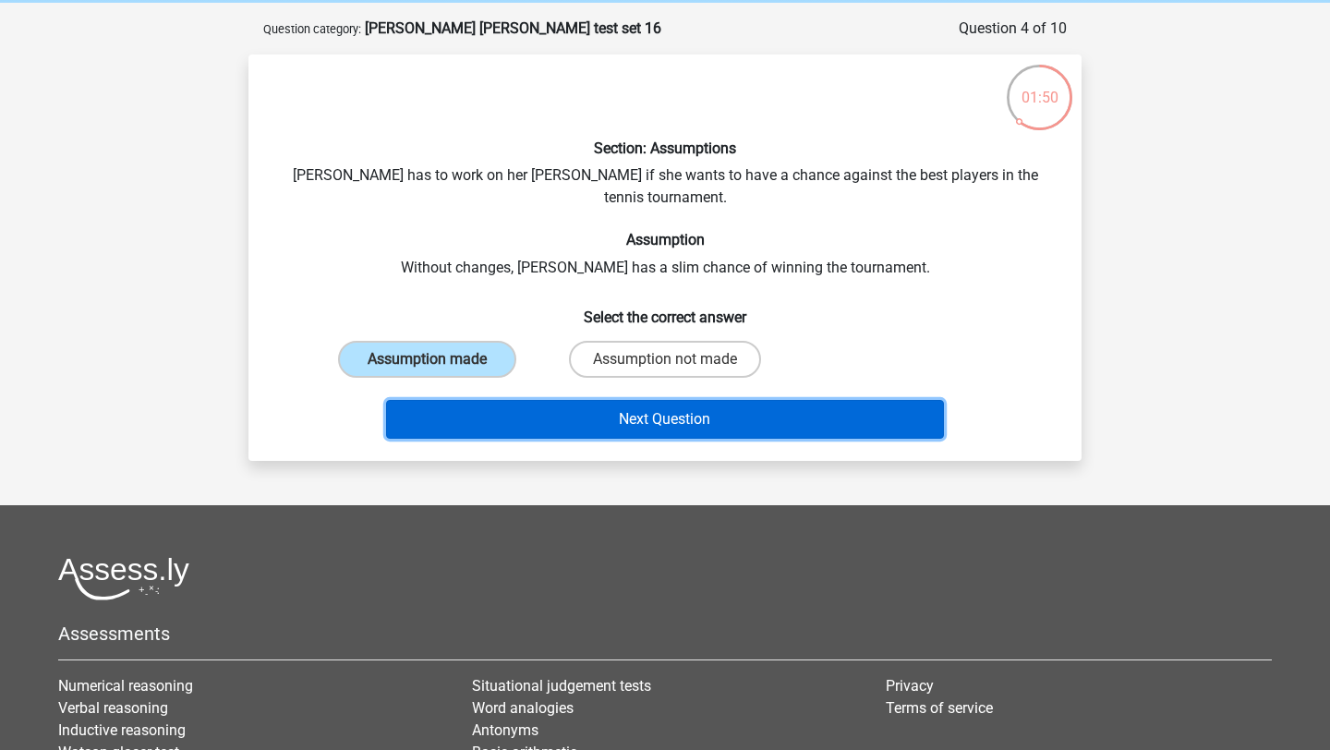
click at [501, 400] on button "Next Question" at bounding box center [665, 419] width 559 height 39
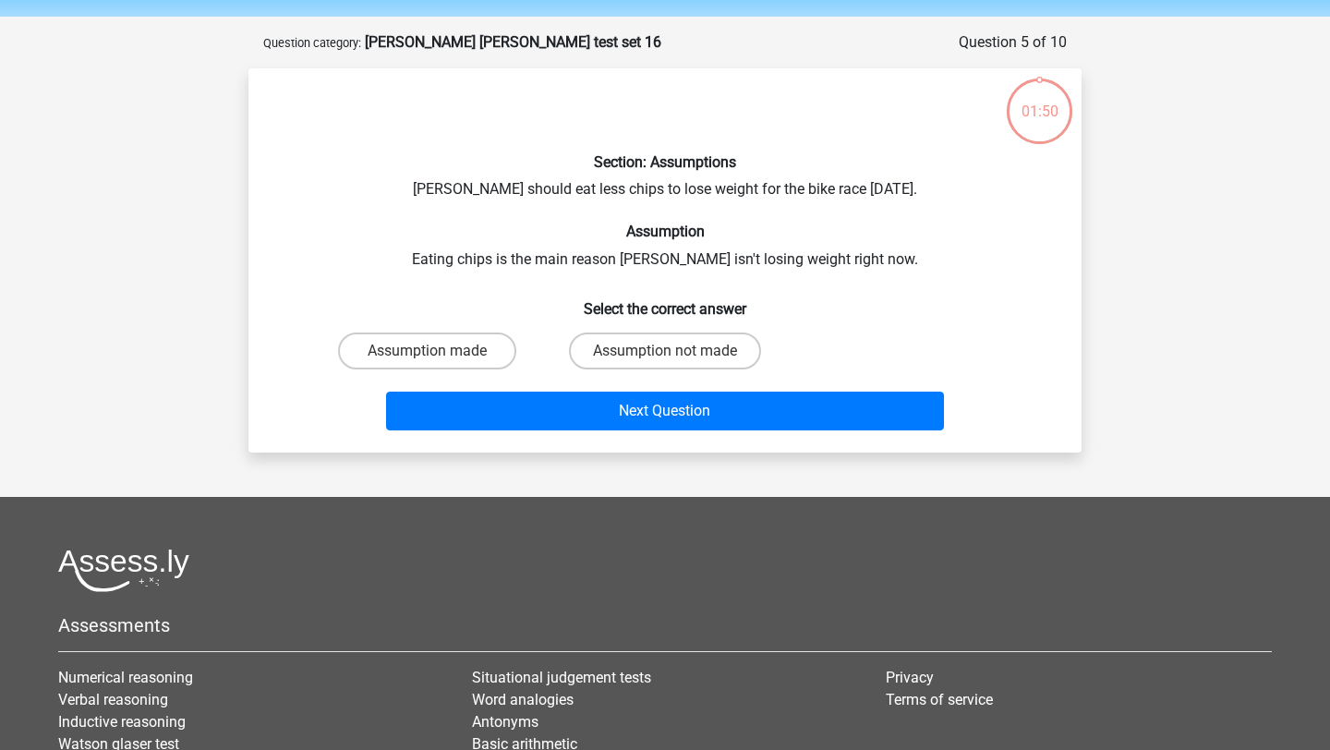
scroll to position [60, 0]
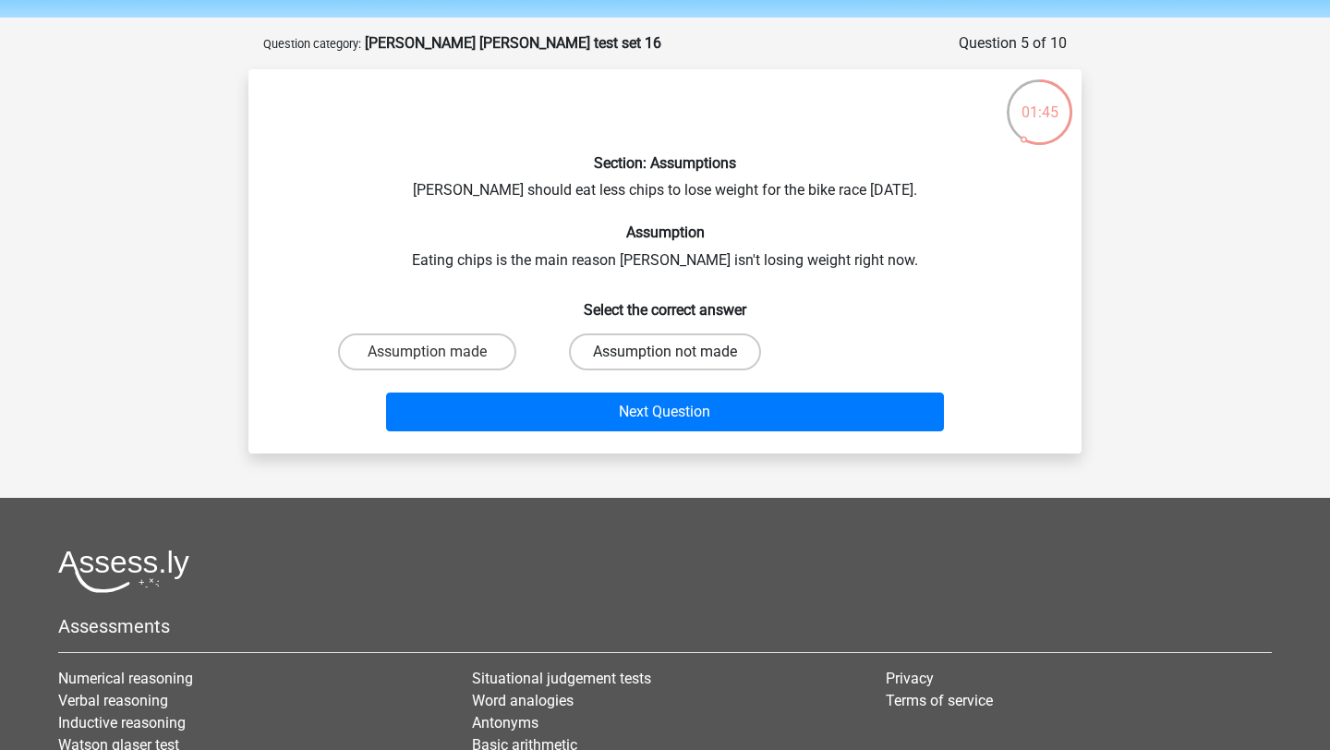
click at [623, 359] on label "Assumption not made" at bounding box center [665, 351] width 192 height 37
click at [665, 359] on input "Assumption not made" at bounding box center [671, 358] width 12 height 12
radio input "true"
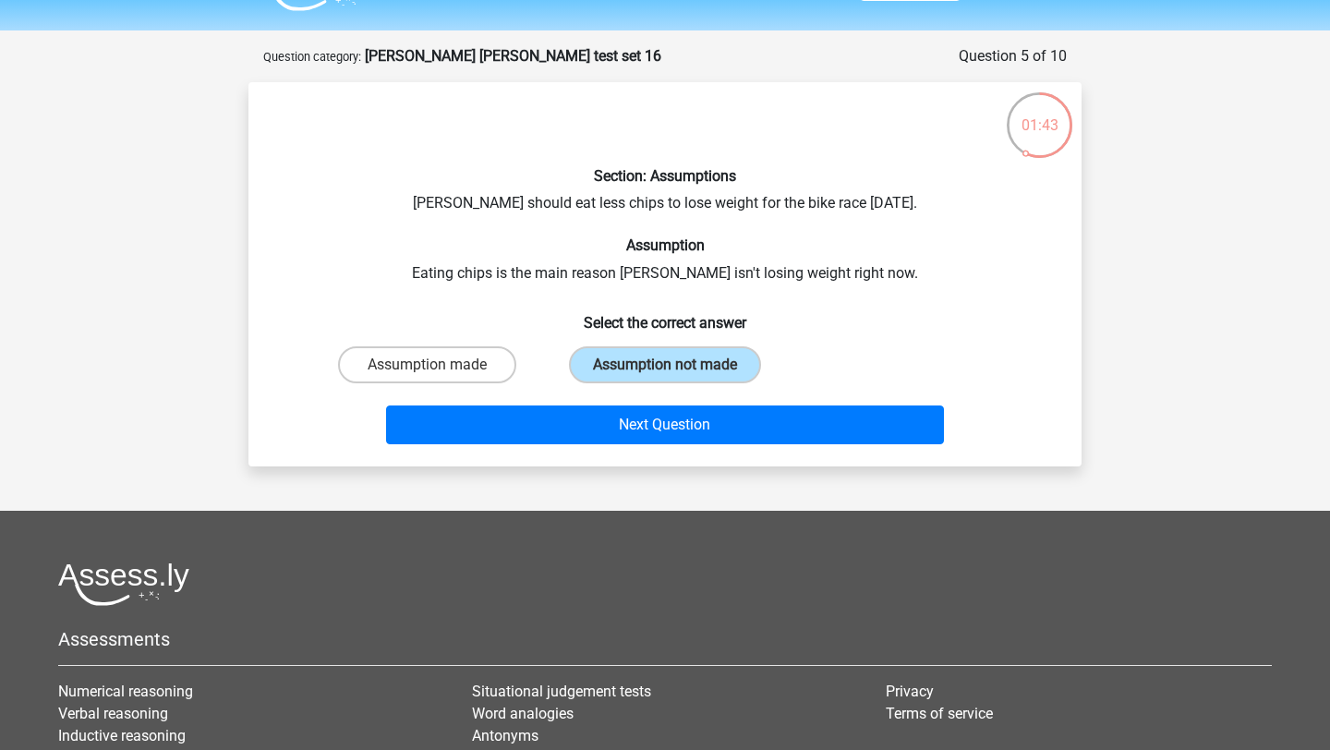
scroll to position [46, 0]
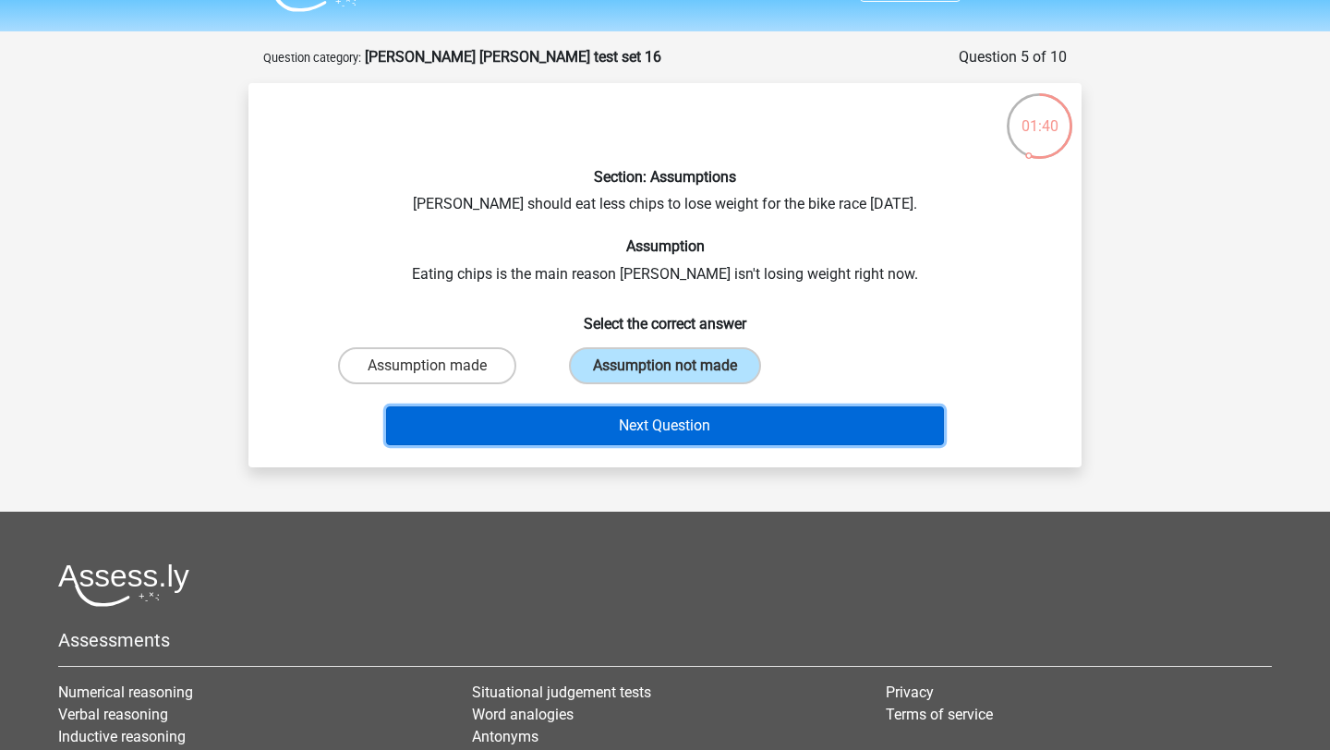
click at [709, 428] on button "Next Question" at bounding box center [665, 425] width 559 height 39
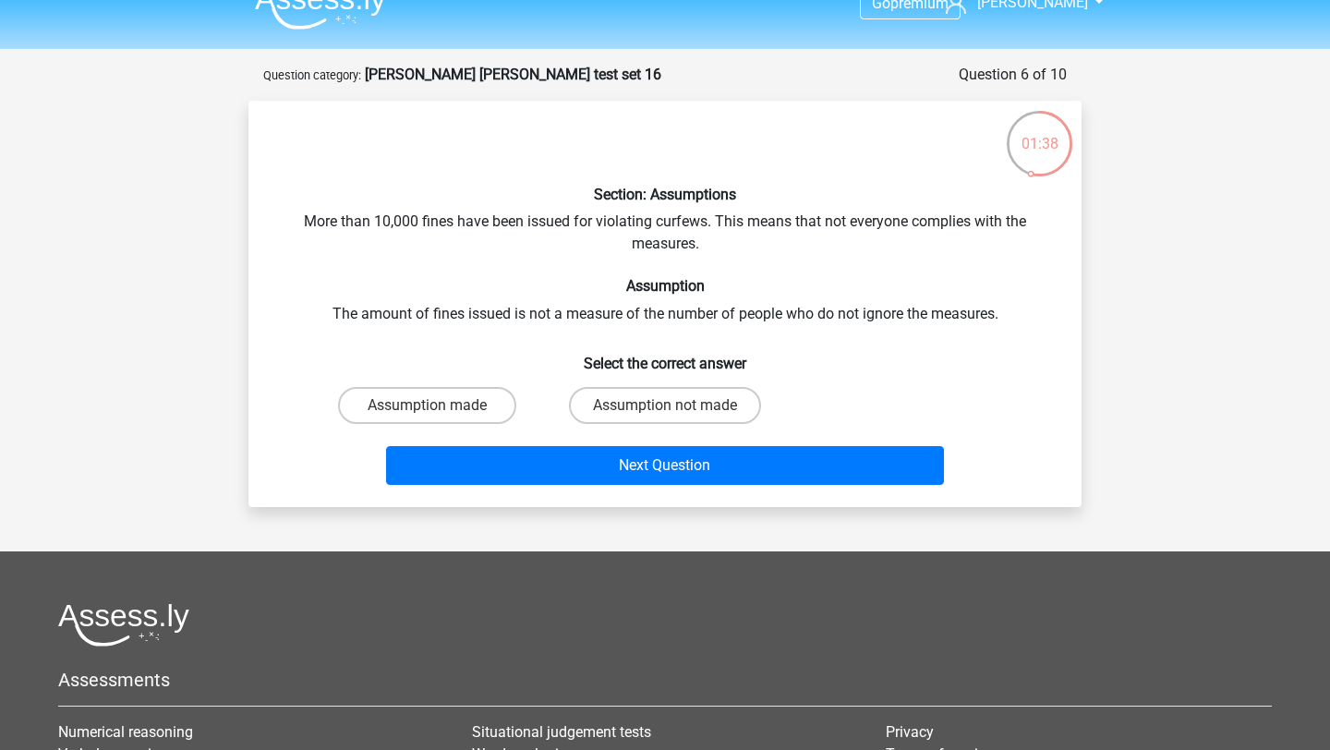
scroll to position [26, 0]
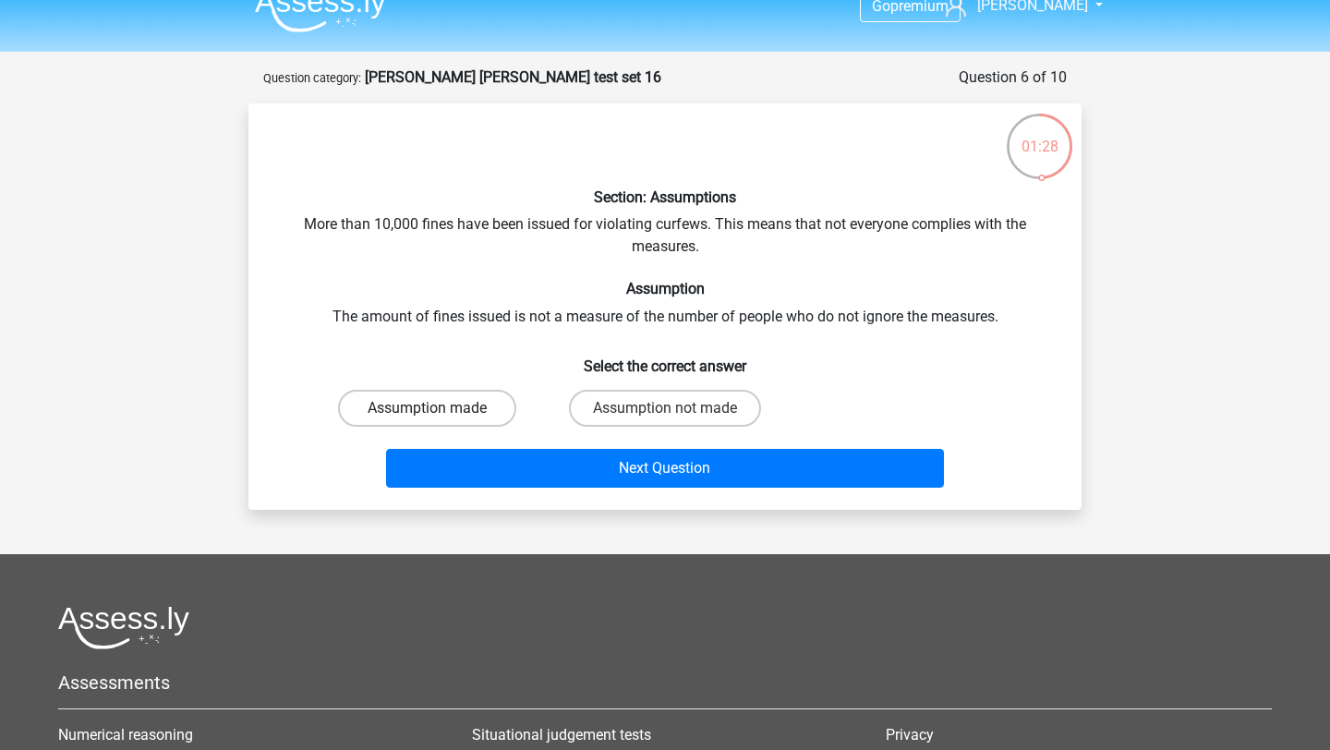
click at [477, 415] on label "Assumption made" at bounding box center [427, 408] width 178 height 37
click at [440, 415] on input "Assumption made" at bounding box center [434, 414] width 12 height 12
radio input "true"
click at [682, 417] on label "Assumption not made" at bounding box center [665, 408] width 192 height 37
click at [677, 417] on input "Assumption not made" at bounding box center [671, 414] width 12 height 12
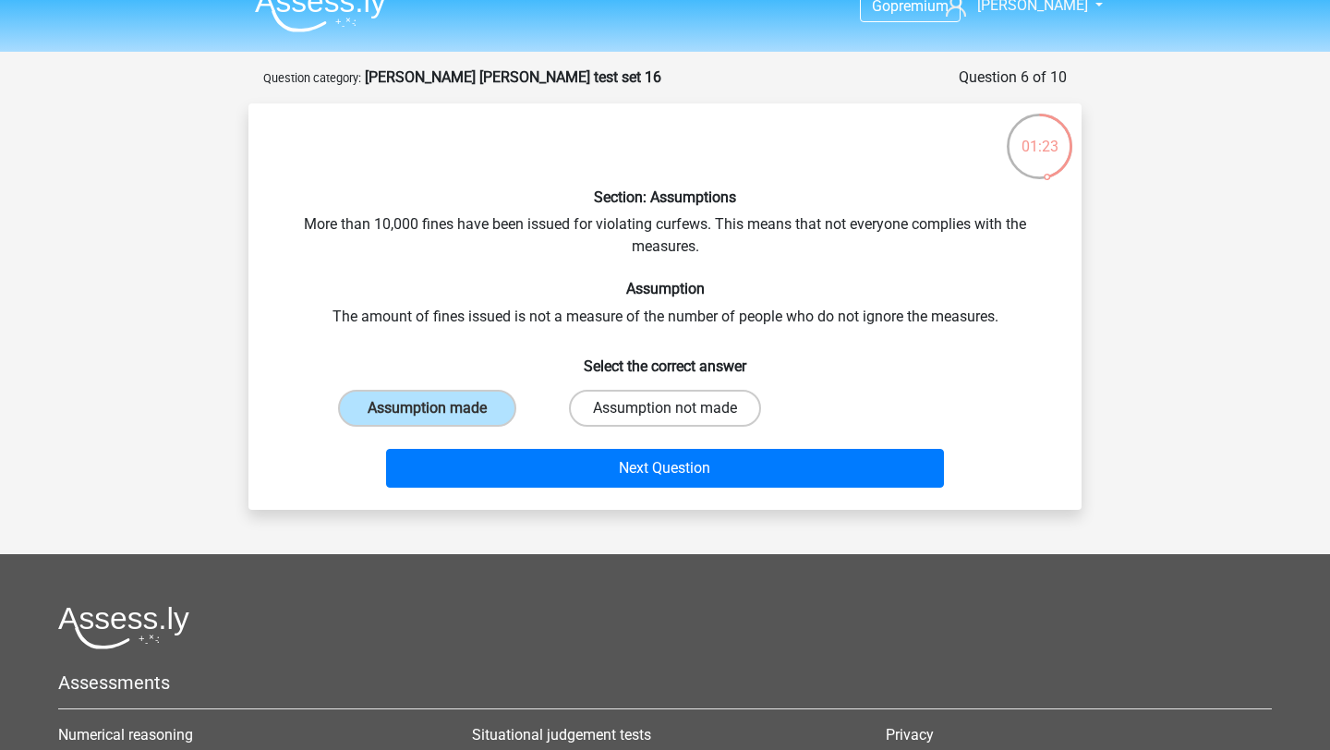
radio input "true"
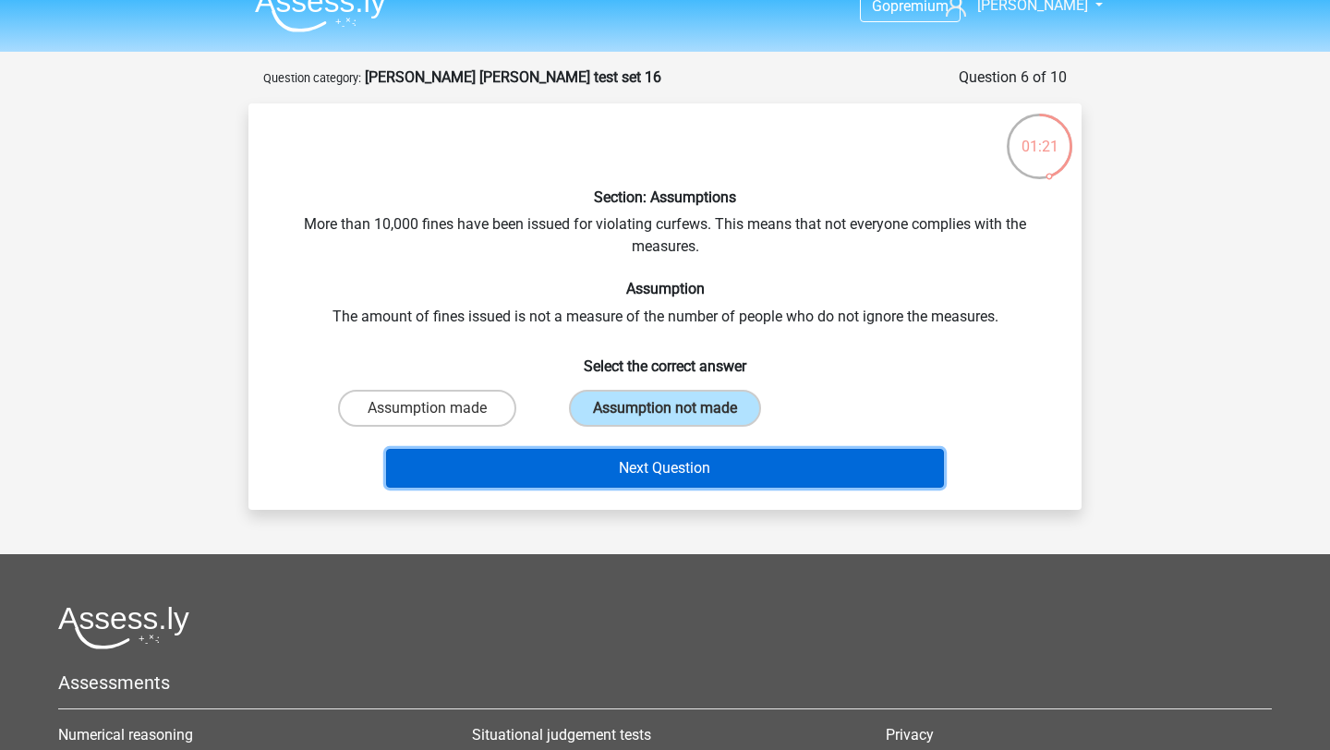
click at [671, 475] on button "Next Question" at bounding box center [665, 468] width 559 height 39
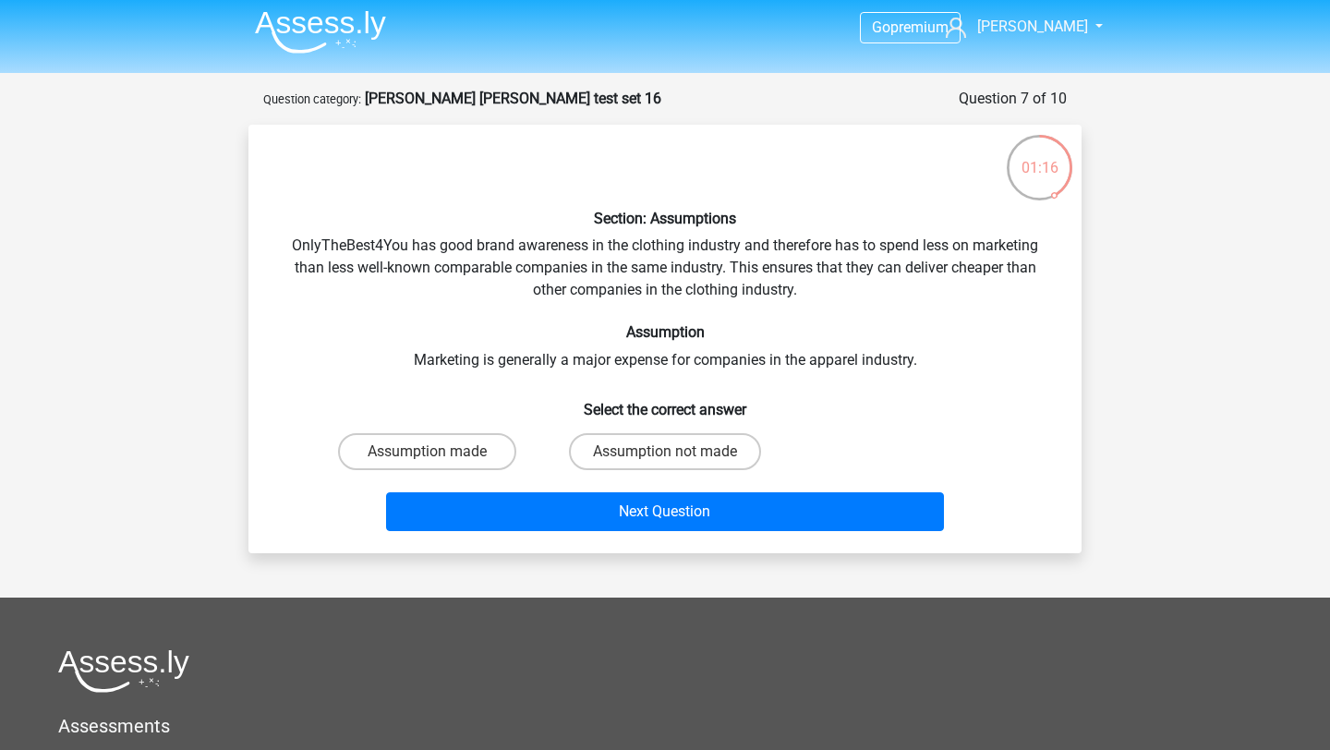
scroll to position [0, 0]
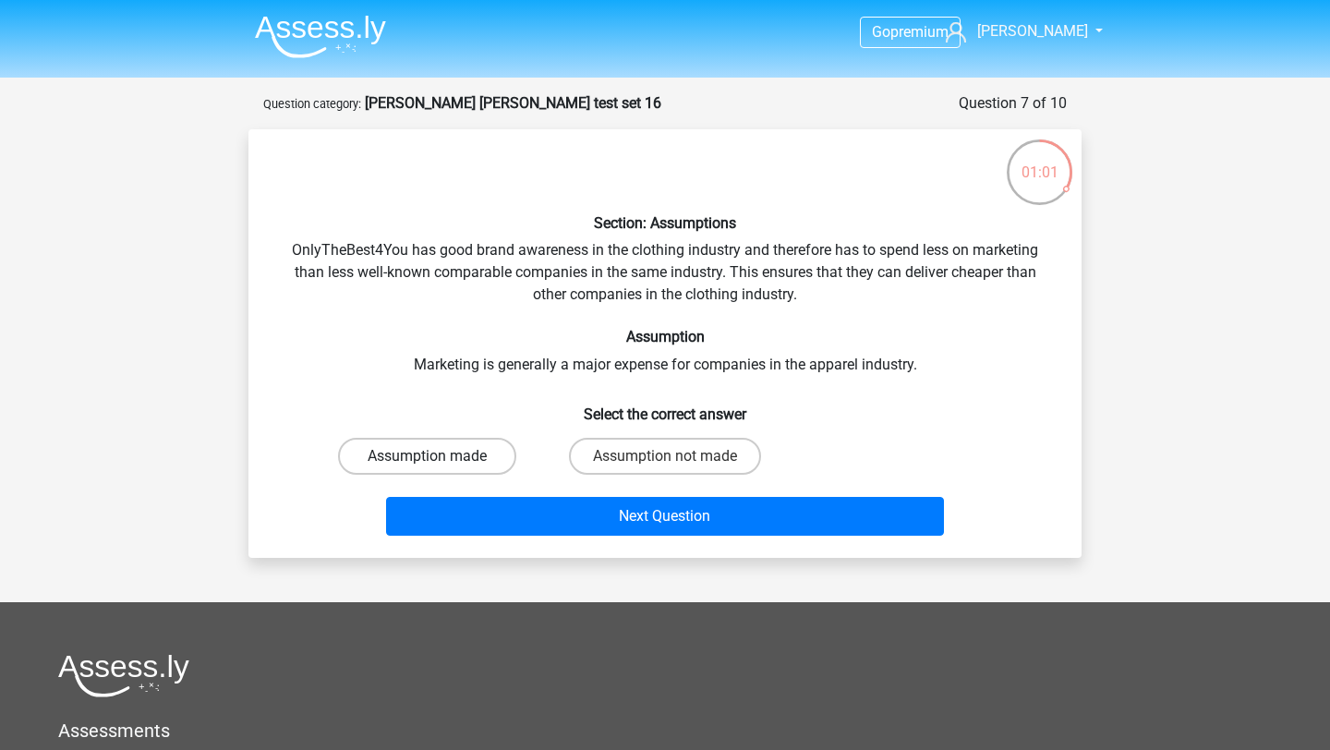
click at [455, 461] on label "Assumption made" at bounding box center [427, 456] width 178 height 37
click at [440, 461] on input "Assumption made" at bounding box center [434, 462] width 12 height 12
radio input "true"
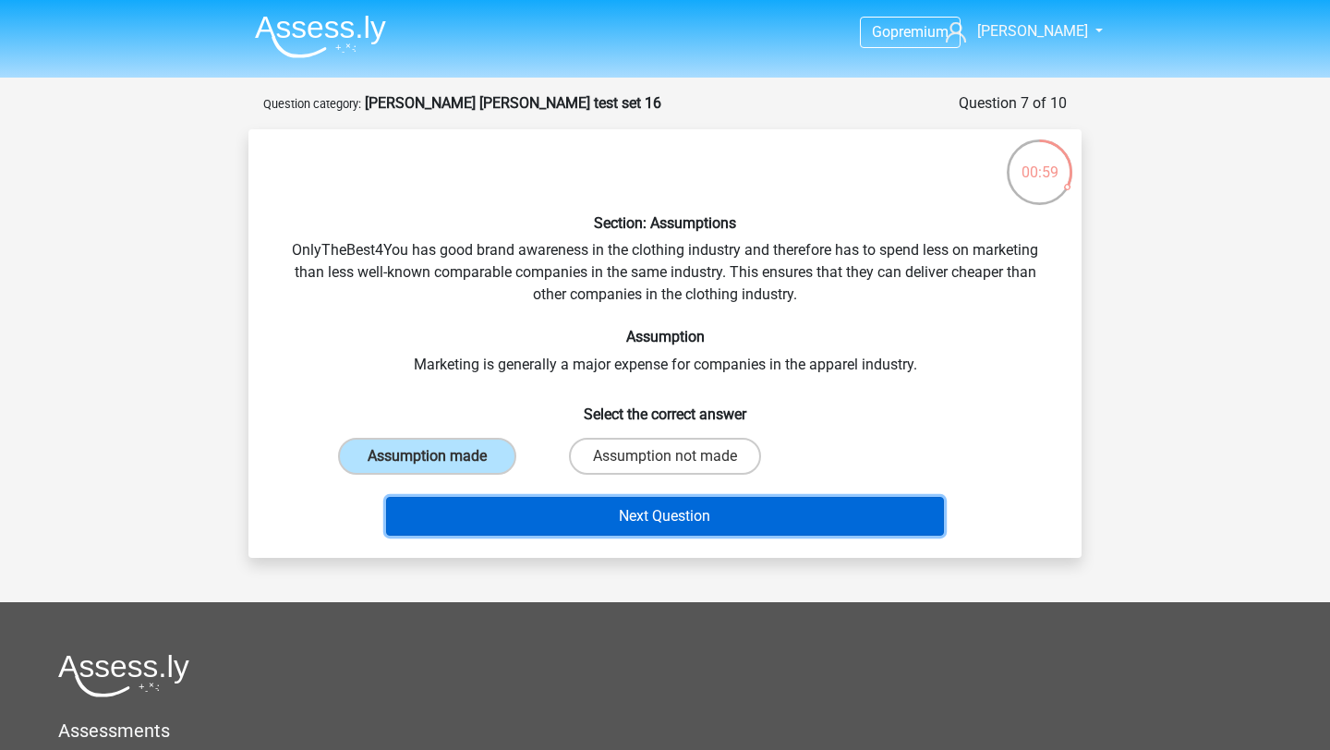
click at [527, 518] on button "Next Question" at bounding box center [665, 516] width 559 height 39
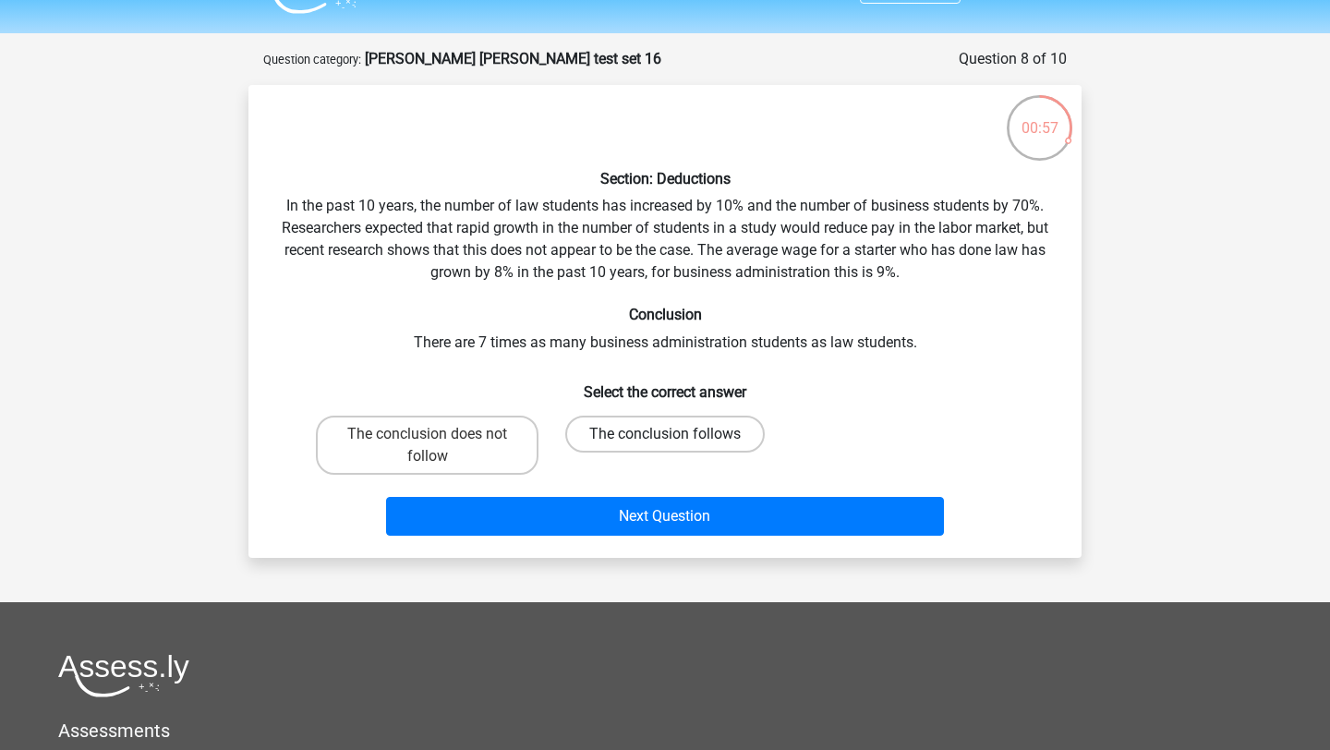
scroll to position [40, 0]
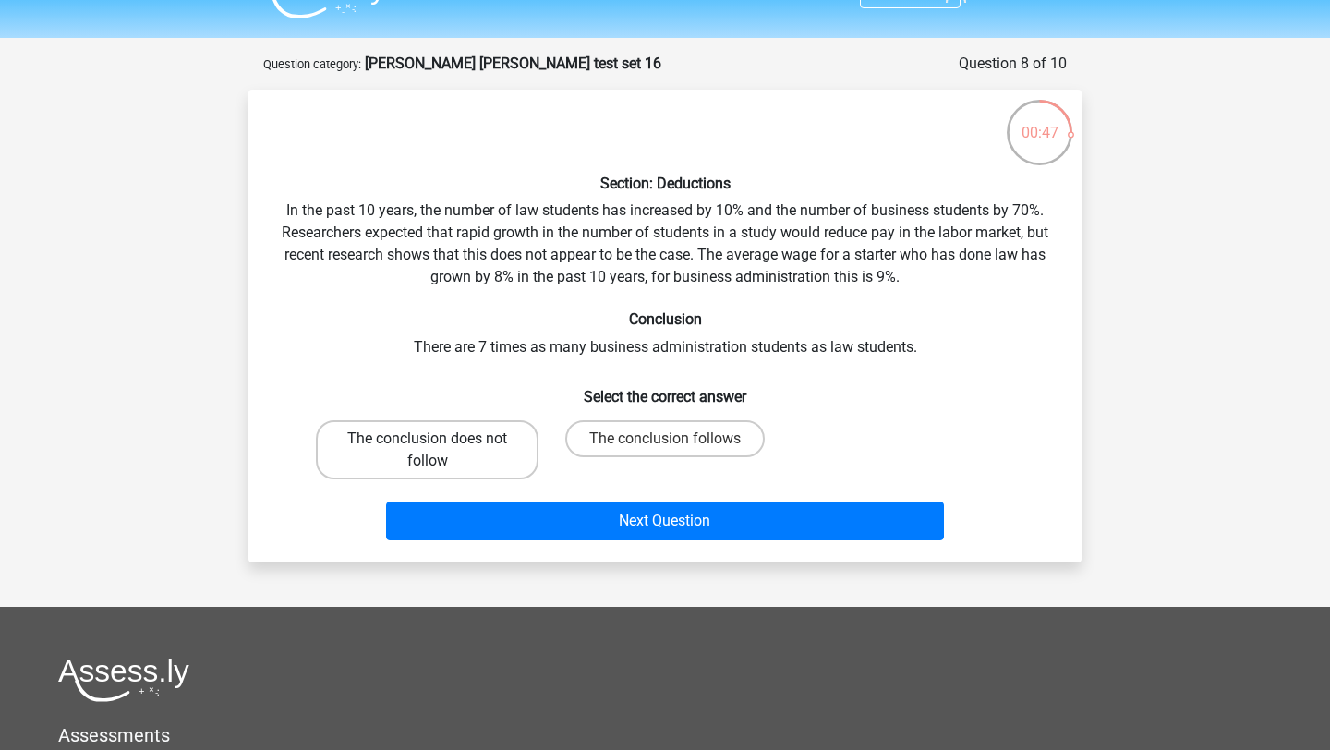
click at [480, 454] on label "The conclusion does not follow" at bounding box center [427, 449] width 223 height 59
click at [440, 451] on input "The conclusion does not follow" at bounding box center [434, 445] width 12 height 12
radio input "true"
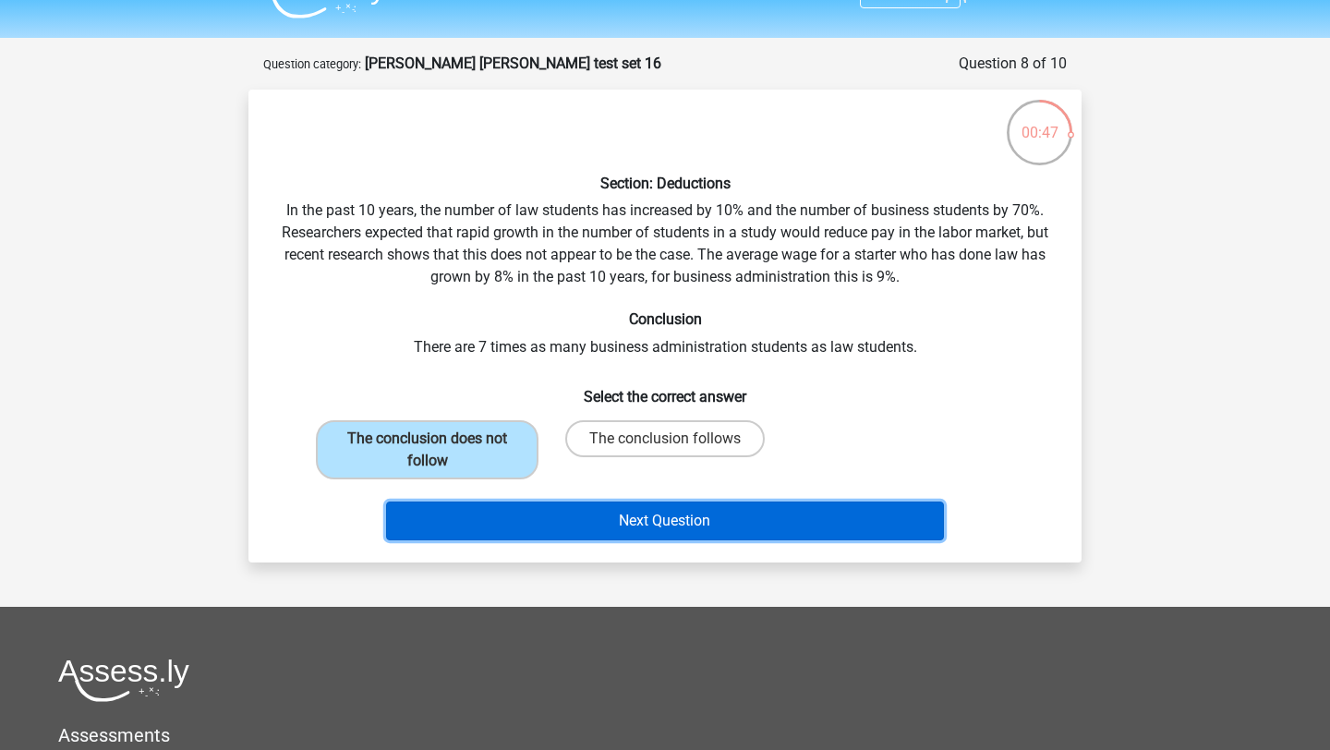
click at [577, 533] on button "Next Question" at bounding box center [665, 521] width 559 height 39
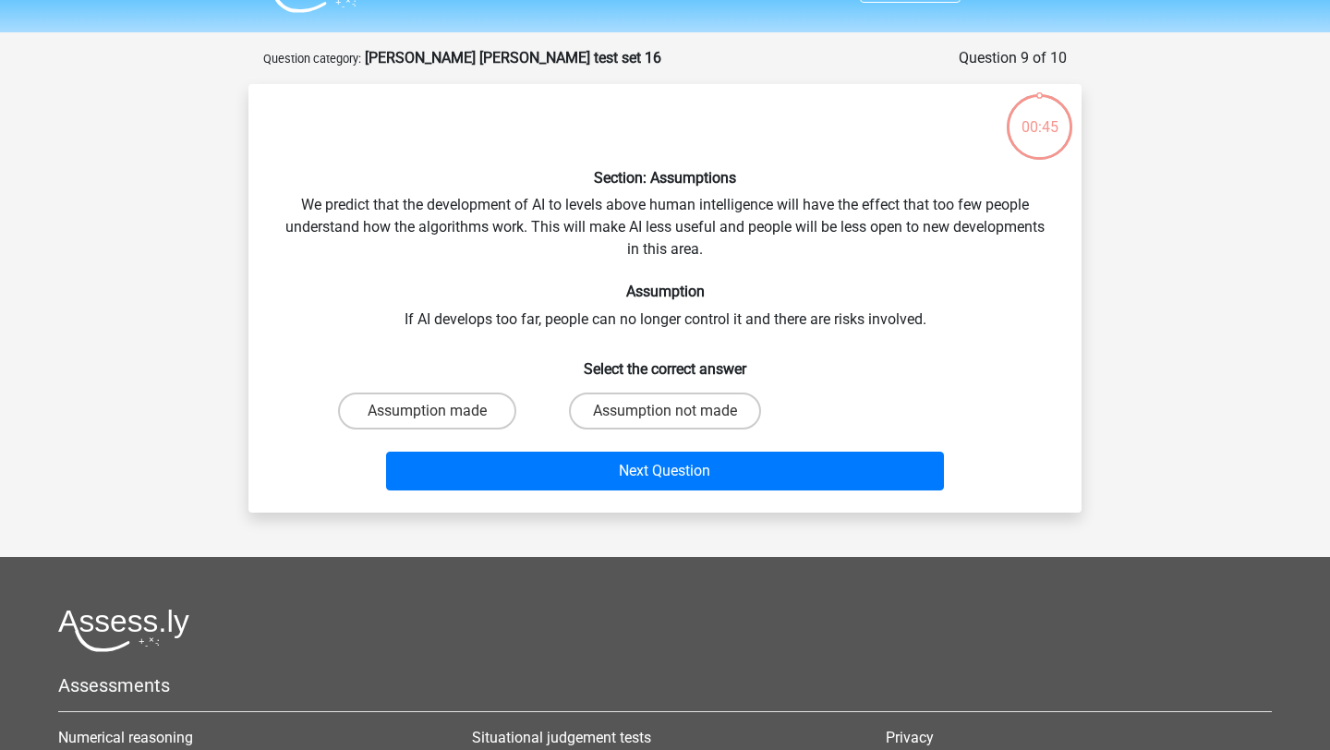
scroll to position [42, 0]
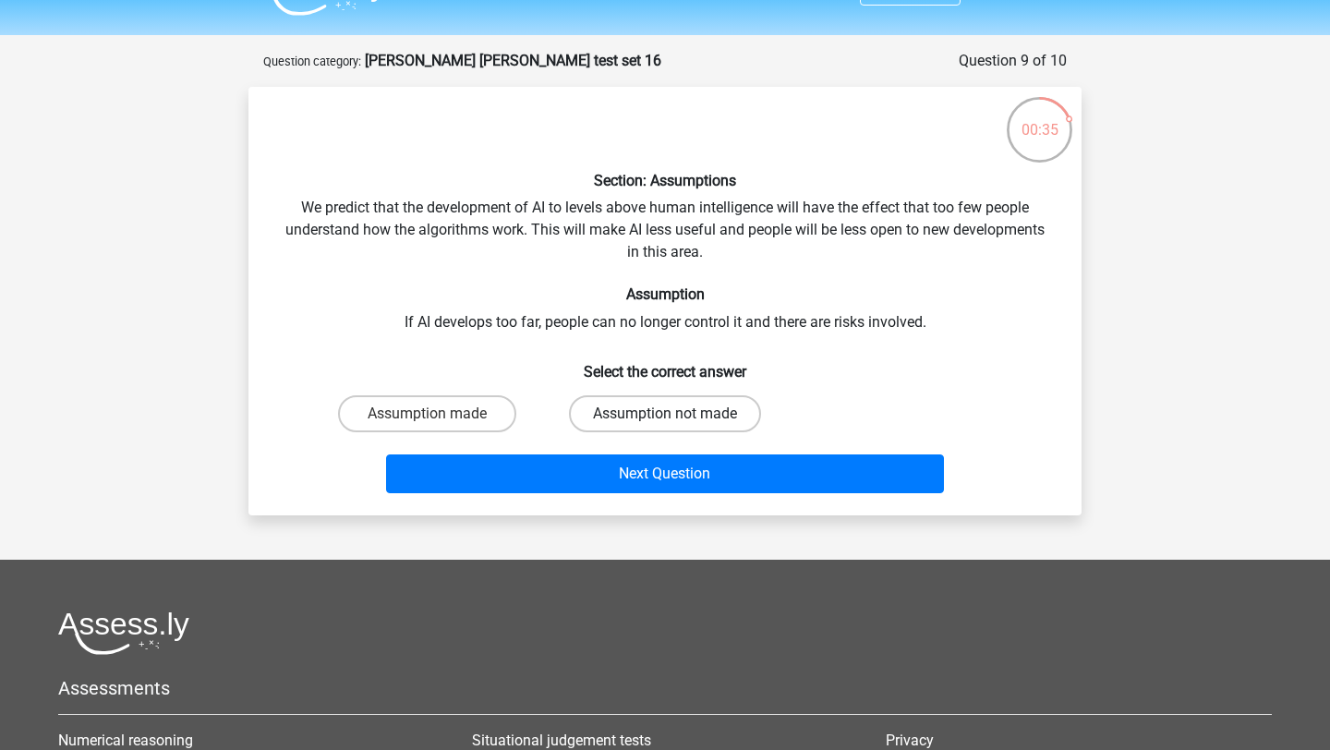
click at [616, 430] on label "Assumption not made" at bounding box center [665, 413] width 192 height 37
click at [665, 426] on input "Assumption not made" at bounding box center [671, 420] width 12 height 12
radio input "true"
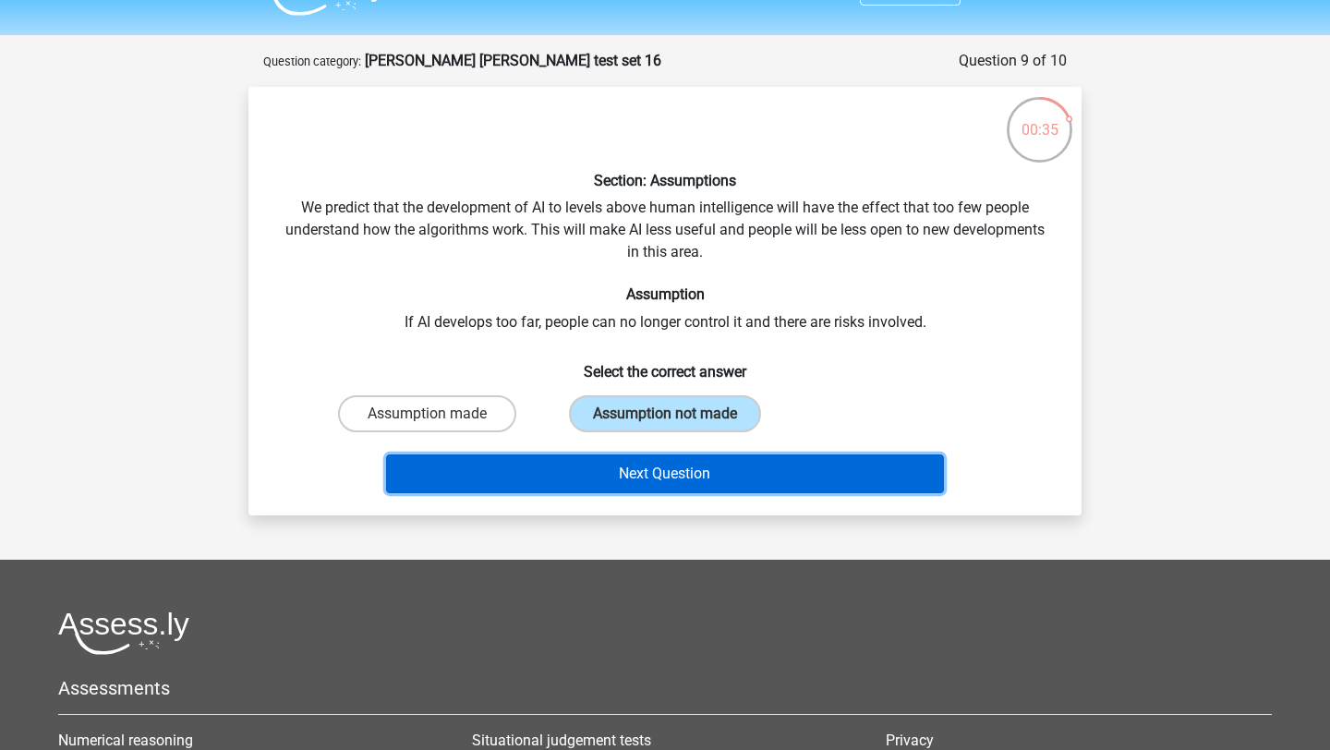
click at [616, 482] on button "Next Question" at bounding box center [665, 473] width 559 height 39
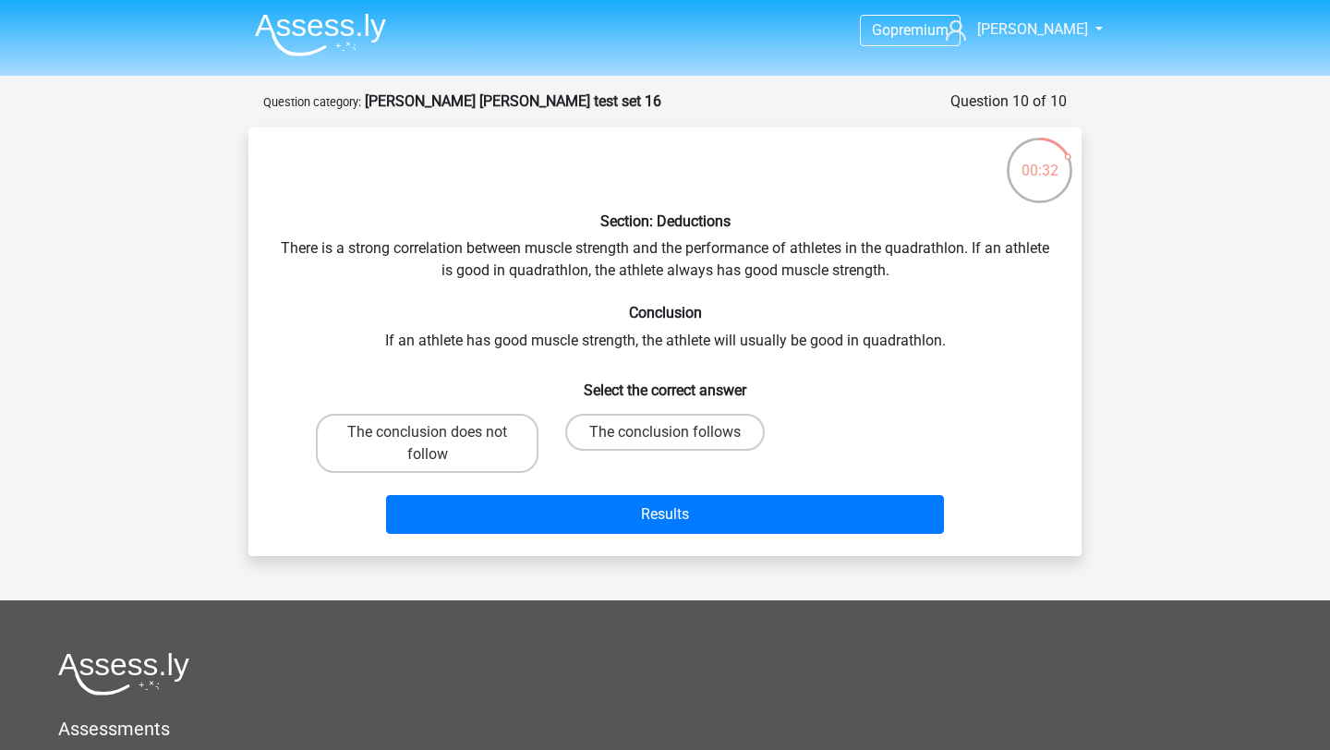
scroll to position [0, 0]
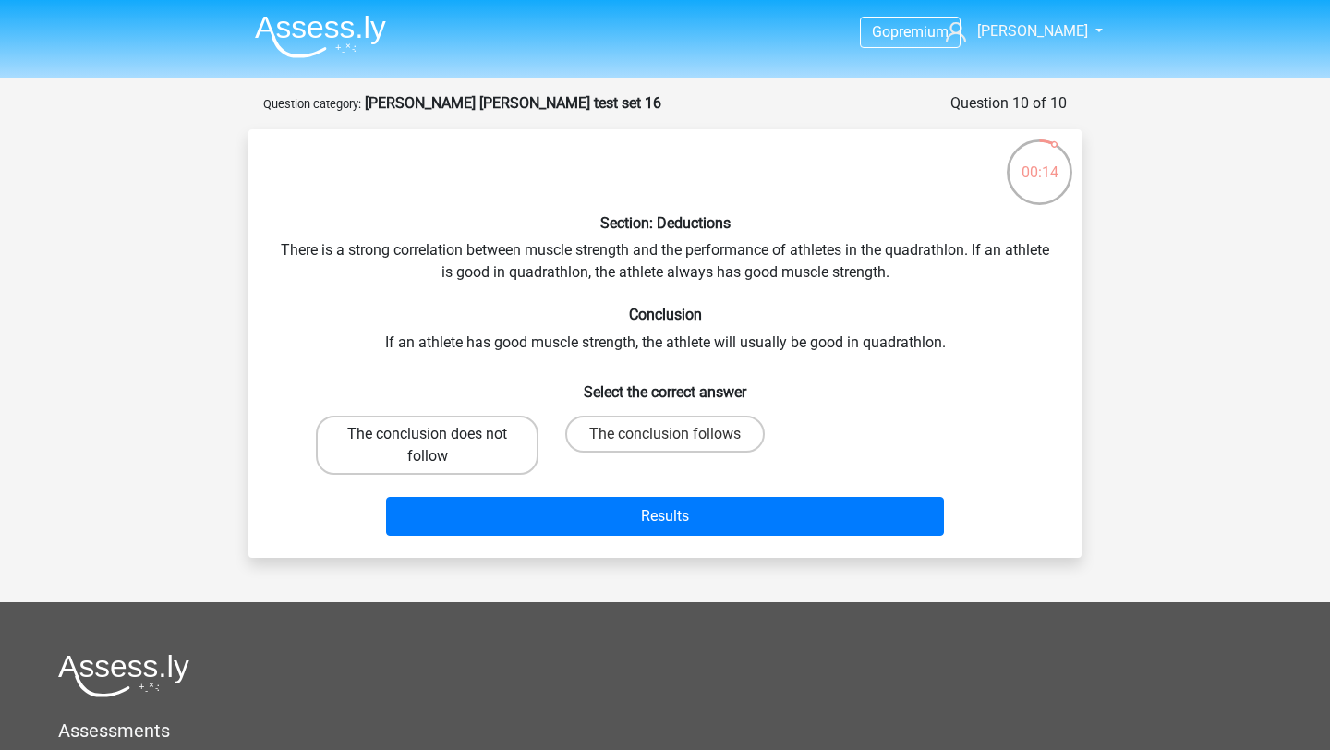
click at [430, 463] on label "The conclusion does not follow" at bounding box center [427, 445] width 223 height 59
click at [430, 446] on input "The conclusion does not follow" at bounding box center [434, 440] width 12 height 12
radio input "true"
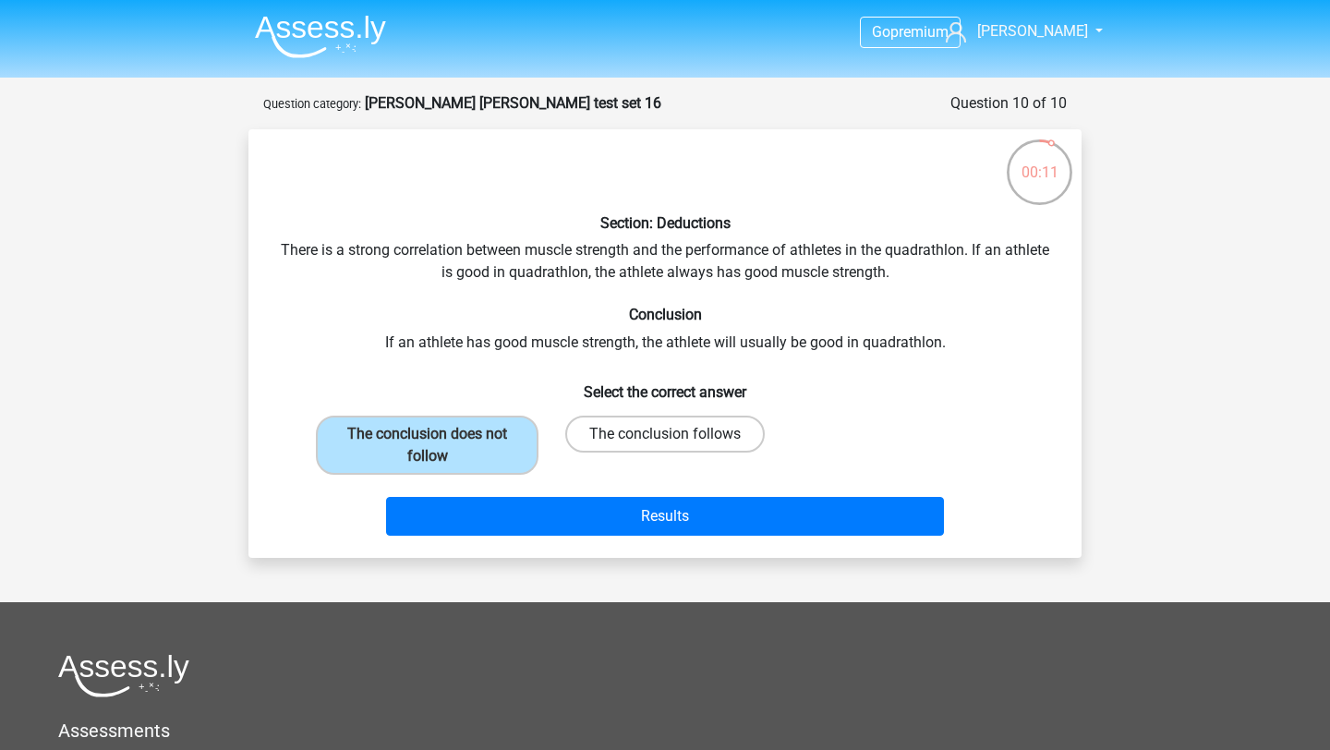
click at [620, 450] on label "The conclusion follows" at bounding box center [665, 434] width 200 height 37
click at [665, 446] on input "The conclusion follows" at bounding box center [671, 440] width 12 height 12
radio input "true"
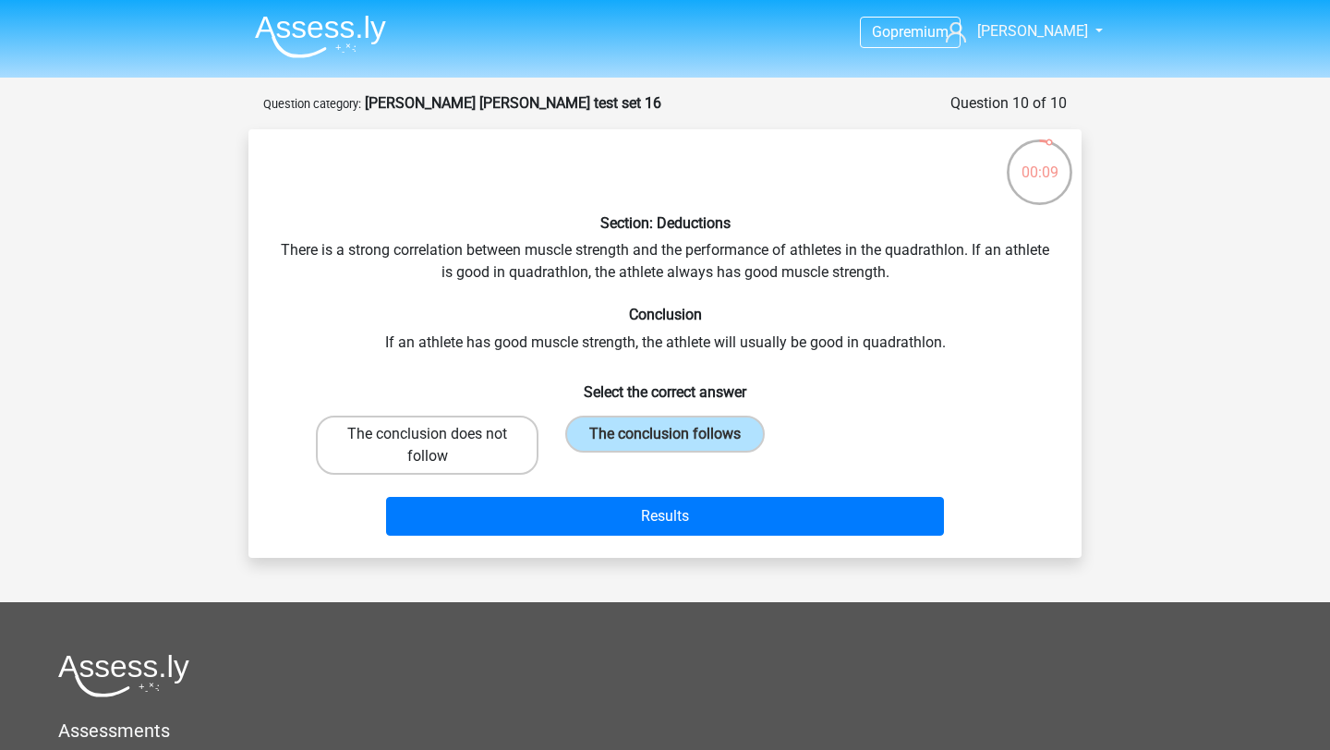
click at [495, 442] on label "The conclusion does not follow" at bounding box center [427, 445] width 223 height 59
click at [440, 442] on input "The conclusion does not follow" at bounding box center [434, 440] width 12 height 12
radio input "true"
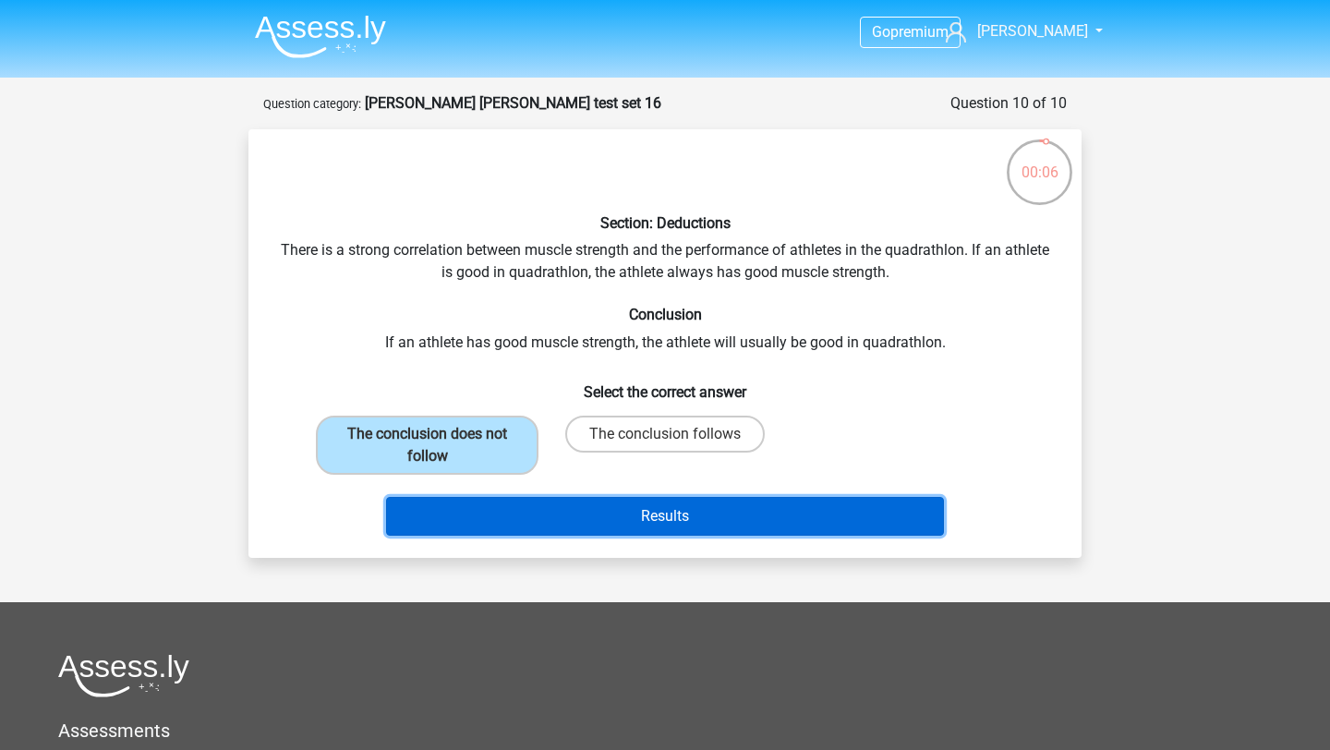
click at [534, 513] on button "Results" at bounding box center [665, 516] width 559 height 39
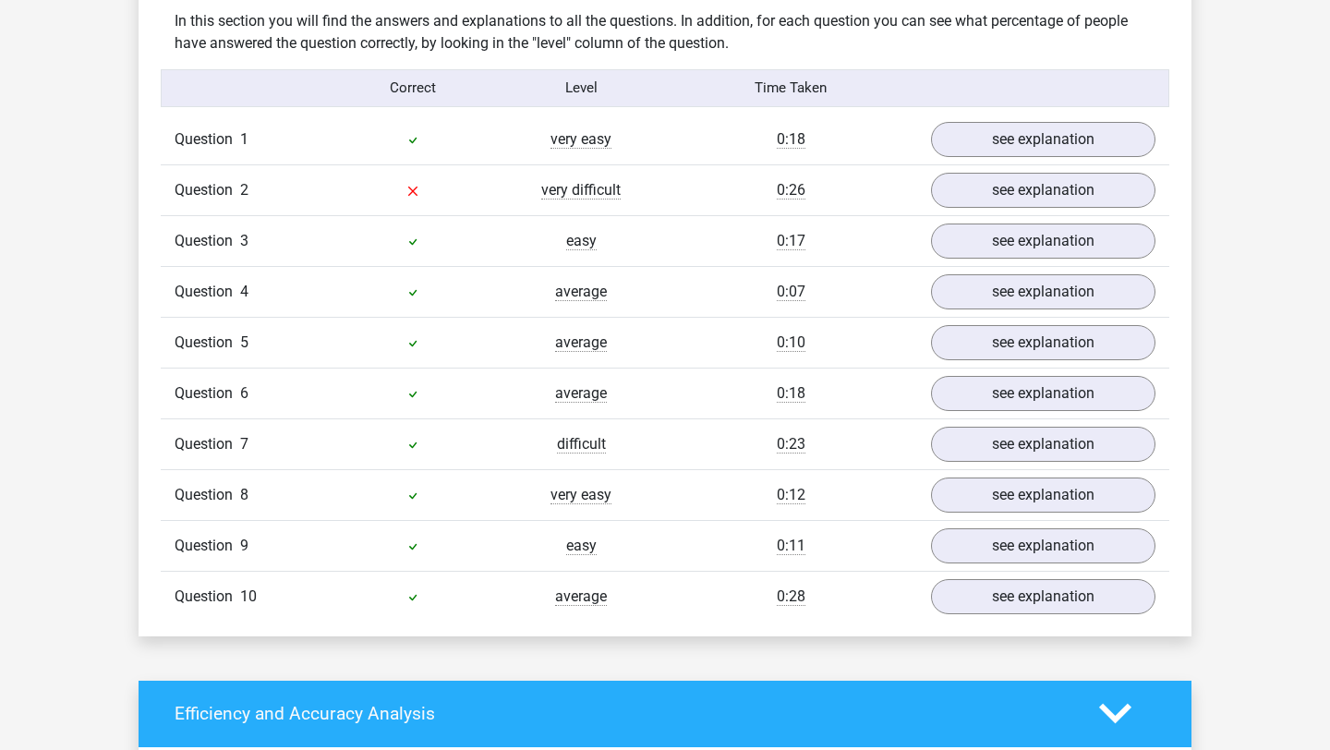
scroll to position [1436, 0]
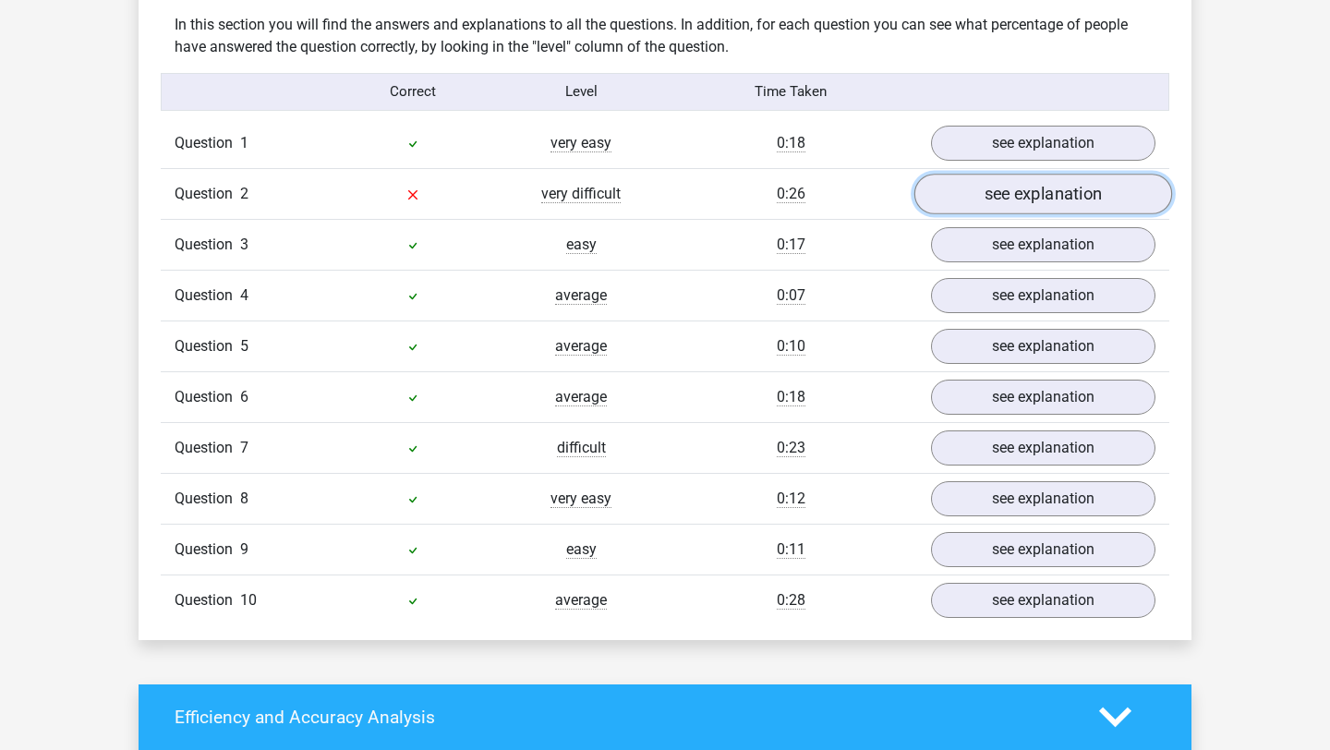
click at [1031, 196] on link "see explanation" at bounding box center [1043, 194] width 258 height 41
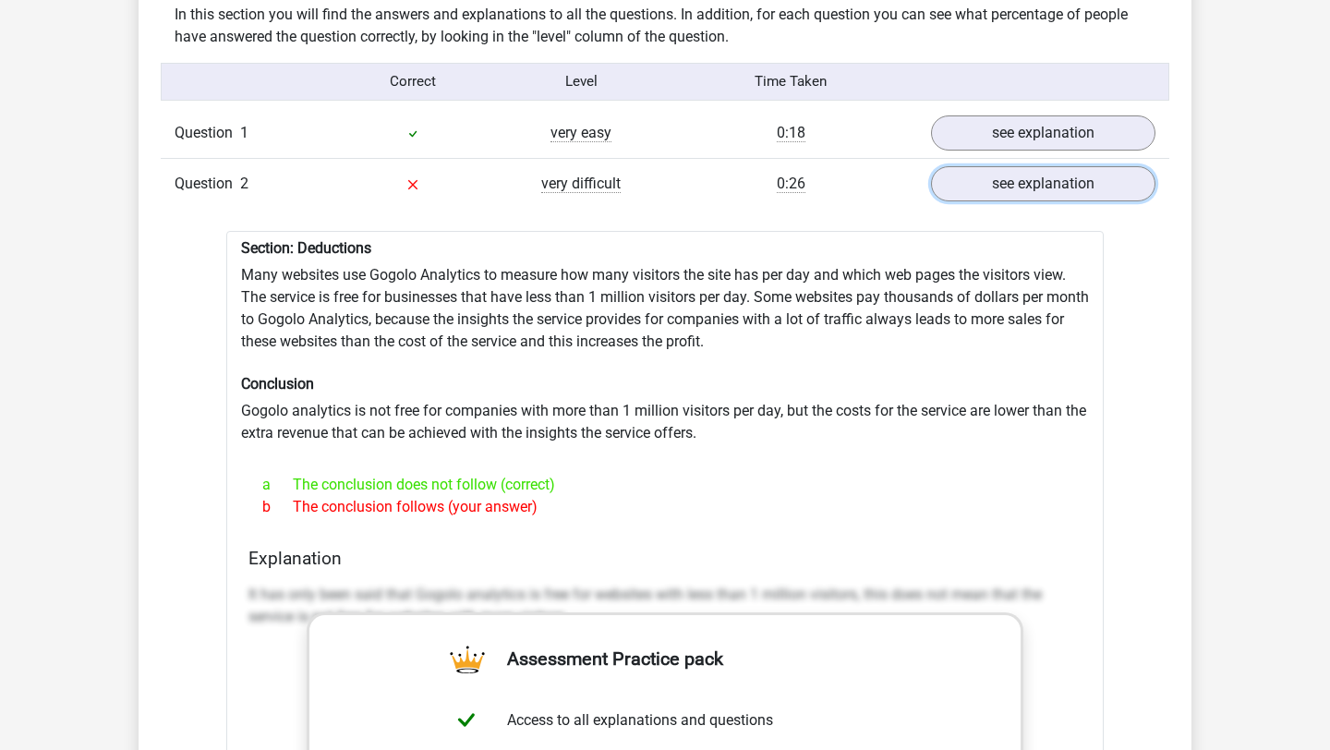
scroll to position [1448, 0]
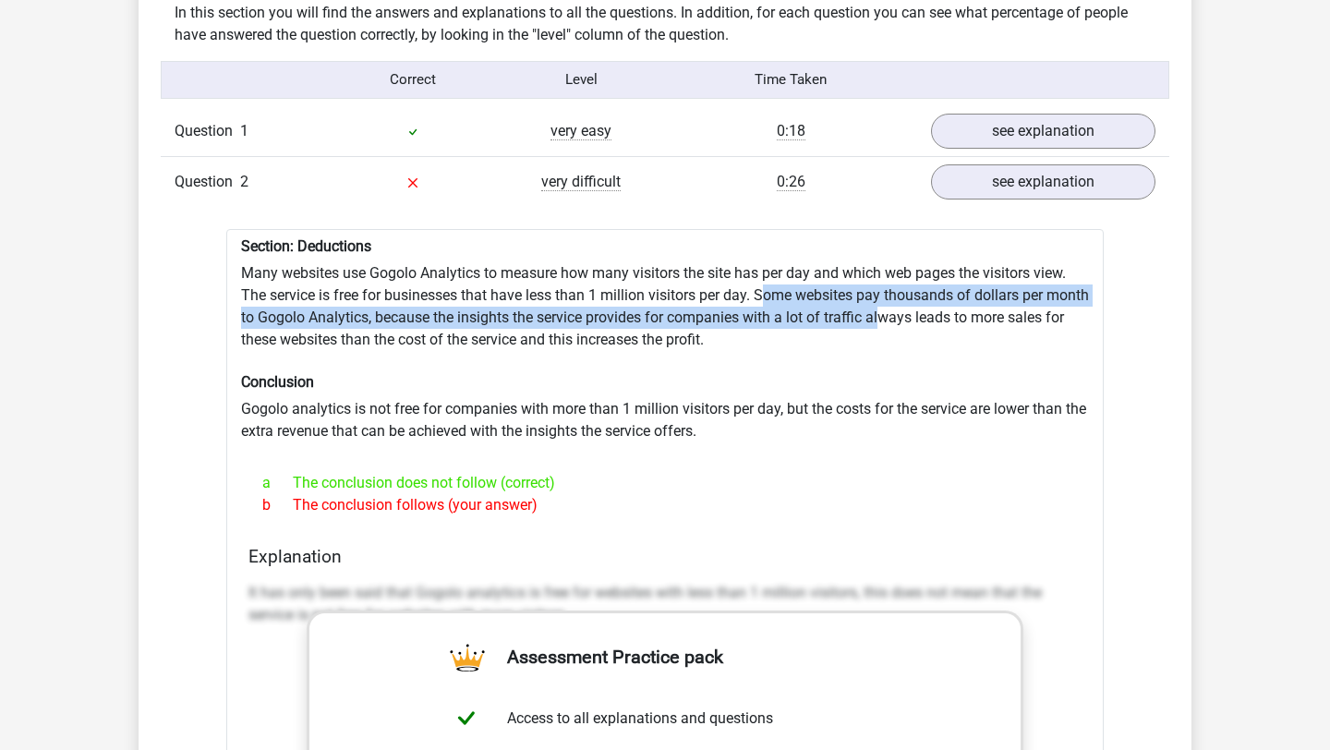
drag, startPoint x: 768, startPoint y: 295, endPoint x: 928, endPoint y: 317, distance: 162.2
click at [928, 317] on div "Section: Deductions Many websites use Gogolo Analytics to measure how many visi…" at bounding box center [665, 722] width 878 height 986
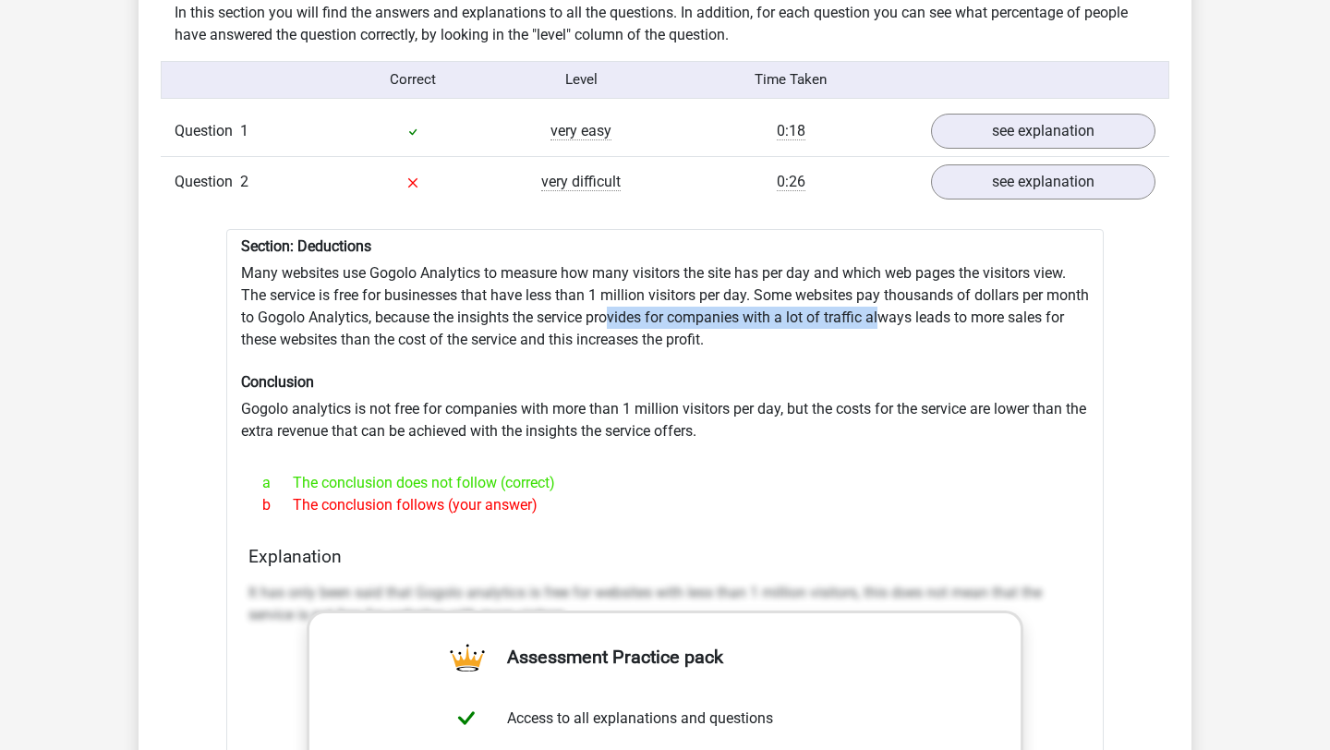
drag, startPoint x: 928, startPoint y: 323, endPoint x: 652, endPoint y: 314, distance: 276.3
click at [653, 315] on div "Section: Deductions Many websites use Gogolo Analytics to measure how many visi…" at bounding box center [665, 722] width 878 height 986
click at [652, 314] on div "Section: Deductions Many websites use Gogolo Analytics to measure how many visi…" at bounding box center [665, 722] width 878 height 986
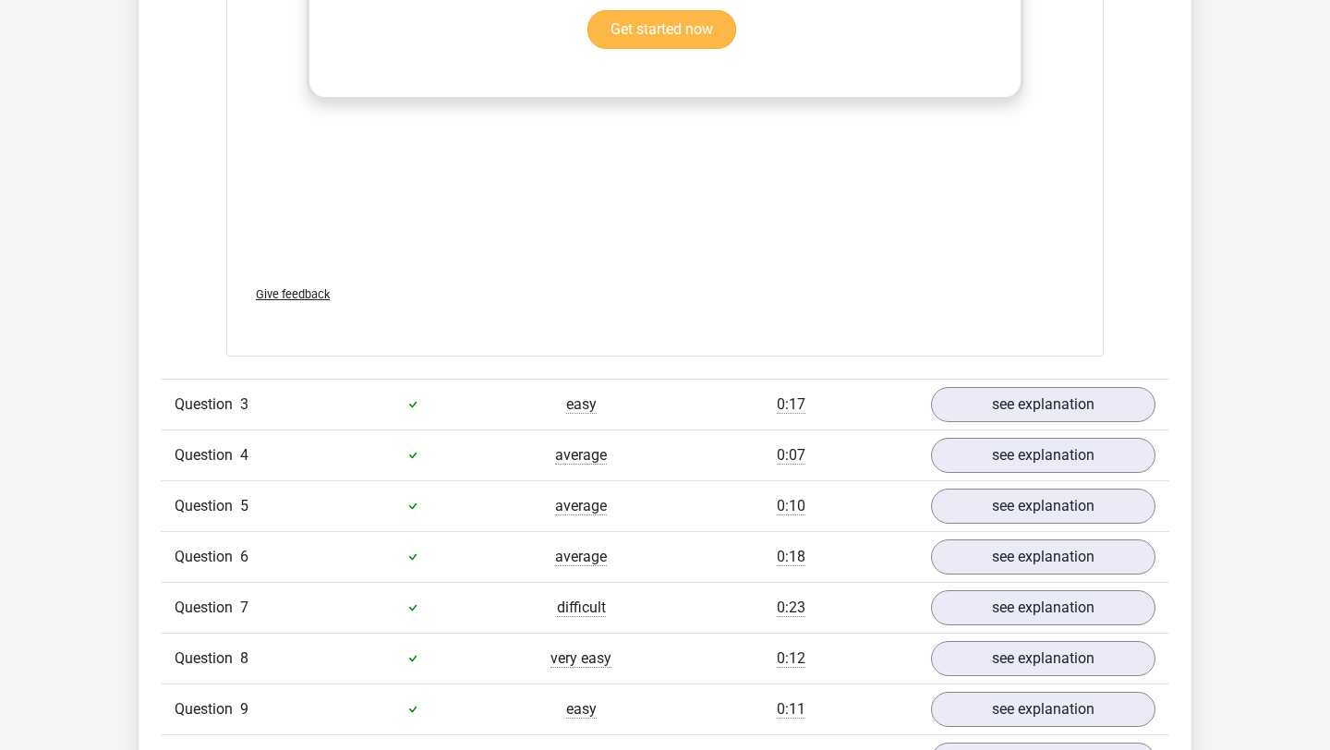
scroll to position [2102, 0]
